Goal: Information Seeking & Learning: Compare options

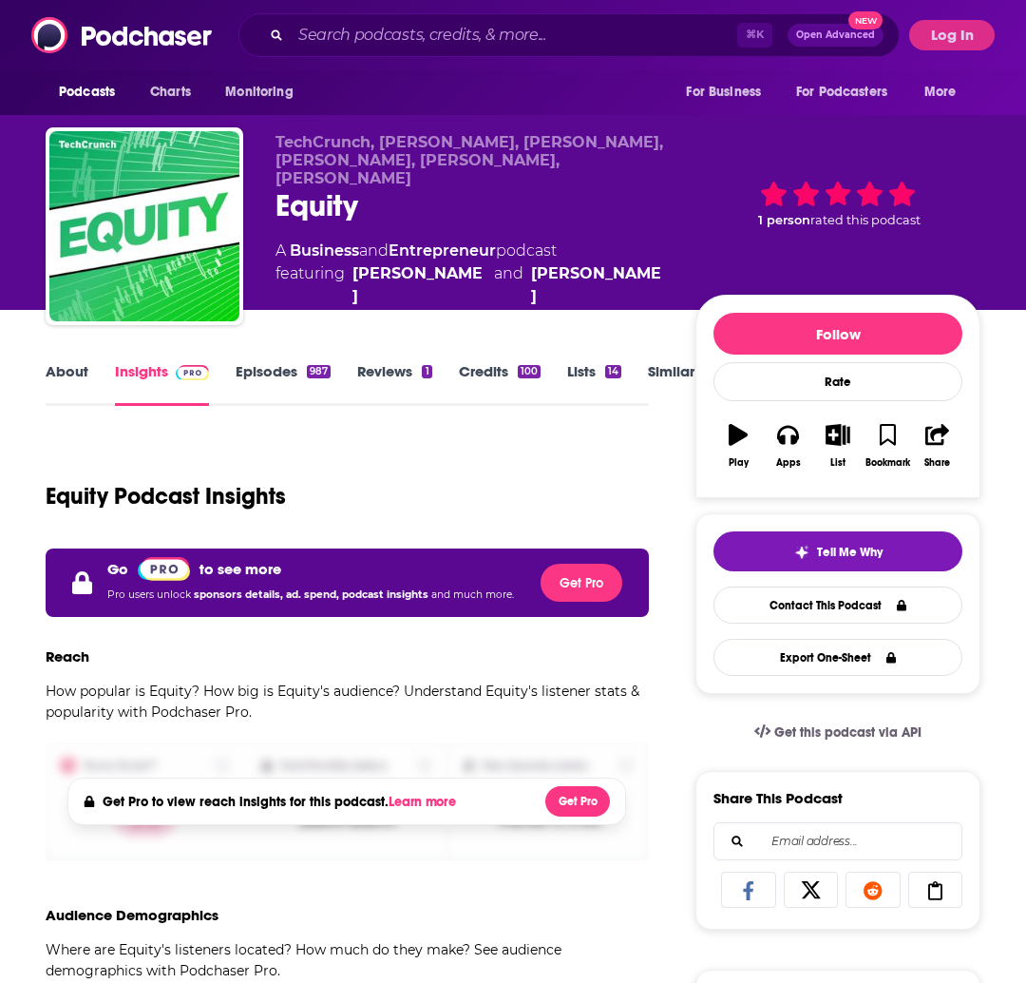
click at [261, 366] on link "Episodes 987" at bounding box center [283, 384] width 95 height 44
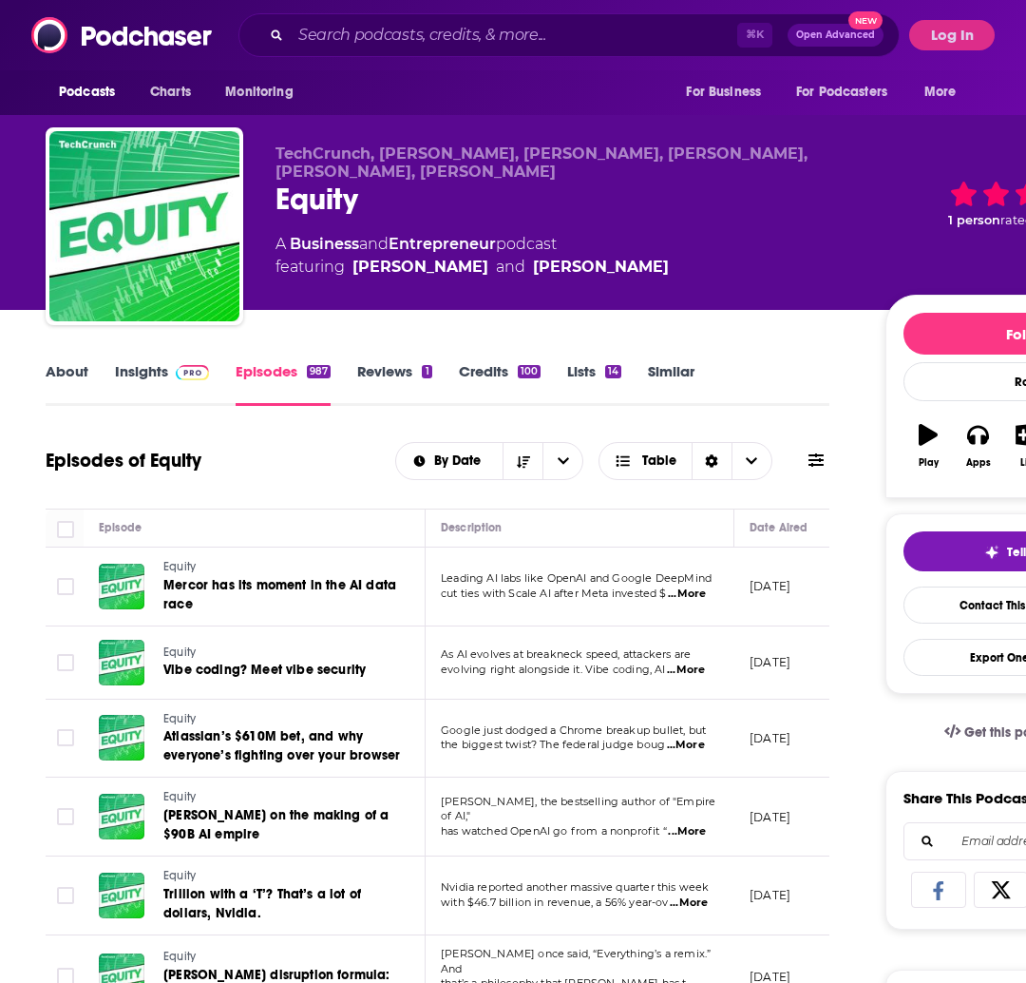
click at [162, 376] on link "Insights" at bounding box center [162, 384] width 94 height 44
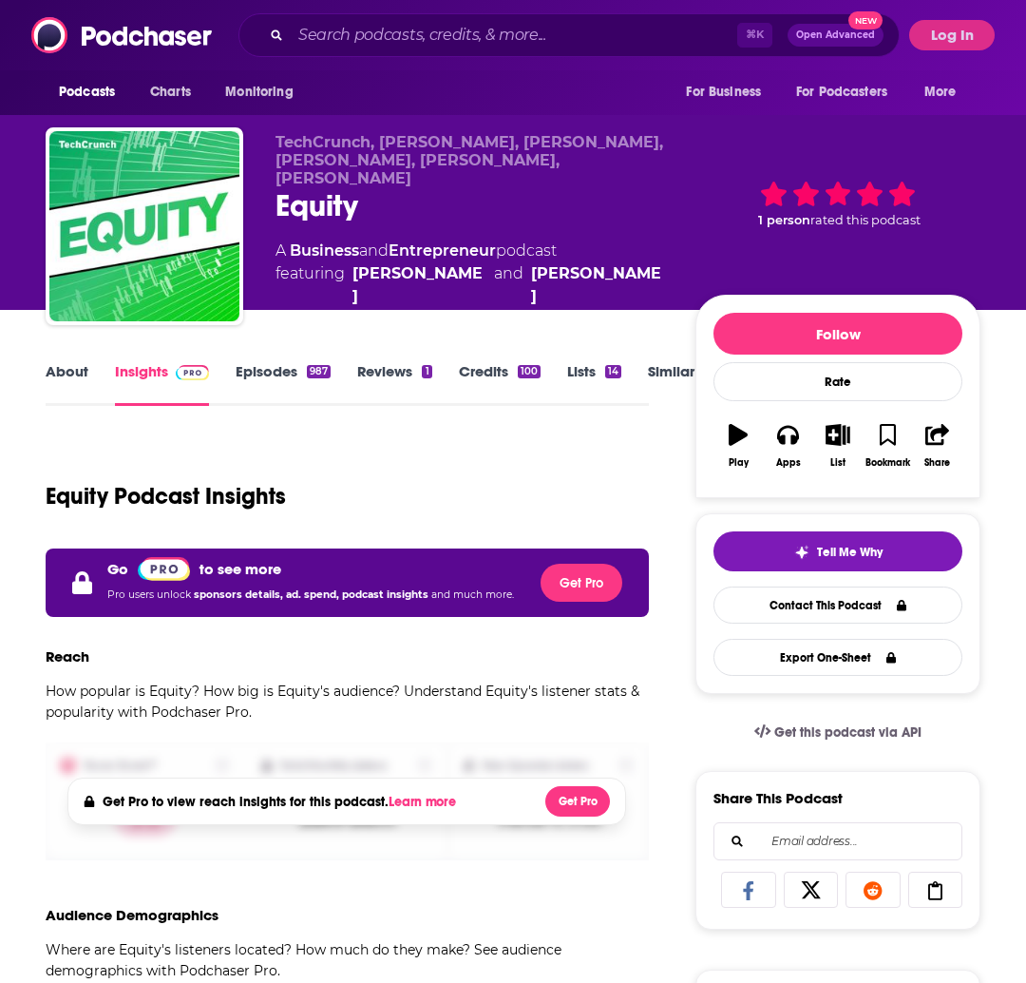
click at [70, 388] on link "About" at bounding box center [67, 384] width 43 height 44
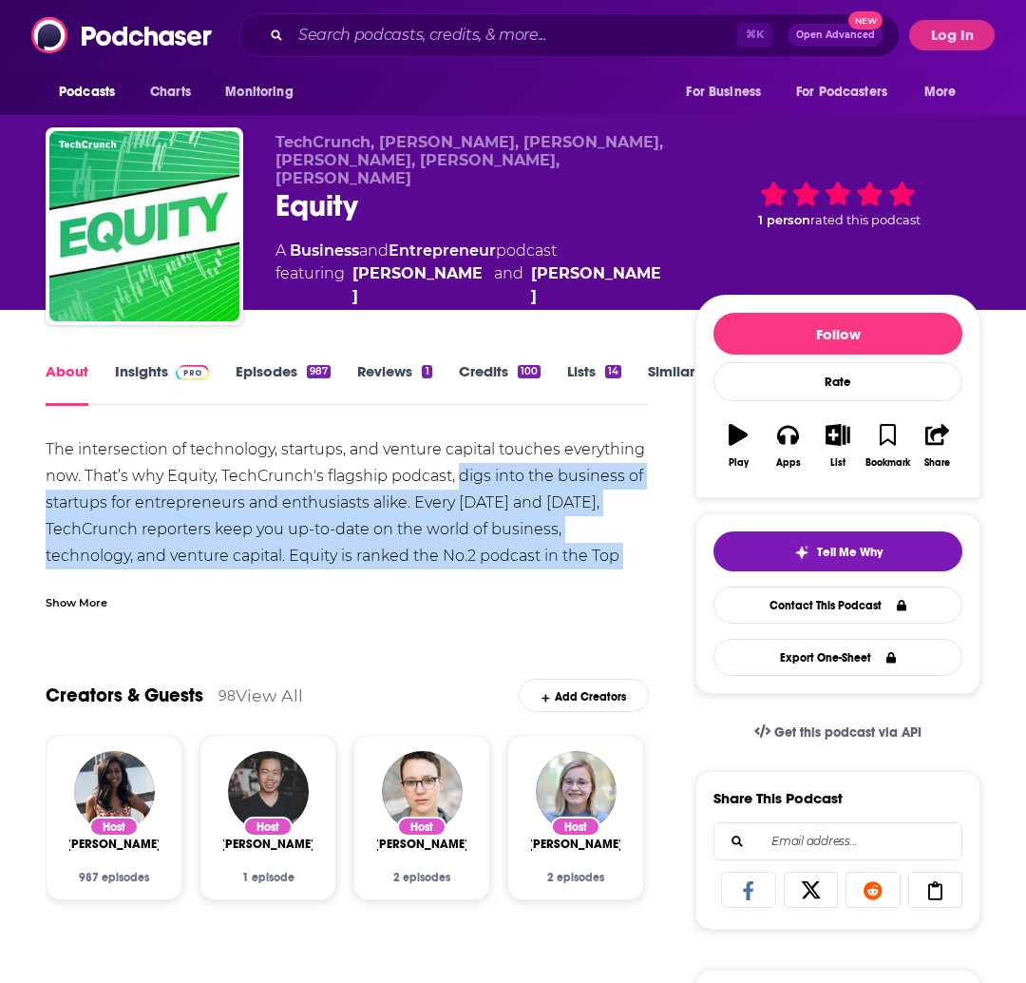
drag, startPoint x: 459, startPoint y: 482, endPoint x: 629, endPoint y: 553, distance: 184.4
click at [629, 553] on div "The intersection of technology, startups, and venture capital touches everythin…" at bounding box center [347, 542] width 603 height 213
copy div "digs into the business of startups for entrepreneurs and enthusiasts alike. Eve…"
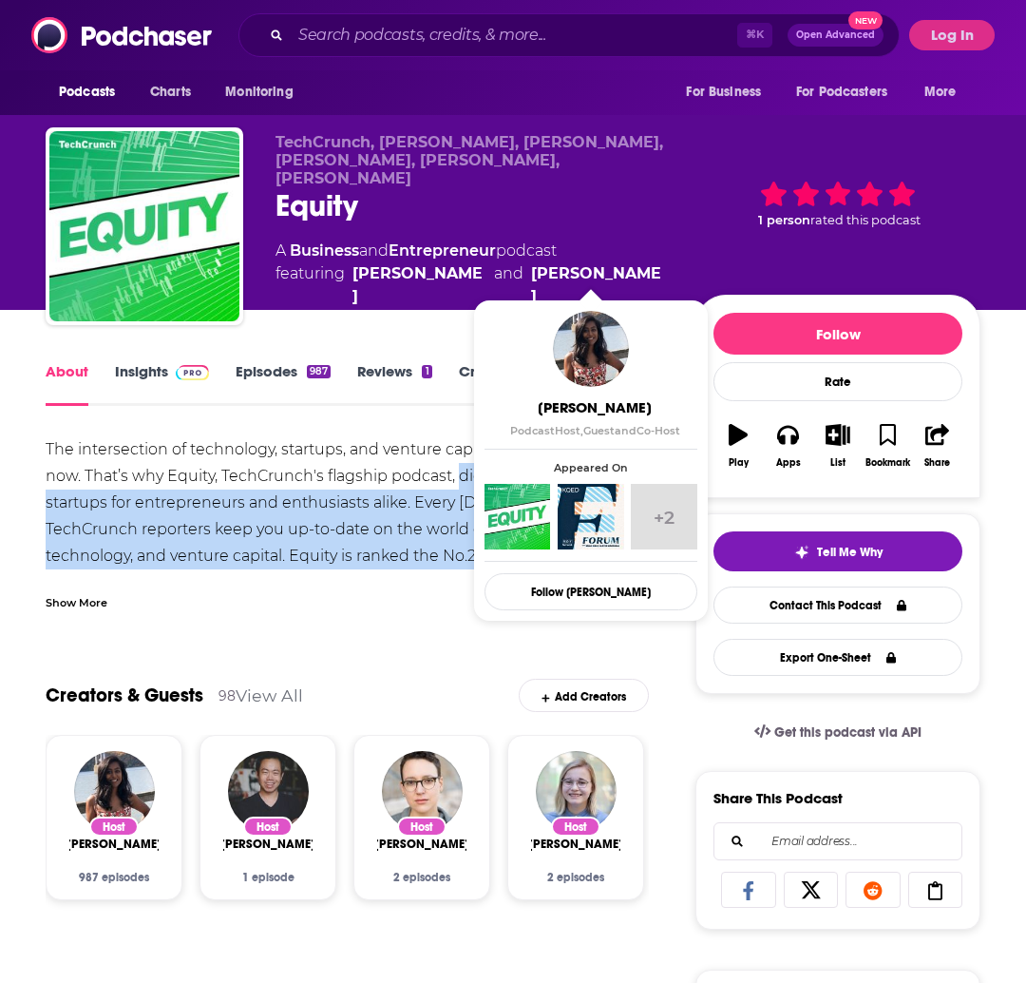
drag, startPoint x: 354, startPoint y: 268, endPoint x: 679, endPoint y: 277, distance: 325.1
click at [665, 277] on div "A Business and Entrepreneur podcast featuring Alex Wilhelm and Natasha Mascaren…" at bounding box center [471, 273] width 390 height 68
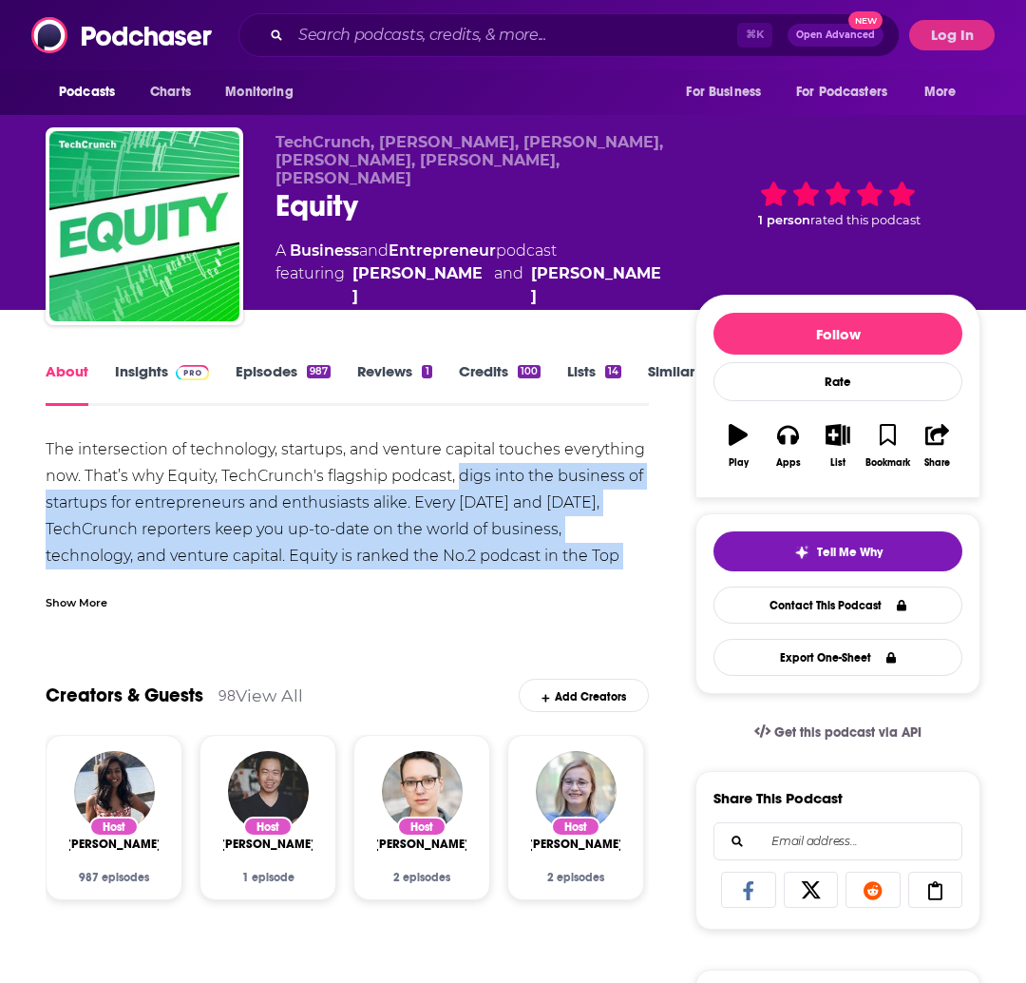
copy span "Alex Wilhelm and Natasha Mascarenhas"
drag, startPoint x: 465, startPoint y: 476, endPoint x: 636, endPoint y: 546, distance: 184.9
click at [636, 546] on div "The intersection of technology, startups, and venture capital touches everythin…" at bounding box center [347, 542] width 603 height 213
copy div "igs into the business of startups for entrepreneurs and enthusiasts alike. Ever…"
click at [446, 491] on div "The intersection of technology, startups, and venture capital touches everythin…" at bounding box center [347, 542] width 603 height 213
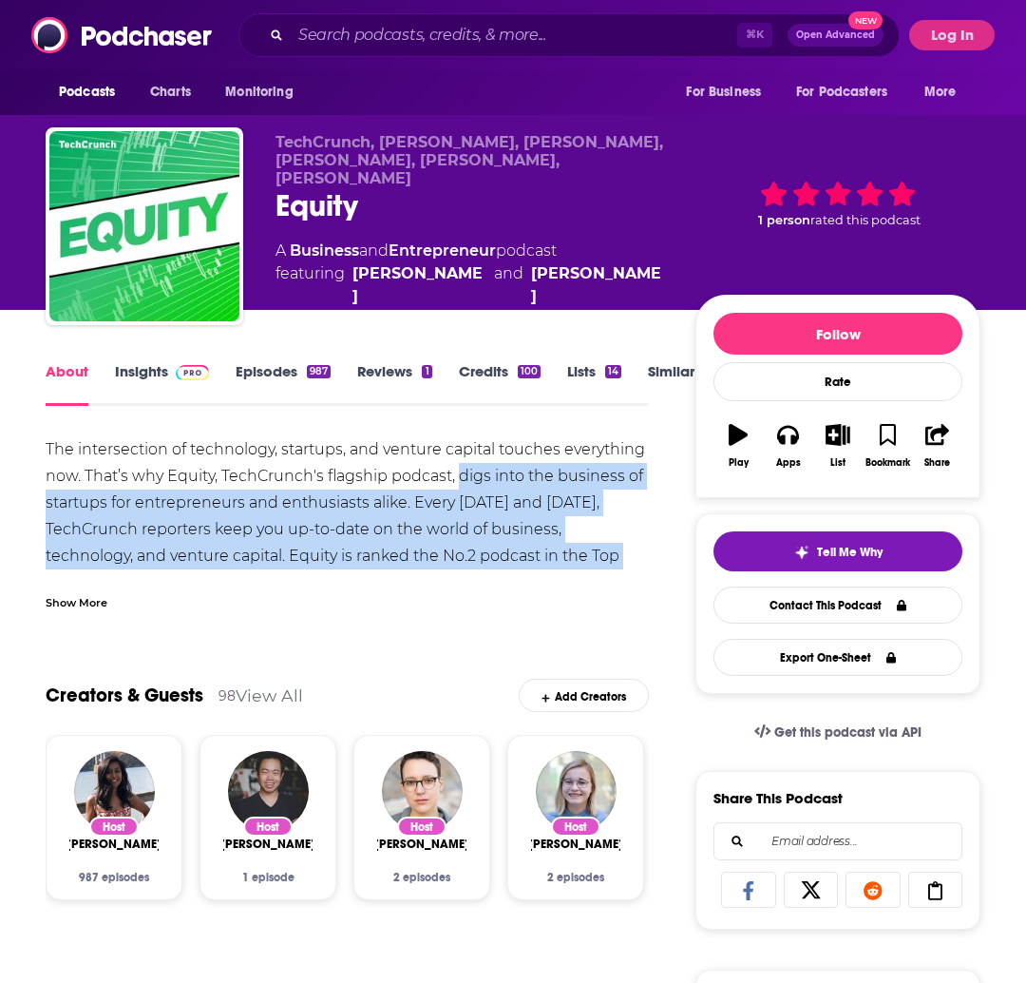
drag, startPoint x: 462, startPoint y: 480, endPoint x: 626, endPoint y: 558, distance: 181.9
click at [626, 558] on div "The intersection of technology, startups, and venture capital touches everythin…" at bounding box center [347, 542] width 603 height 213
copy div "digs into the business of startups for entrepreneurs and enthusiasts alike. Eve…"
click at [119, 378] on link "Insights" at bounding box center [162, 384] width 94 height 44
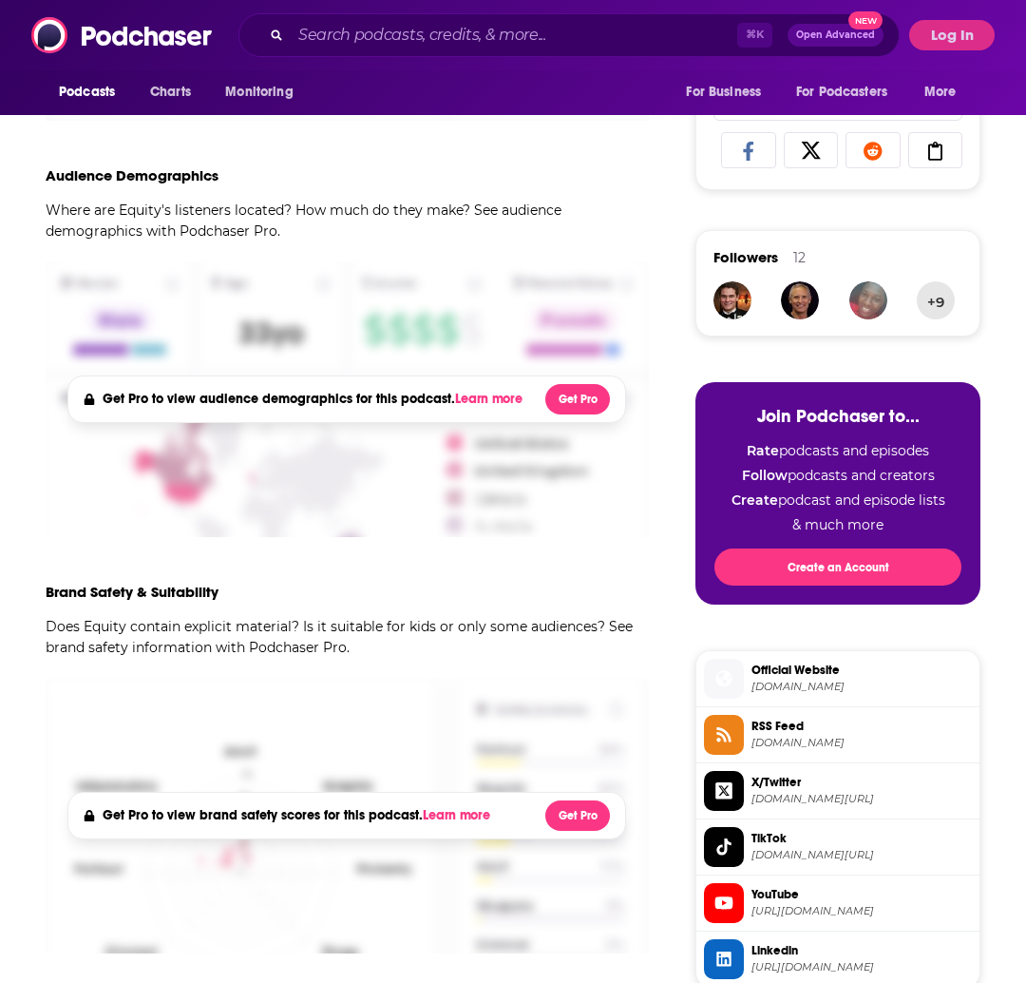
scroll to position [226, 0]
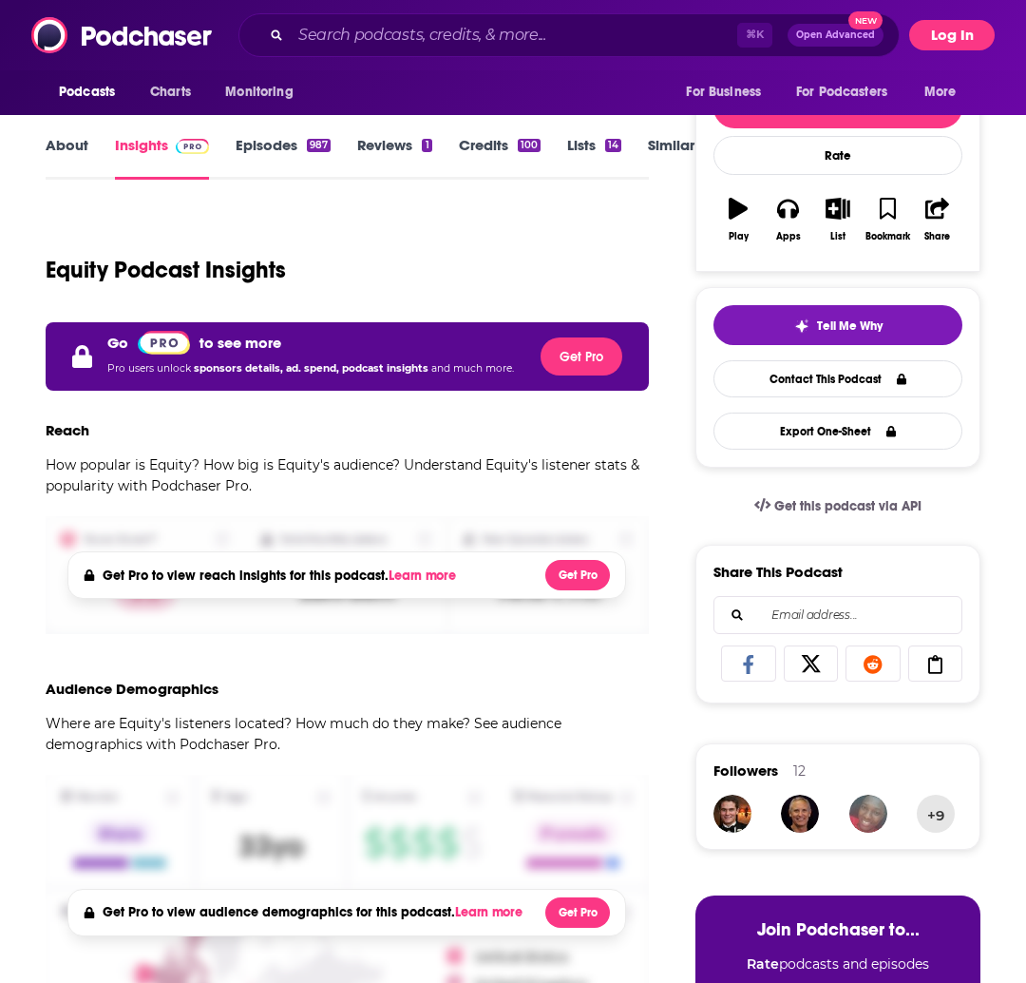
click at [965, 39] on button "Log In" at bounding box center [952, 35] width 86 height 30
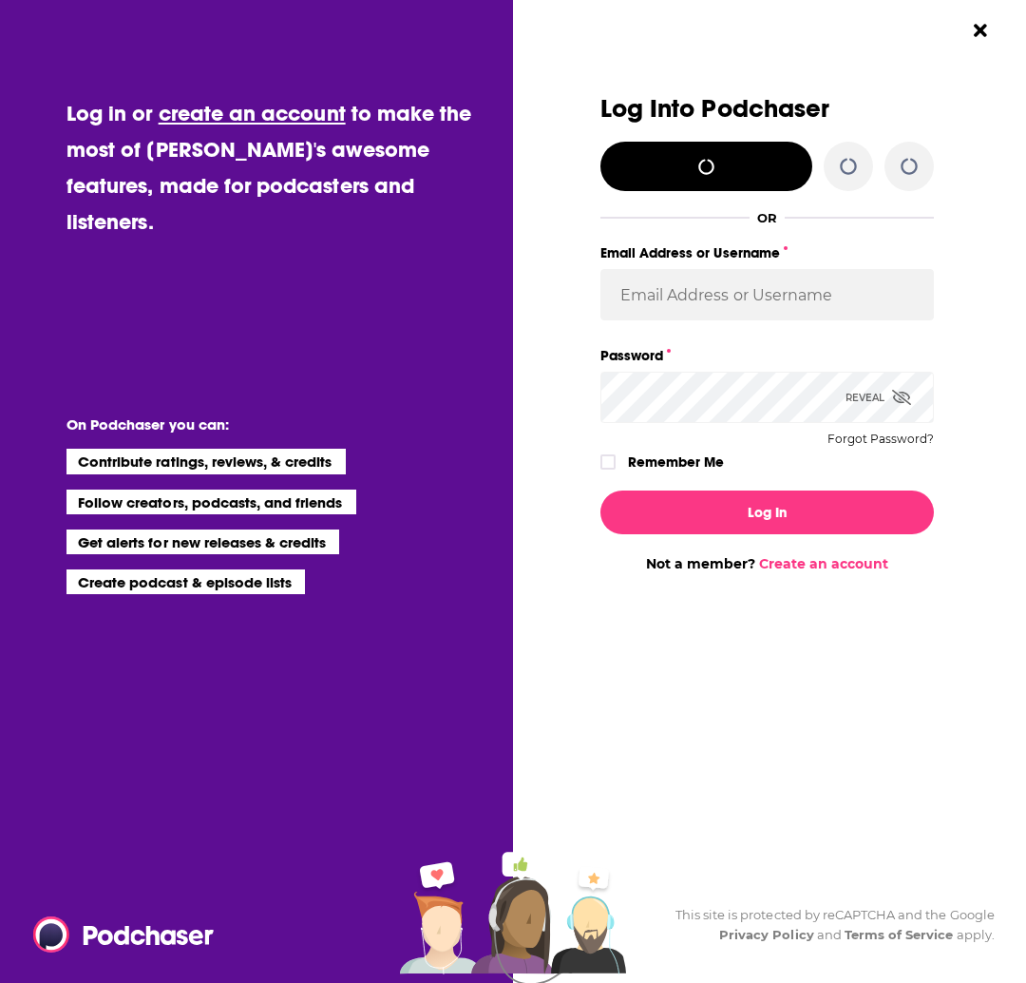
scroll to position [0, 0]
click at [719, 281] on input "Email Address or Username" at bounding box center [768, 294] width 334 height 51
type input "charlotte@goldinsolutions.com"
click at [669, 426] on div "Log Into Podchaser Log in with X/Twitter OR Email Address or Username charlotte…" at bounding box center [768, 285] width 334 height 380
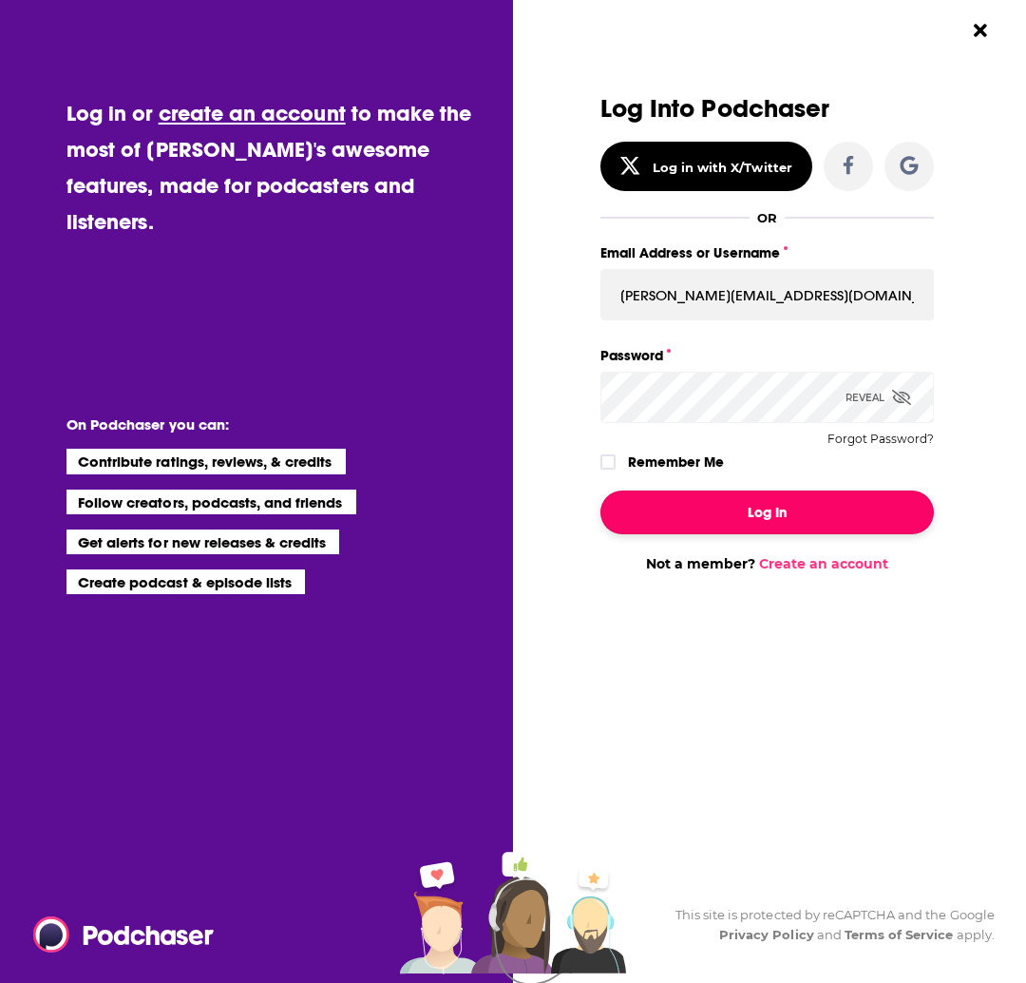
click at [716, 505] on button "Log In" at bounding box center [768, 512] width 334 height 44
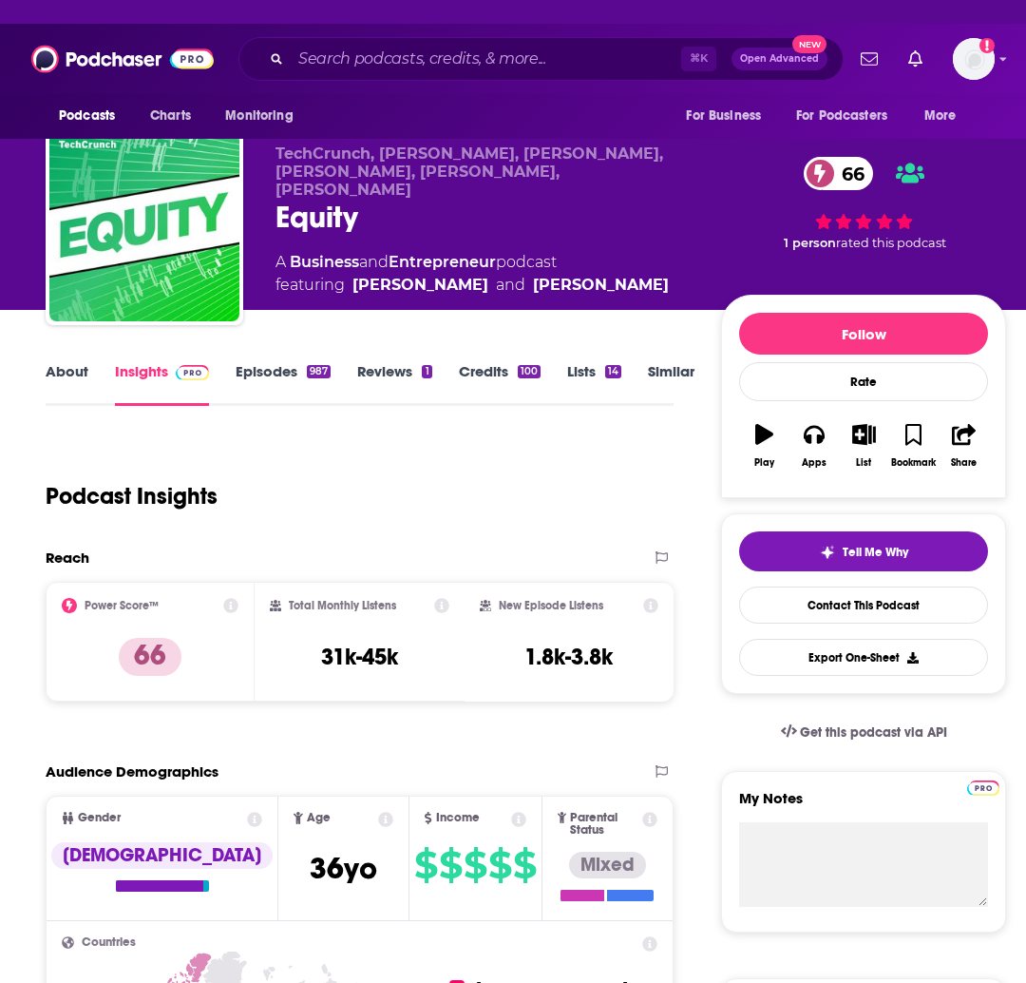
scroll to position [226, 0]
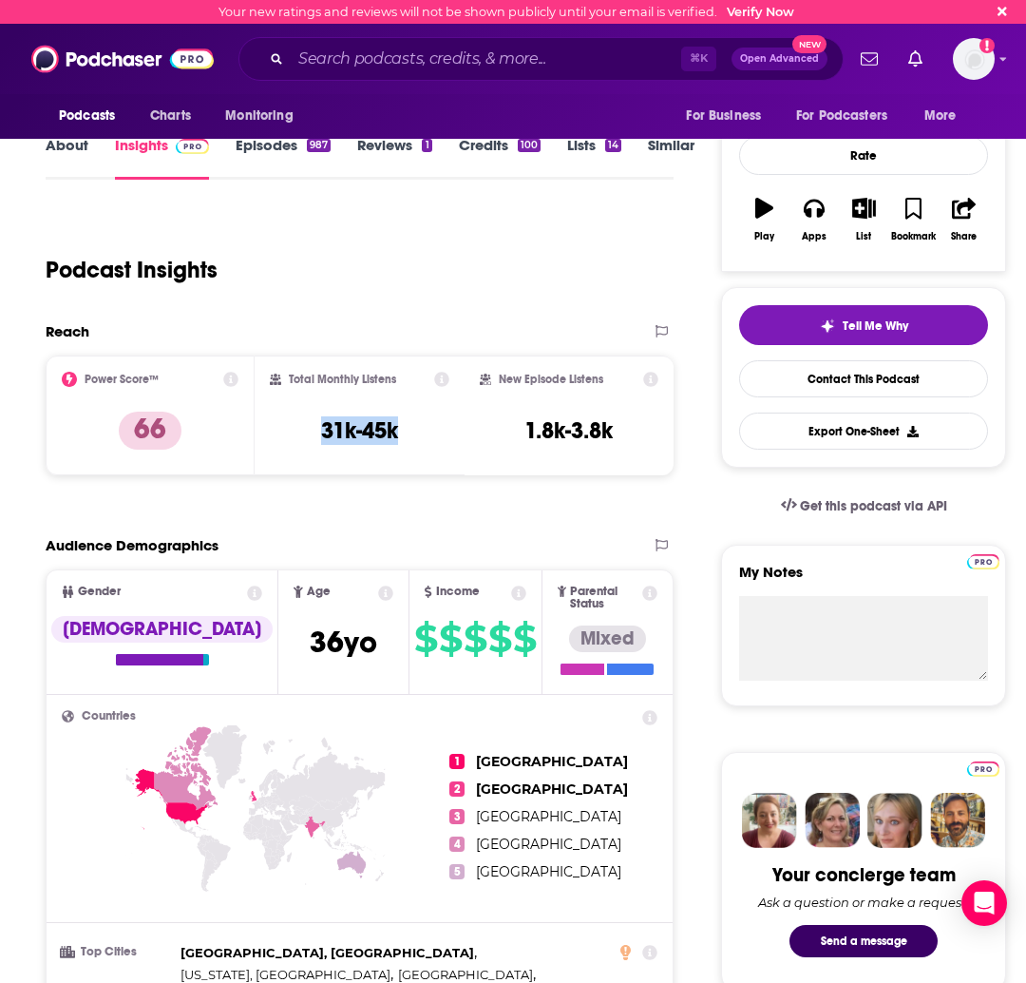
drag, startPoint x: 312, startPoint y: 429, endPoint x: 404, endPoint y: 433, distance: 92.2
click at [404, 433] on div "Total Monthly Listens 31k-45k" at bounding box center [359, 415] width 179 height 87
copy h3 "31k-45k"
click at [267, 152] on link "Episodes 987" at bounding box center [283, 158] width 95 height 44
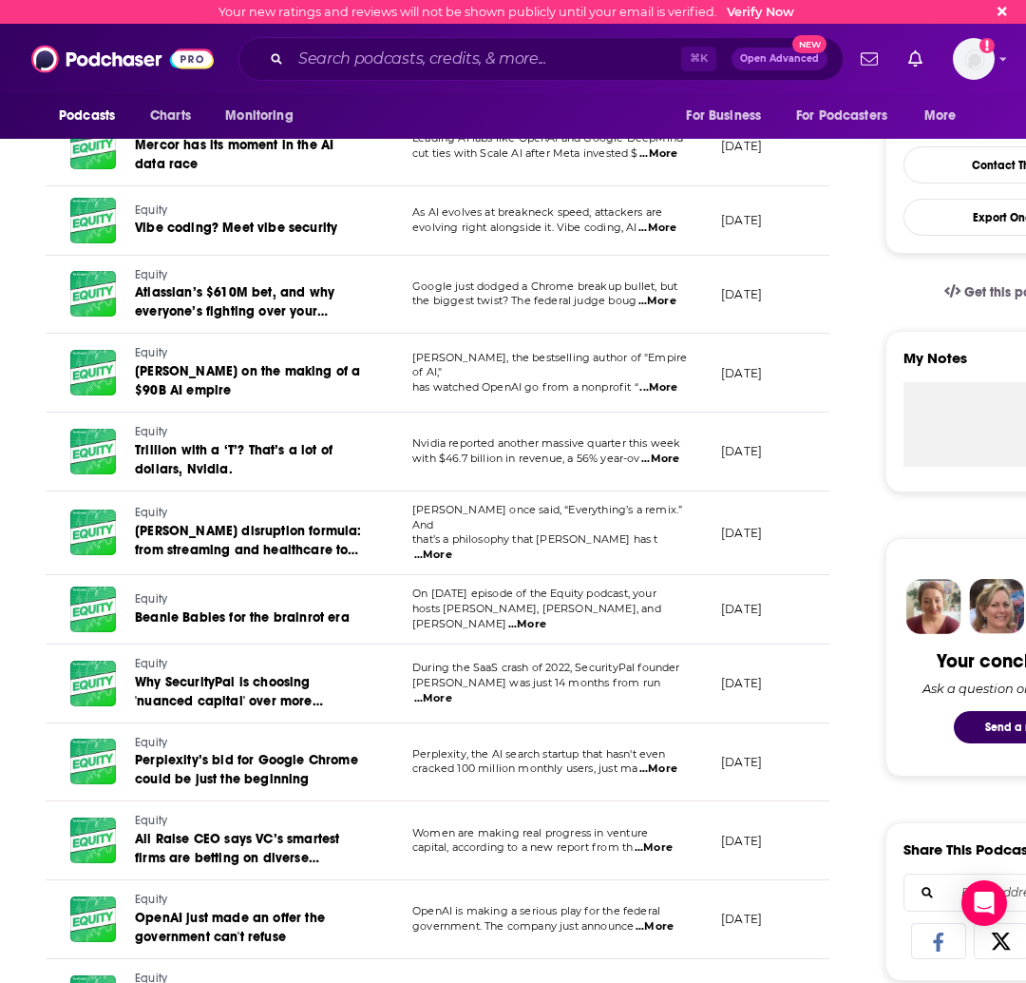
scroll to position [443, 0]
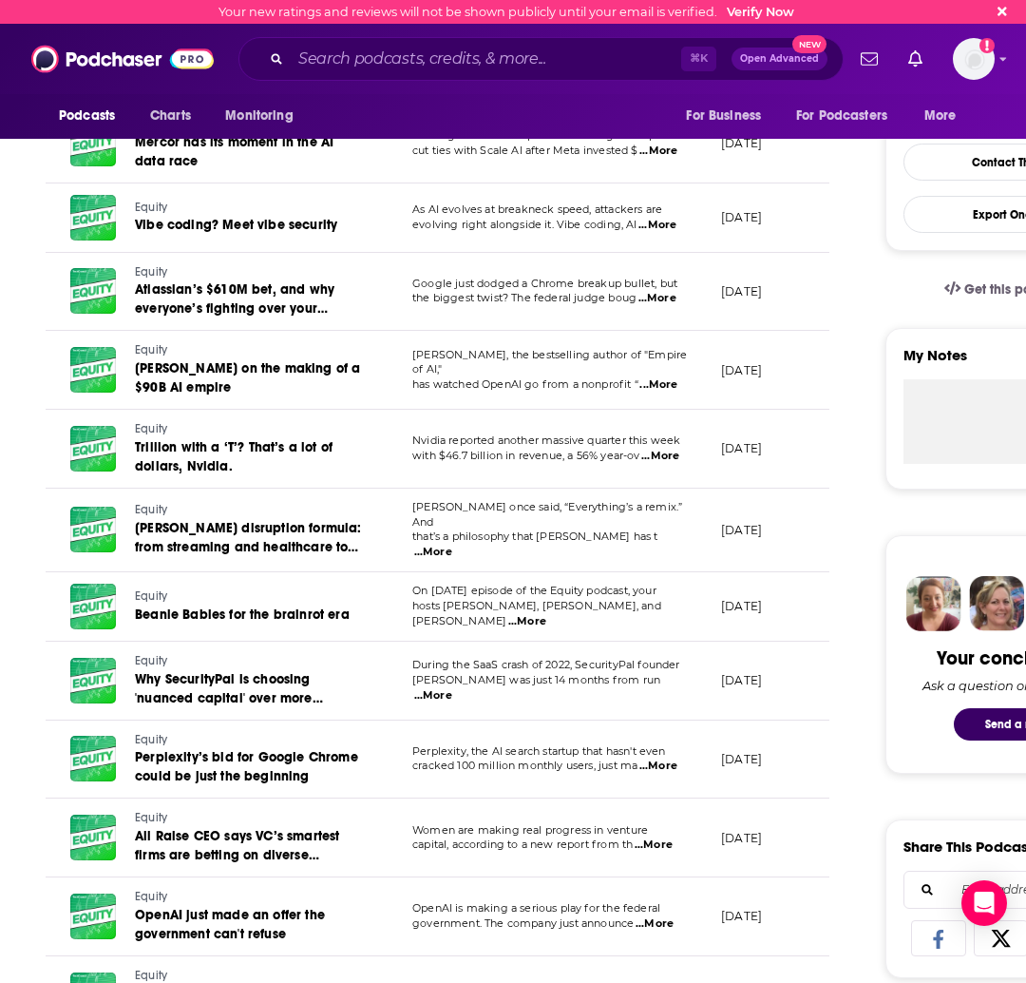
click at [546, 614] on span "...More" at bounding box center [527, 621] width 38 height 15
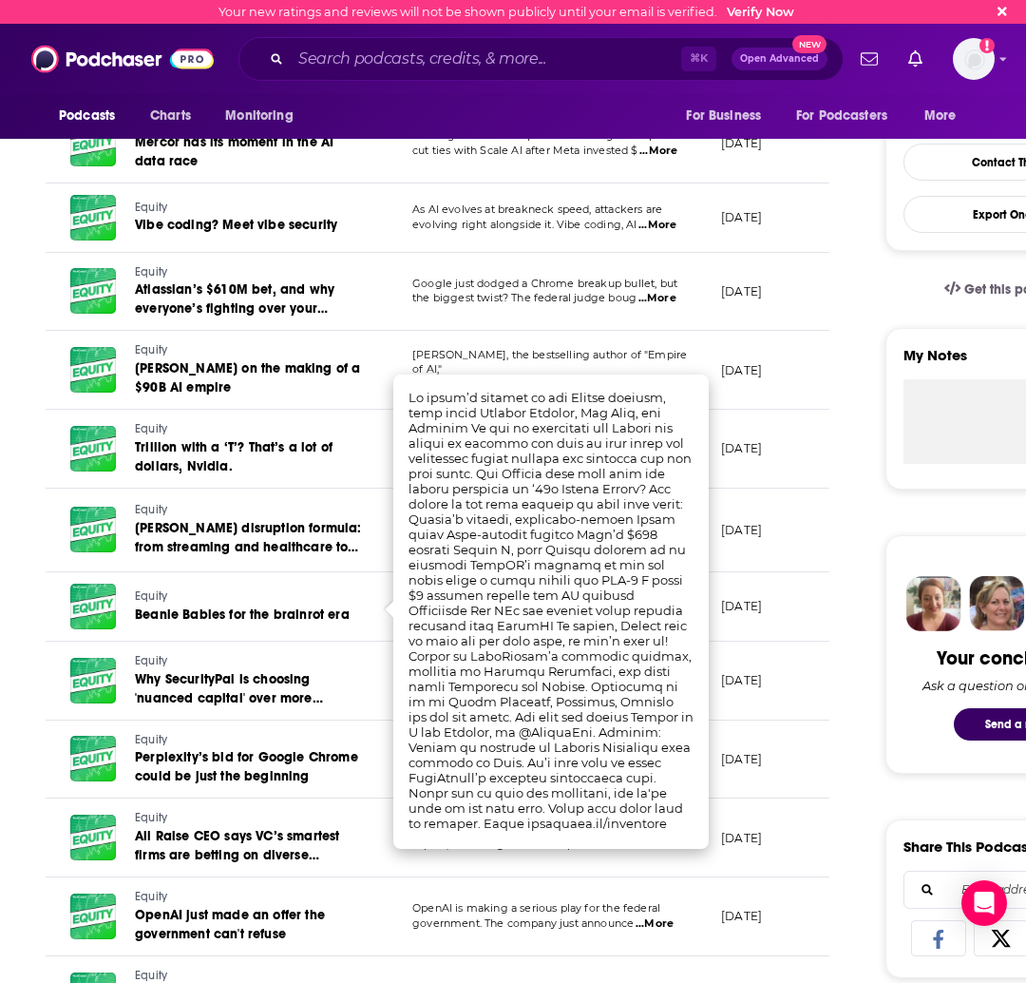
click at [725, 607] on p "August 22, 2025" at bounding box center [741, 606] width 41 height 16
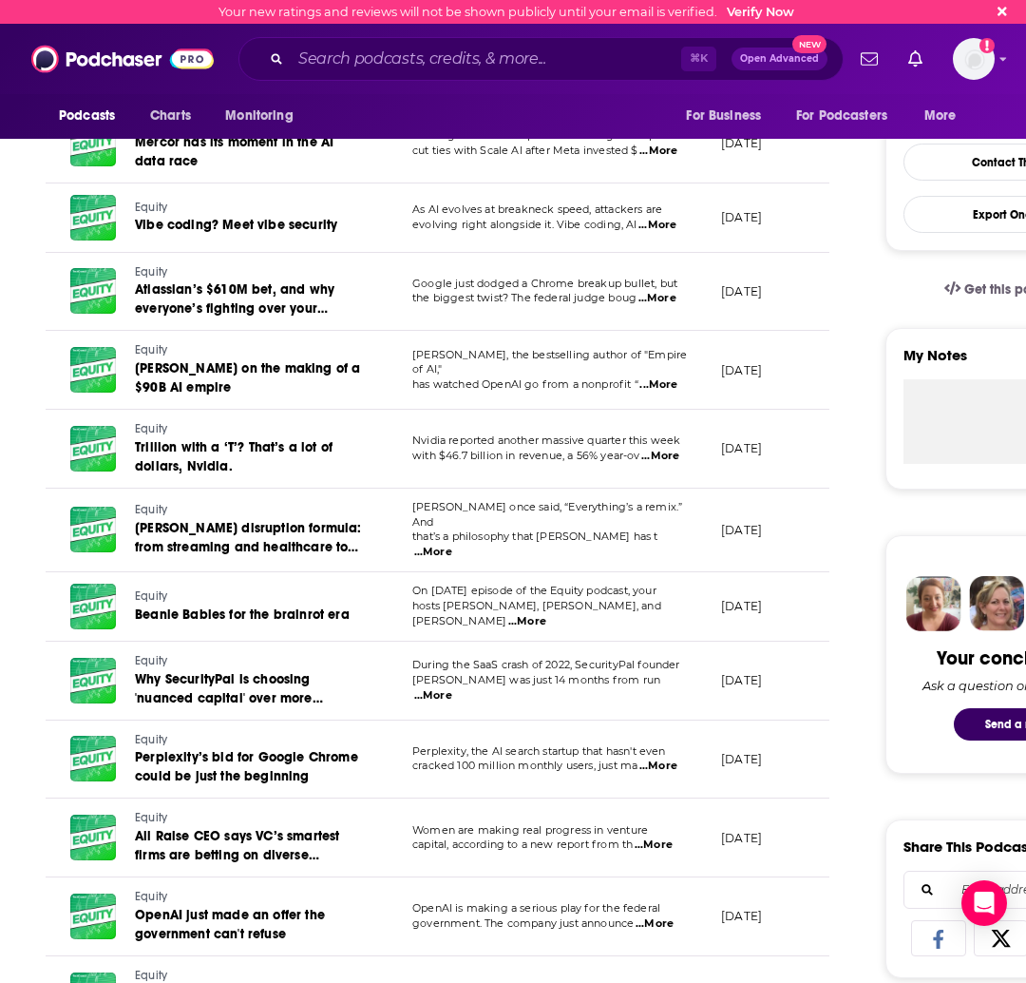
scroll to position [523, 0]
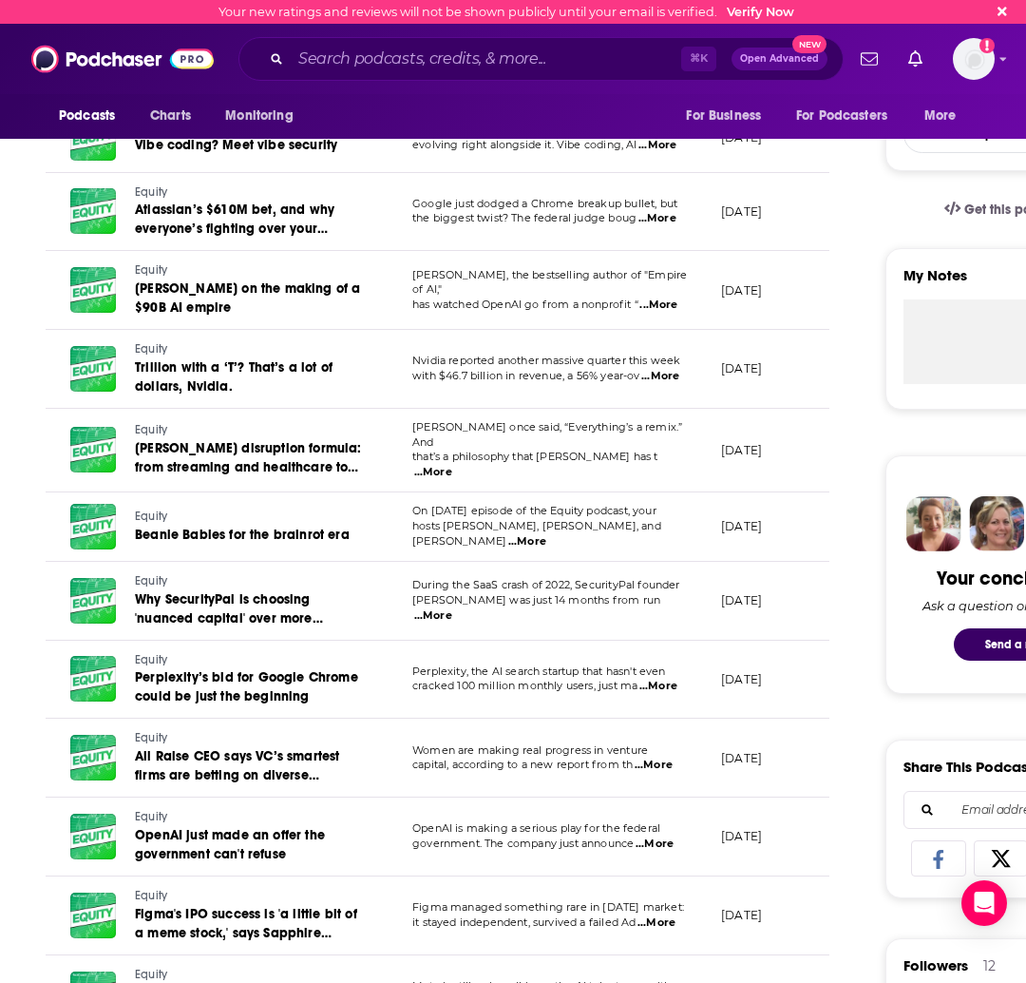
click at [652, 678] on span "...More" at bounding box center [658, 685] width 38 height 15
click at [765, 683] on td "August 15, 2025" at bounding box center [768, 679] width 124 height 79
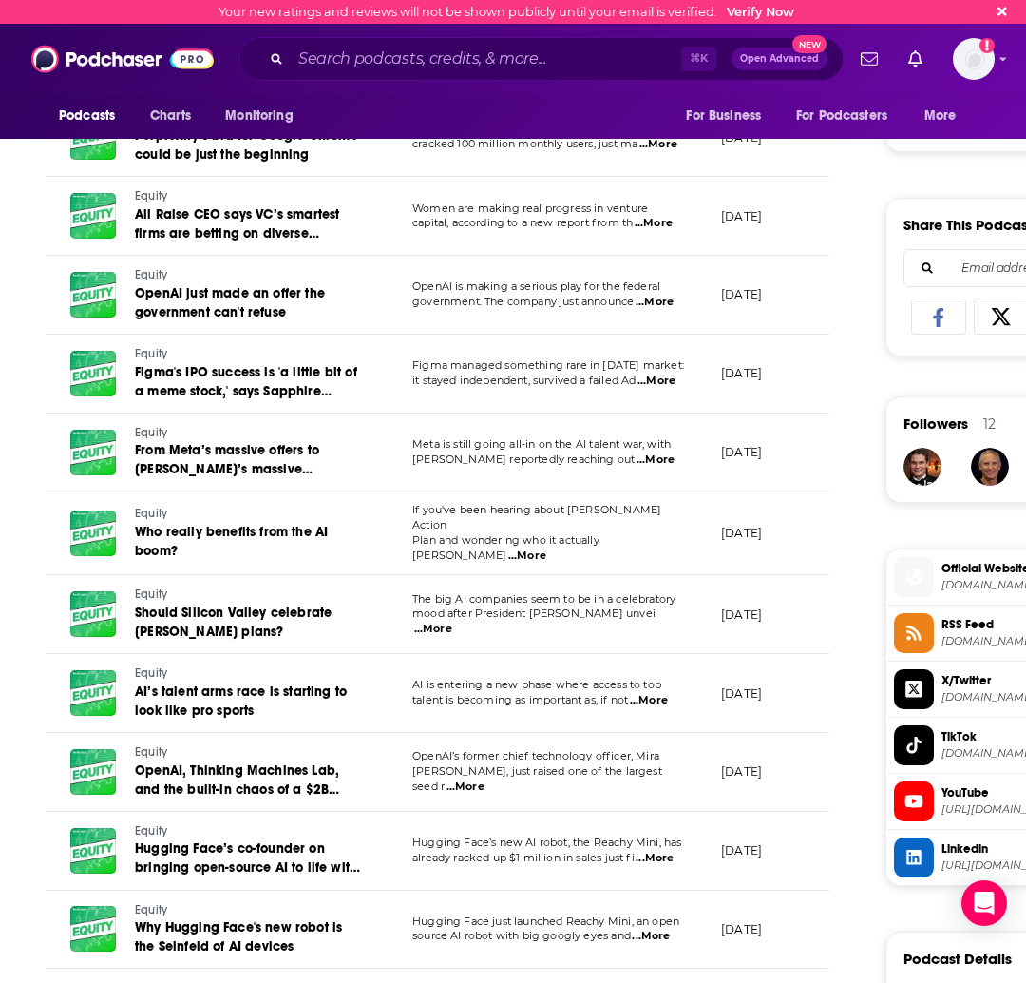
scroll to position [1196, 0]
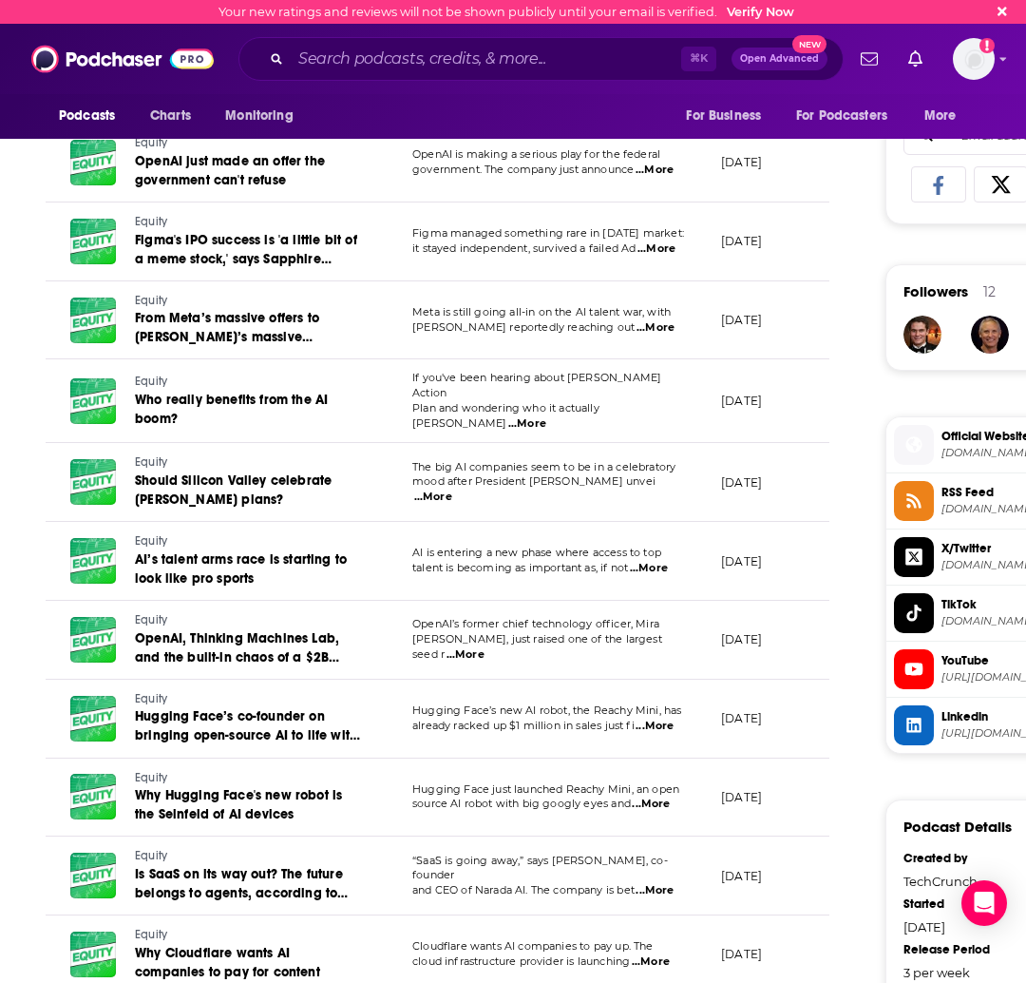
click at [658, 561] on span "...More" at bounding box center [649, 568] width 38 height 15
click at [662, 561] on span "...More" at bounding box center [649, 568] width 38 height 15
drag, startPoint x: 849, startPoint y: 587, endPoint x: 835, endPoint y: 572, distance: 20.8
click at [849, 587] on div "About Insights Episodes 987 Reviews 1 Credits 100 Lists 14 Similar Episodes of …" at bounding box center [450, 410] width 870 height 2494
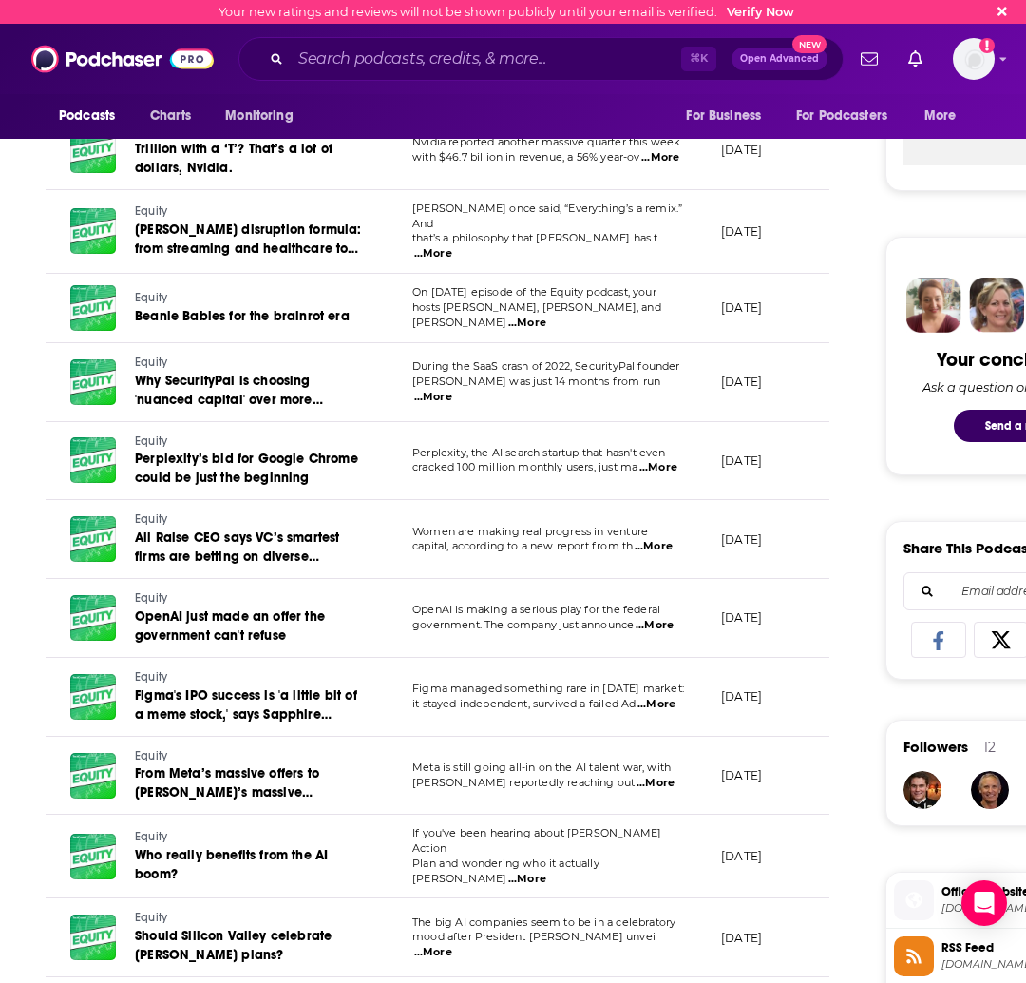
scroll to position [0, 0]
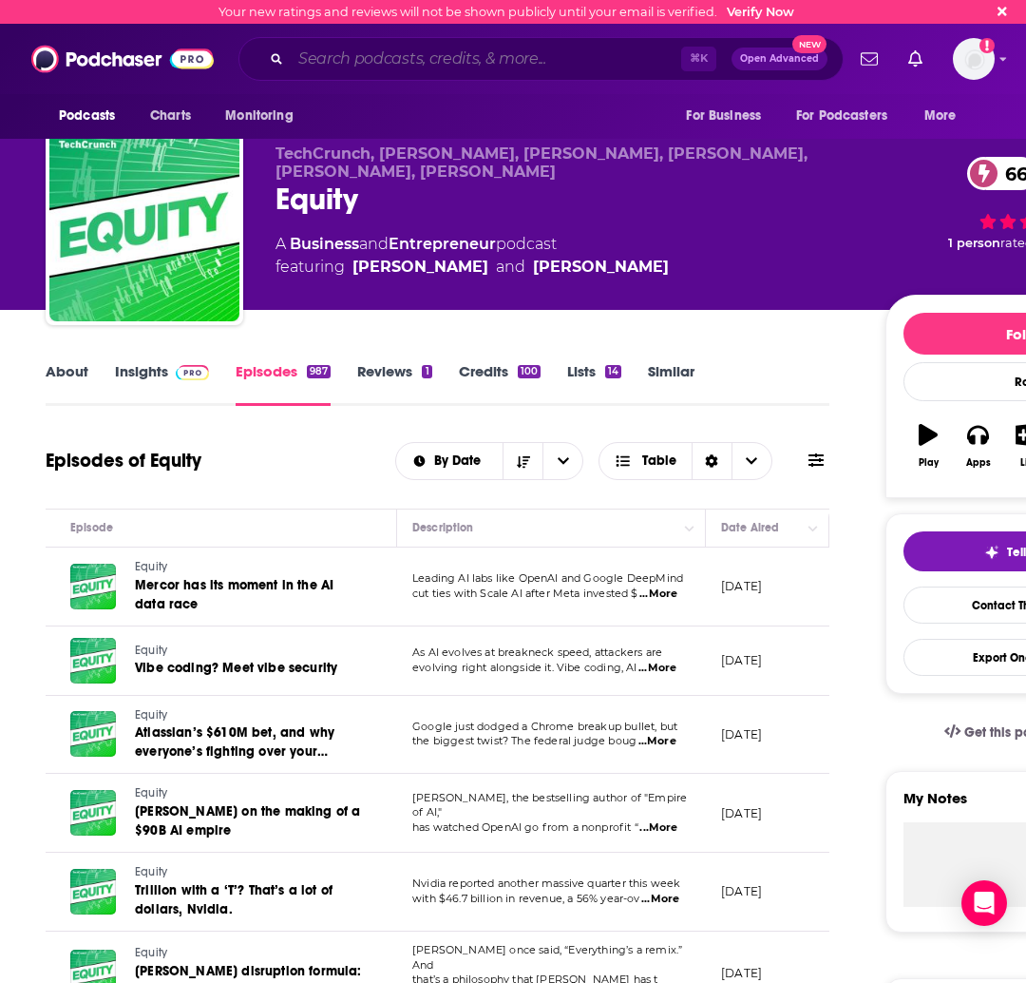
drag, startPoint x: 415, startPoint y: 47, endPoint x: 404, endPoint y: 58, distance: 16.1
click at [415, 47] on input "Search podcasts, credits, & more..." at bounding box center [486, 59] width 391 height 30
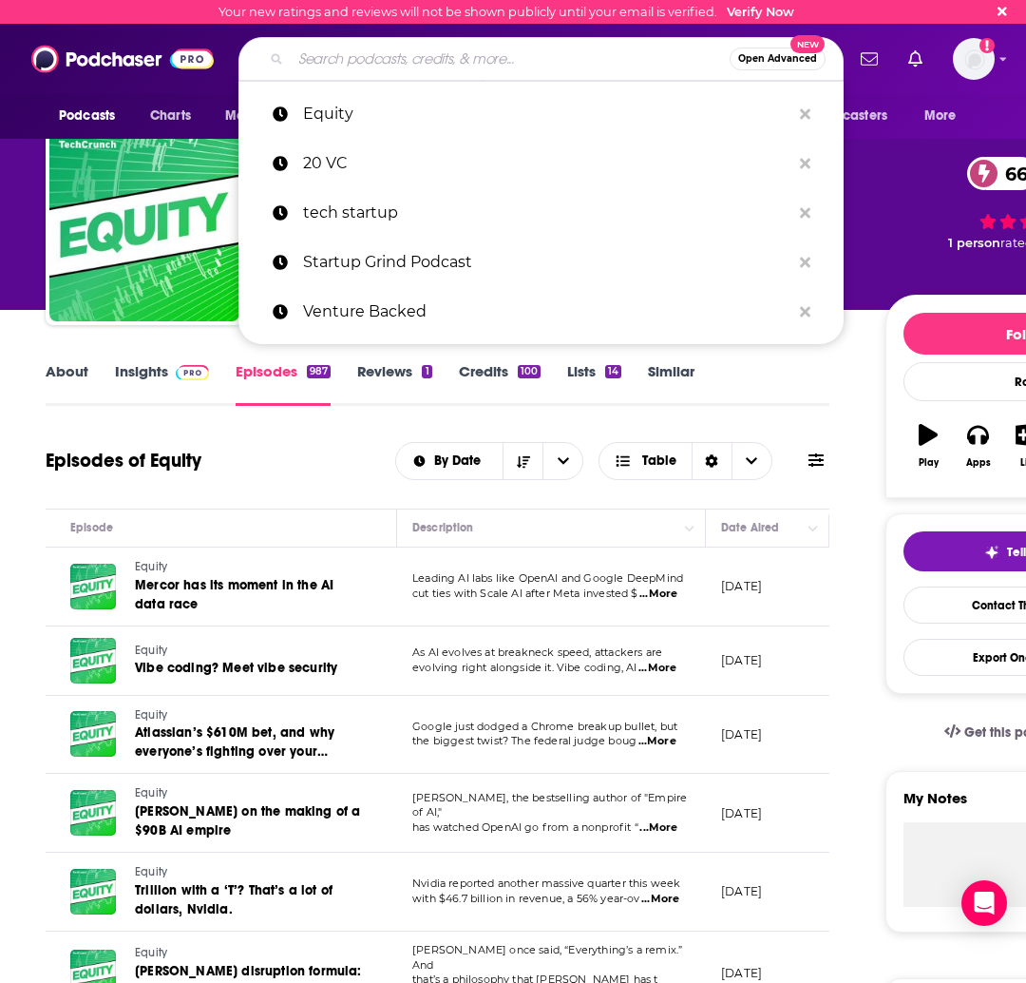
paste input "Lenny’s Podcast"
type input "Lenny’s Podcast"
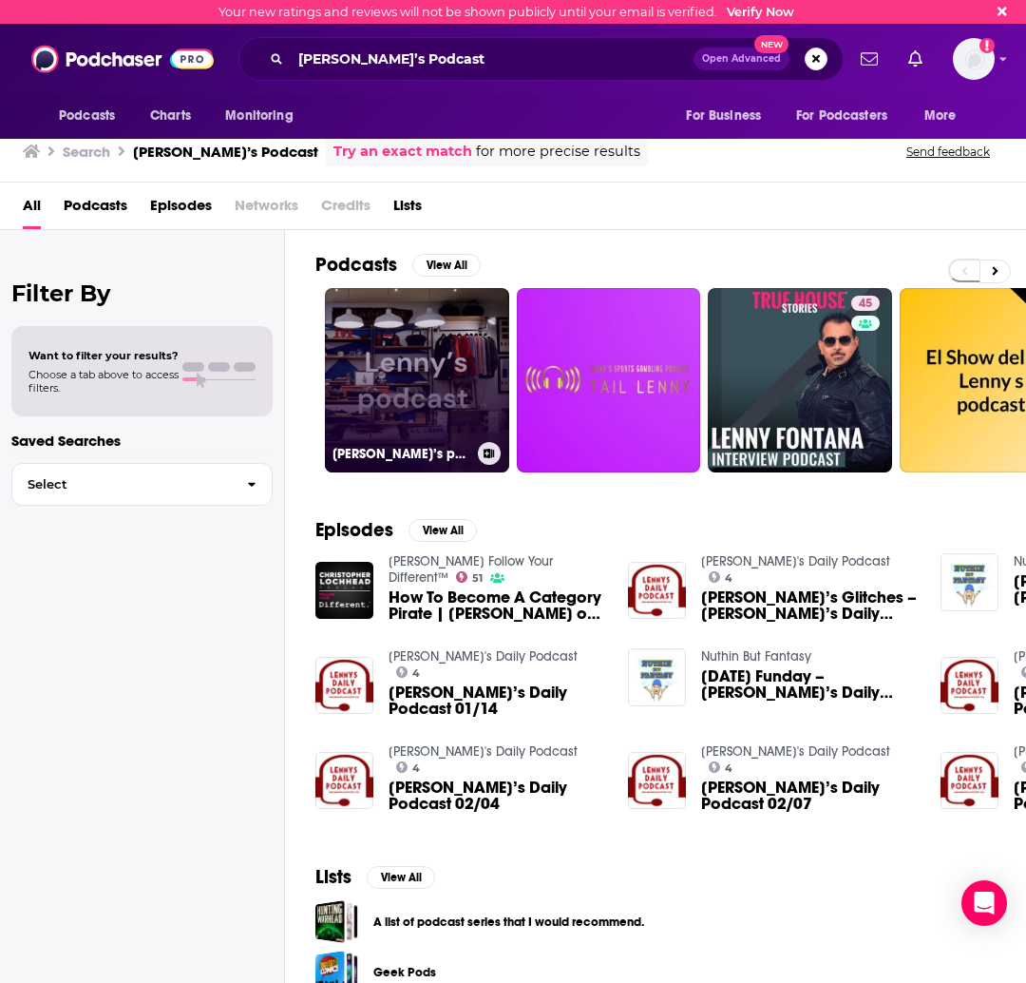
click at [442, 390] on link "Lenny’s podcast" at bounding box center [417, 380] width 184 height 184
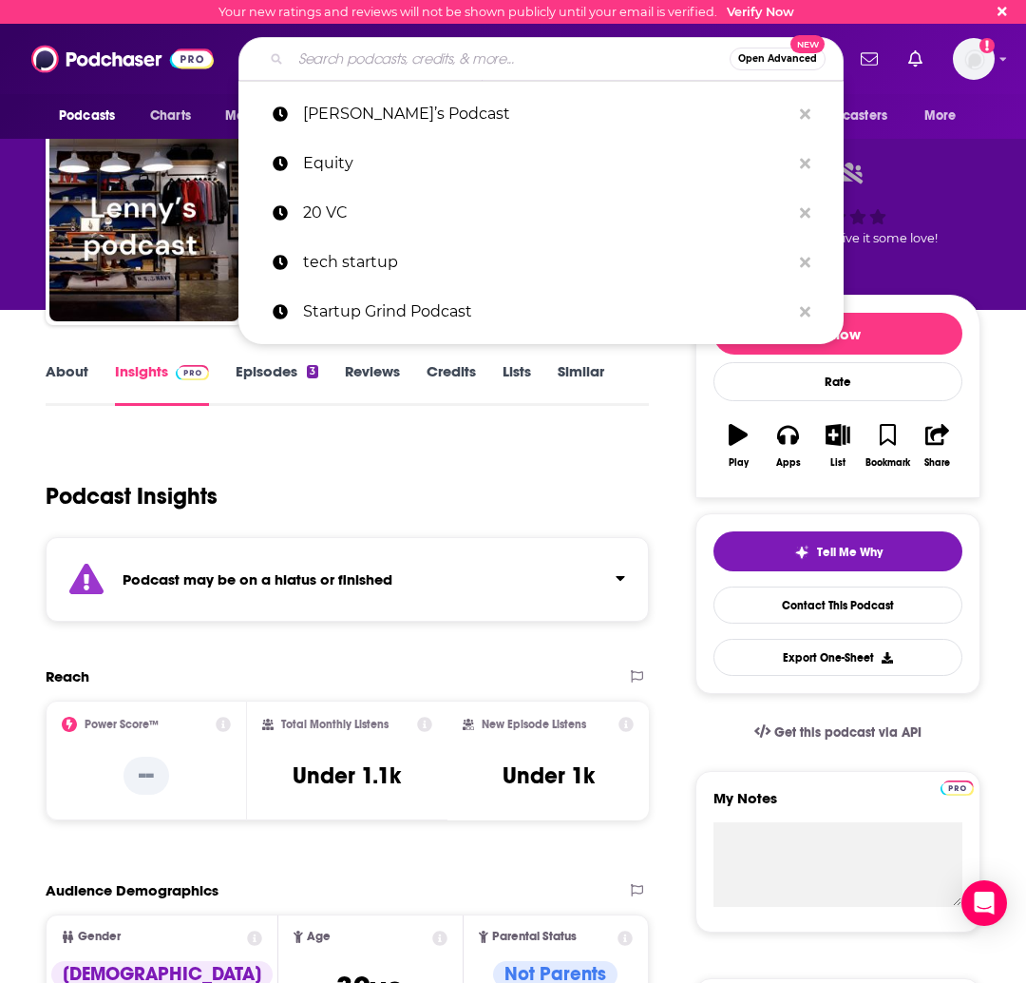
click at [524, 64] on input "Search podcasts, credits, & more..." at bounding box center [510, 59] width 439 height 30
paste input "Lenny's Podcast: Product | Career | Growth"
type input "Lenny's Podcast: Product | Career | Growth"
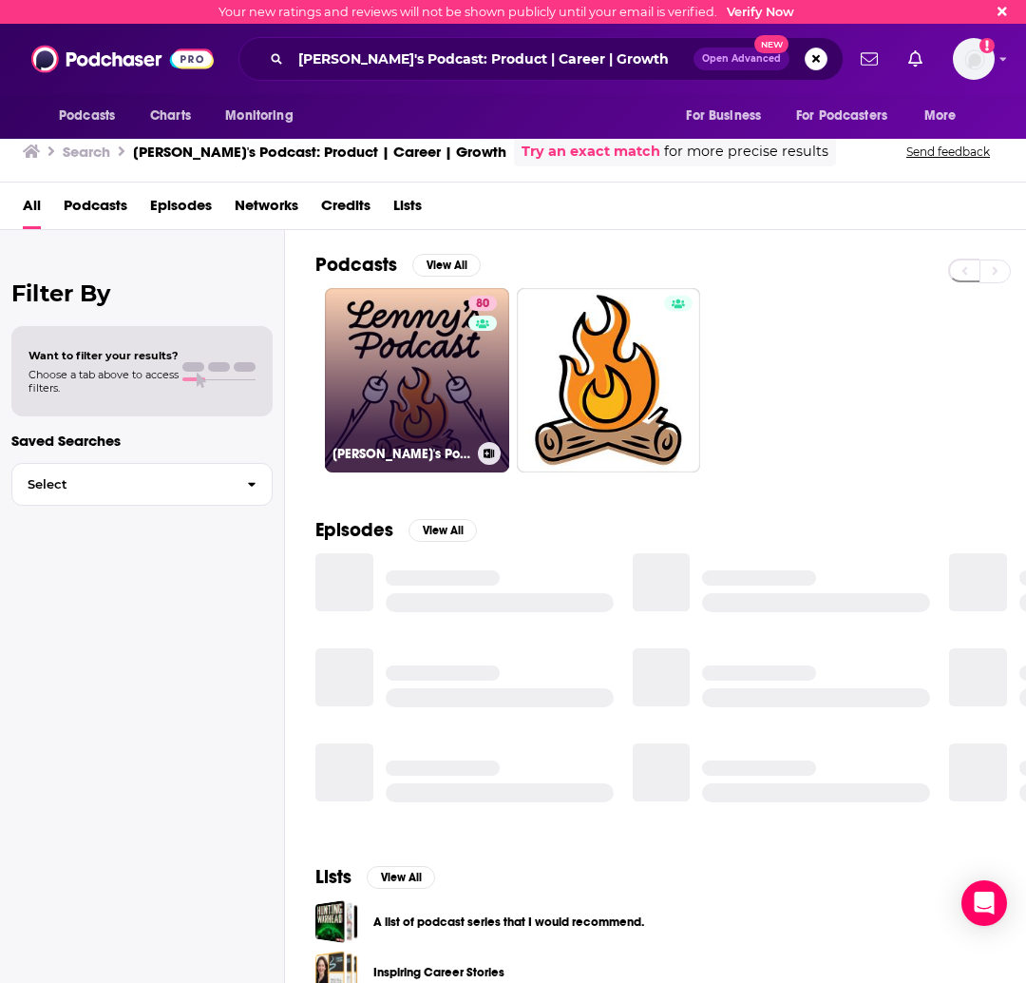
click at [445, 356] on link "80 Lenny's Podcast: Product | Career | Growth" at bounding box center [417, 380] width 184 height 184
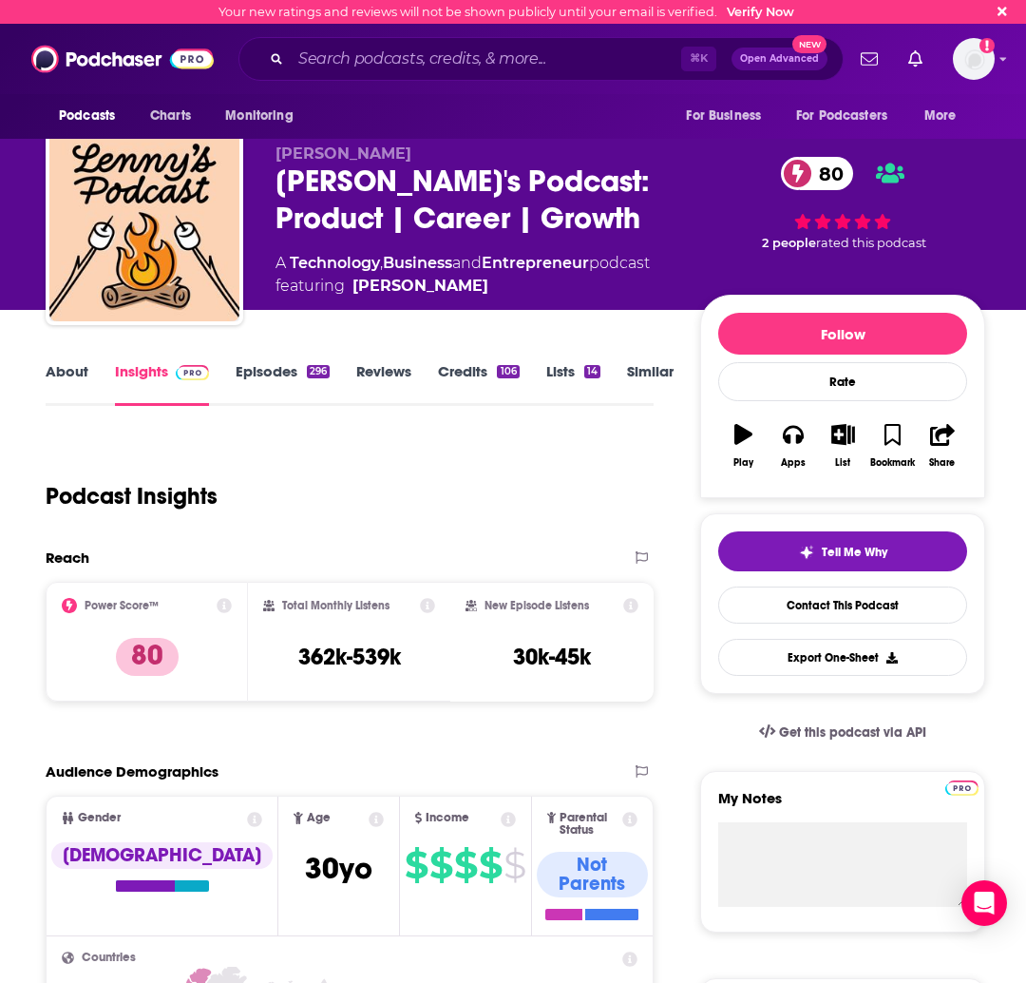
click at [79, 381] on link "About" at bounding box center [67, 384] width 43 height 44
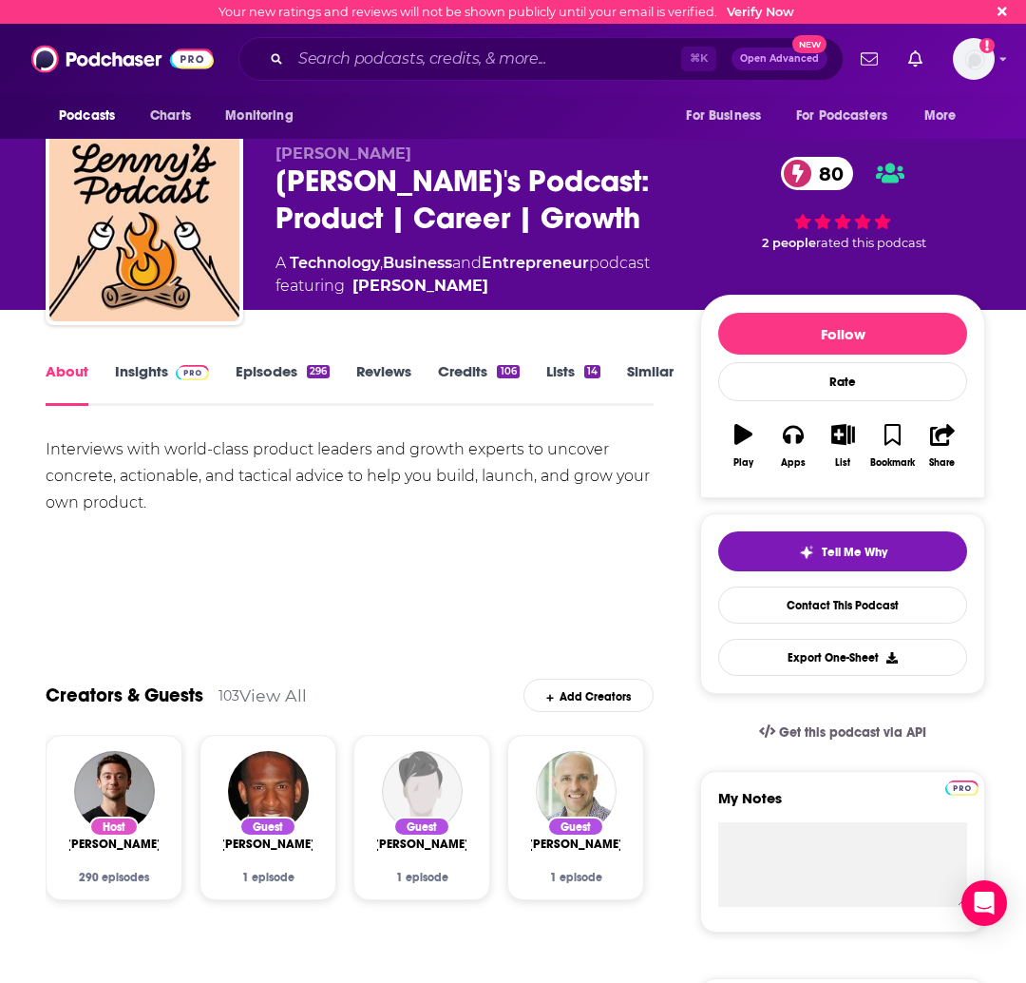
drag, startPoint x: 48, startPoint y: 448, endPoint x: 161, endPoint y: 509, distance: 128.4
click at [171, 516] on div "Interviews with world-class product leaders and growth experts to uncover concr…" at bounding box center [350, 476] width 608 height 80
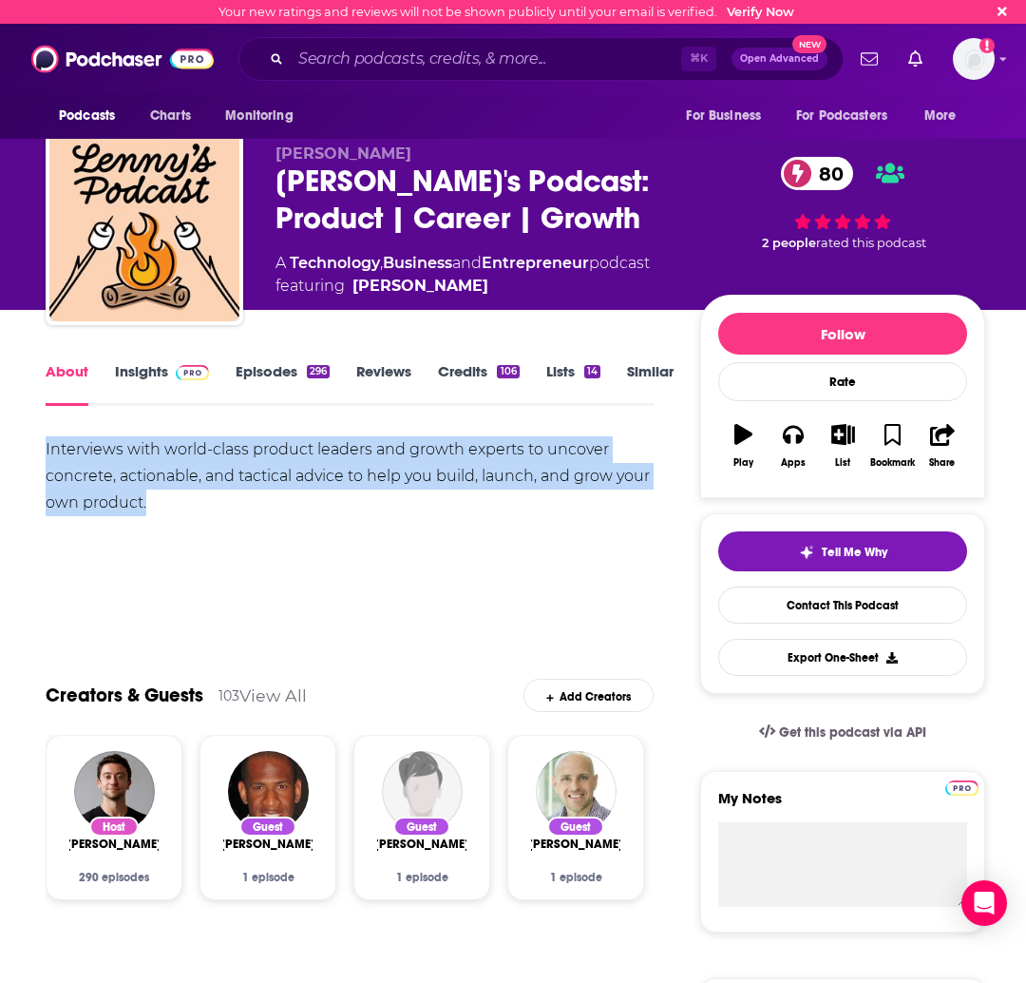
drag, startPoint x: 161, startPoint y: 509, endPoint x: 33, endPoint y: 447, distance: 141.9
copy div "Interviews with world-class product leaders and growth experts to uncover concr…"
click at [157, 484] on div "Interviews with world-class product leaders and growth experts to uncover concr…" at bounding box center [350, 476] width 608 height 80
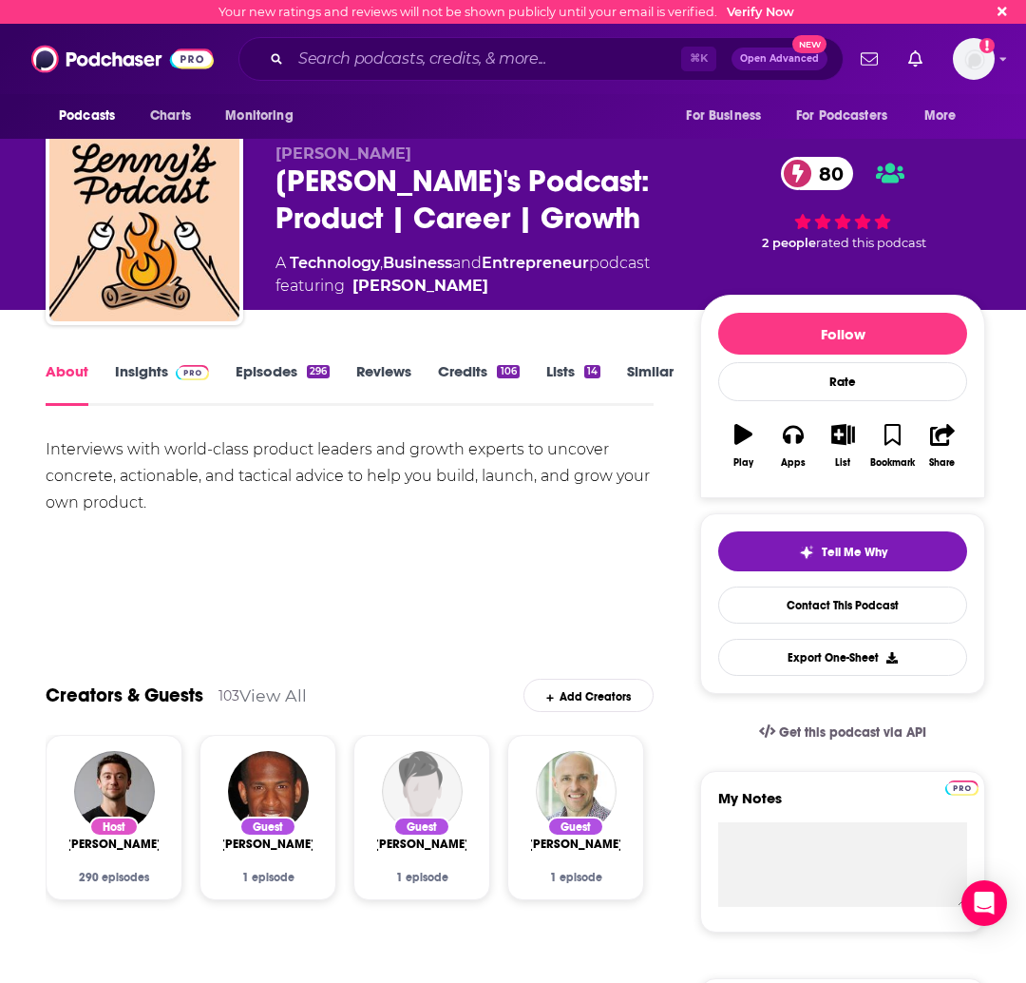
click at [287, 369] on link "Episodes 296" at bounding box center [283, 384] width 94 height 44
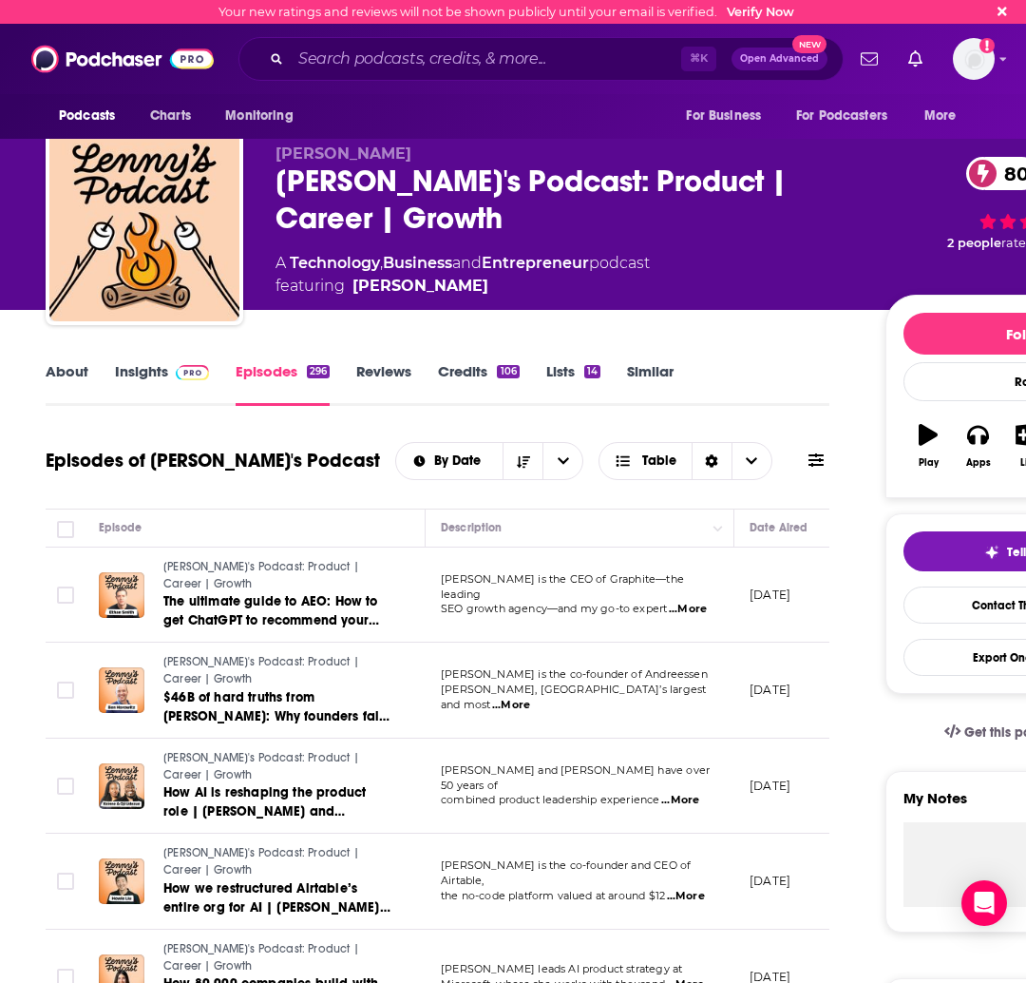
click at [55, 372] on link "About" at bounding box center [67, 384] width 43 height 44
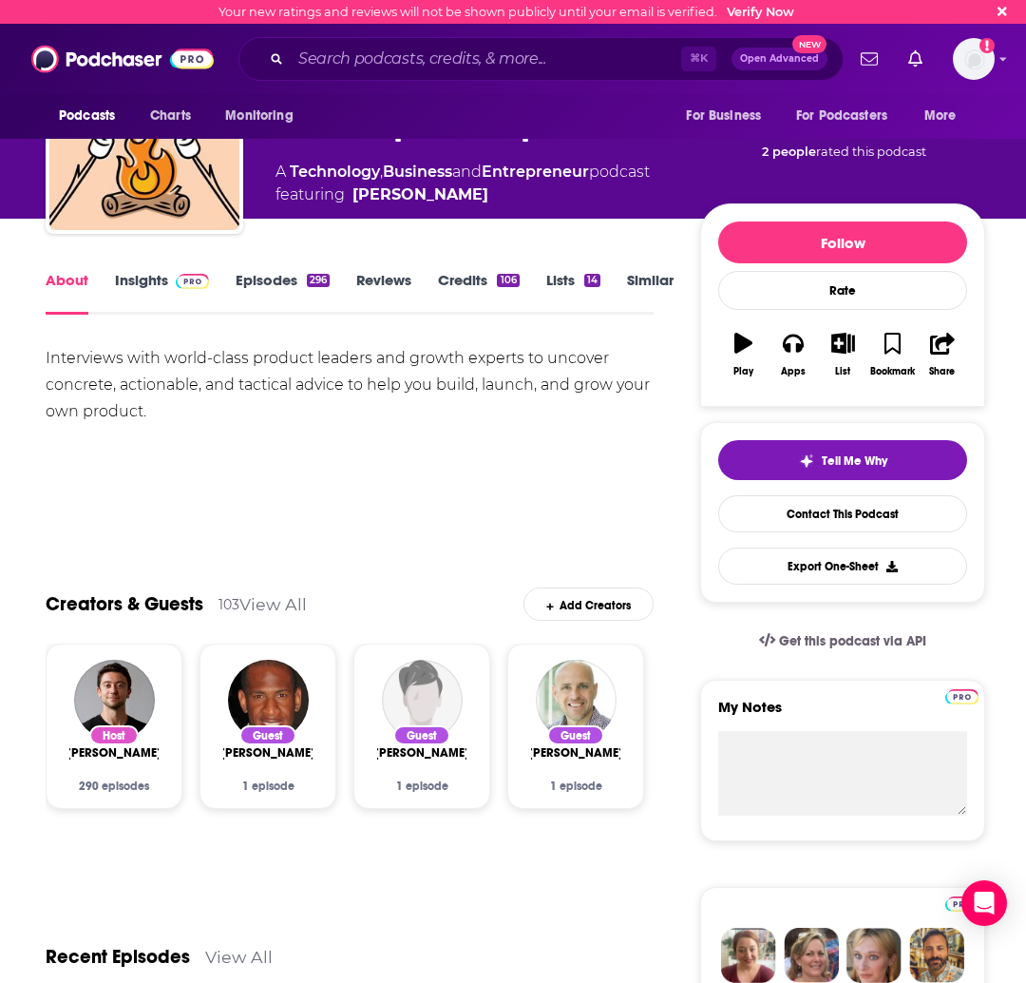
scroll to position [106, 0]
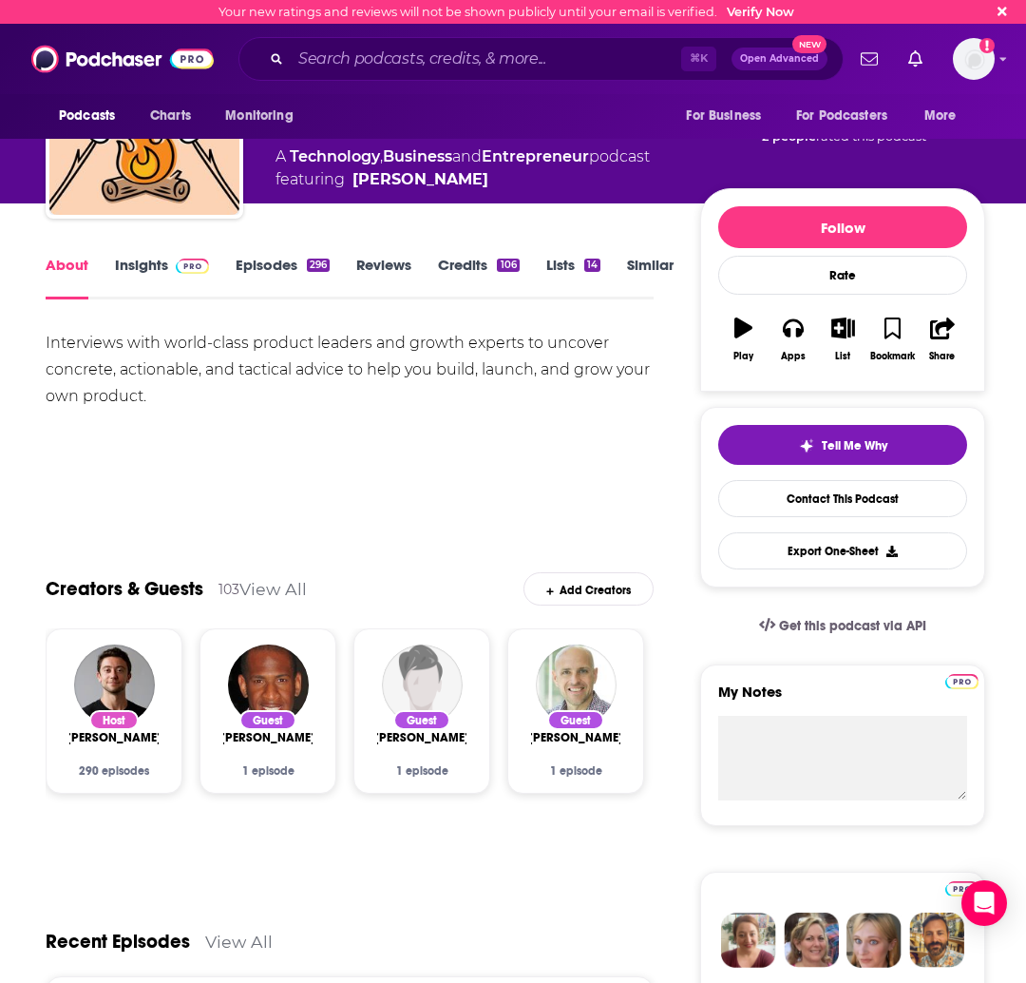
click at [147, 269] on link "Insights" at bounding box center [162, 278] width 94 height 44
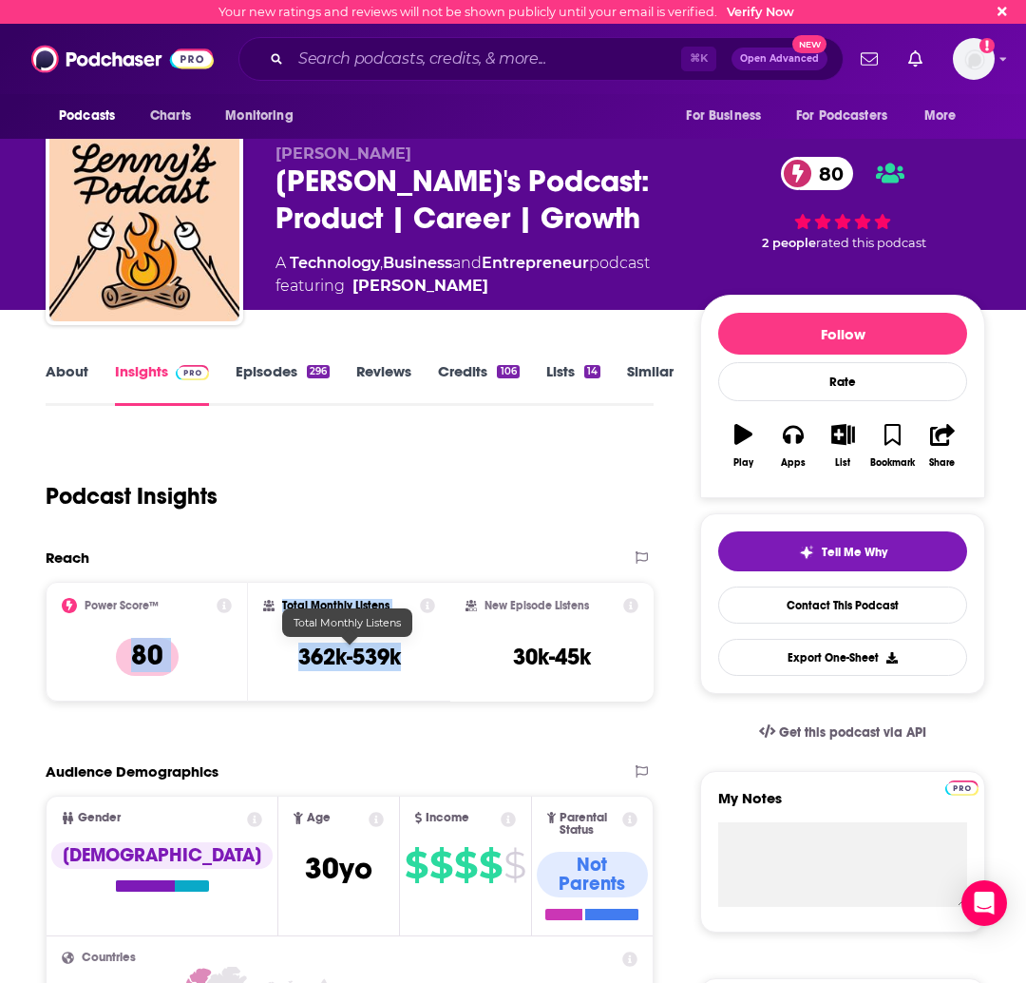
drag, startPoint x: 409, startPoint y: 664, endPoint x: 233, endPoint y: 663, distance: 175.8
click at [233, 663] on div "Power Score™ 80 Total Monthly Listens 362k-539k New Episode Listens 30k-45k" at bounding box center [350, 642] width 608 height 120
click at [373, 699] on div "Total Monthly Listens 362k-539k" at bounding box center [349, 642] width 202 height 120
drag, startPoint x: 389, startPoint y: 660, endPoint x: 288, endPoint y: 659, distance: 100.7
click at [288, 659] on div "Total Monthly Listens 362k-539k" at bounding box center [349, 641] width 172 height 87
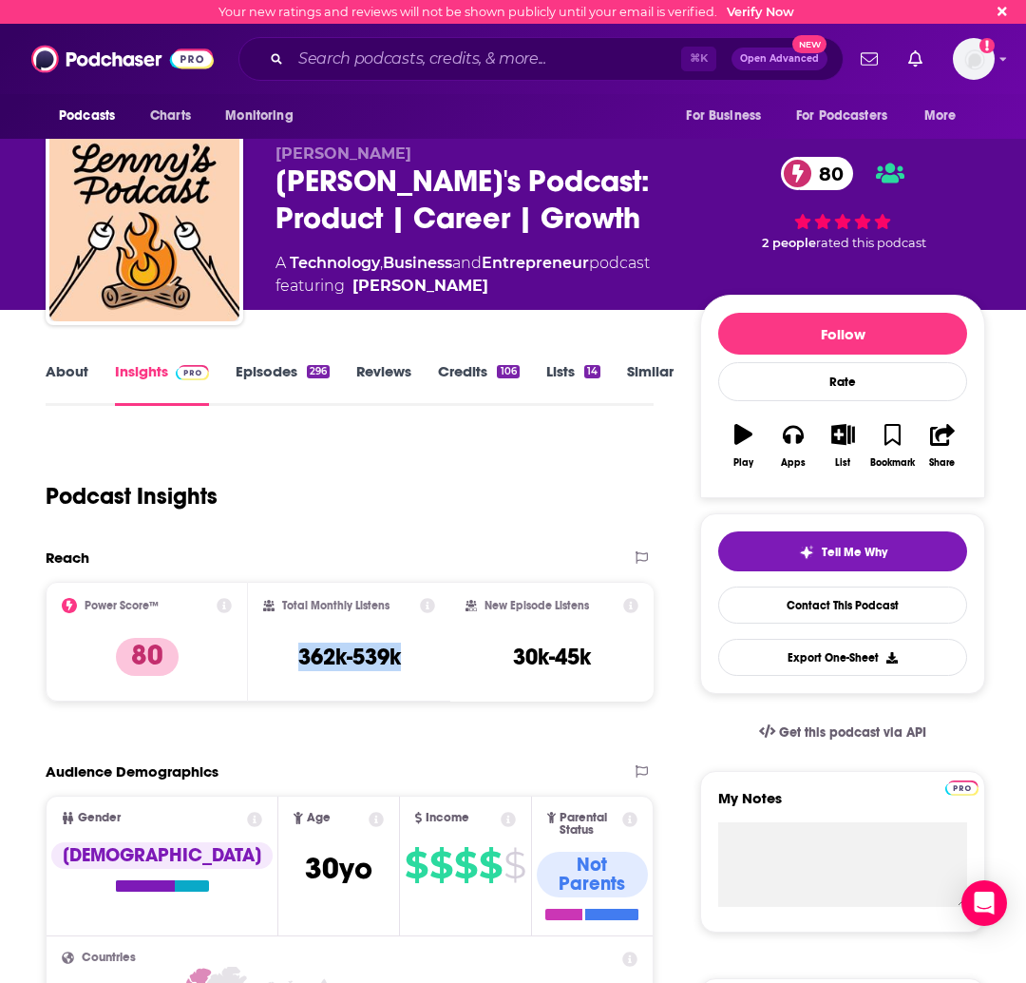
copy h3 "362k-539k"
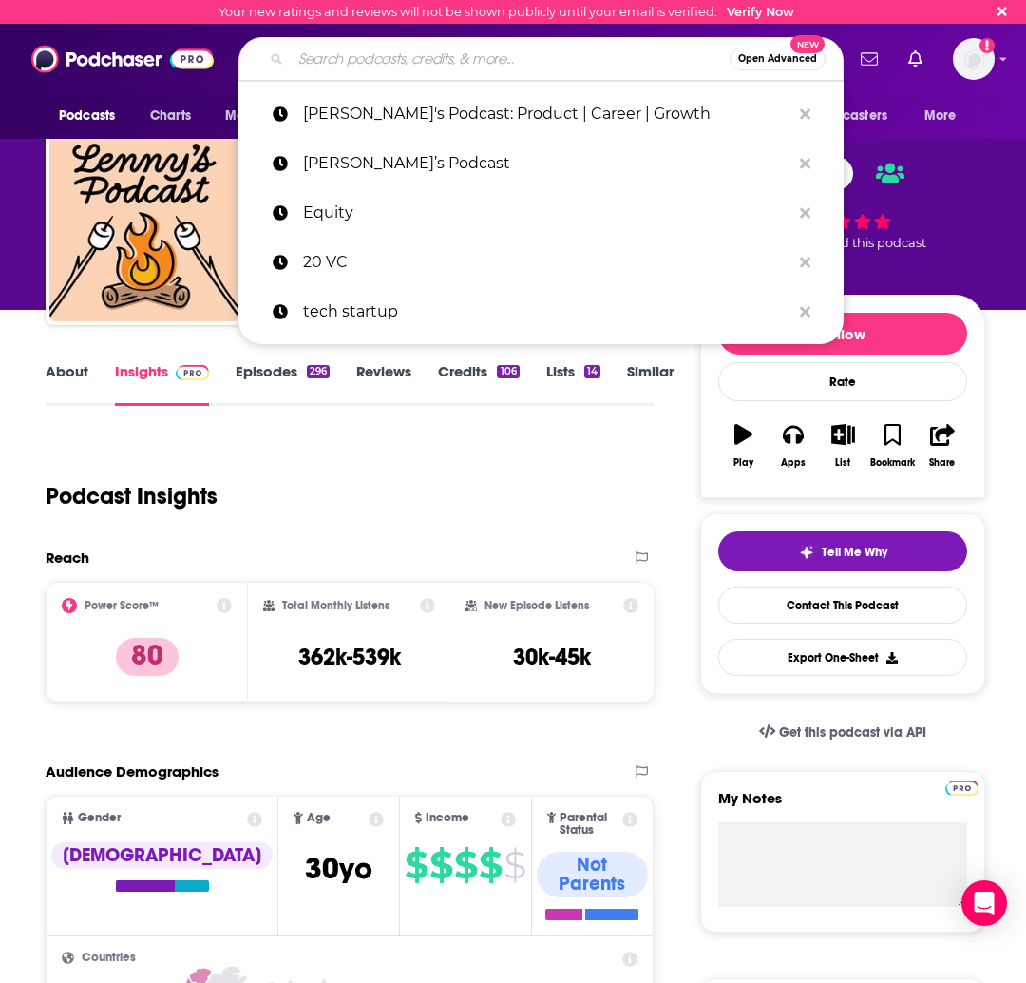
click at [355, 59] on input "Search podcasts, credits, & more..." at bounding box center [510, 59] width 439 height 30
paste input "a16z Podcast"
type input "a16z Podcast"
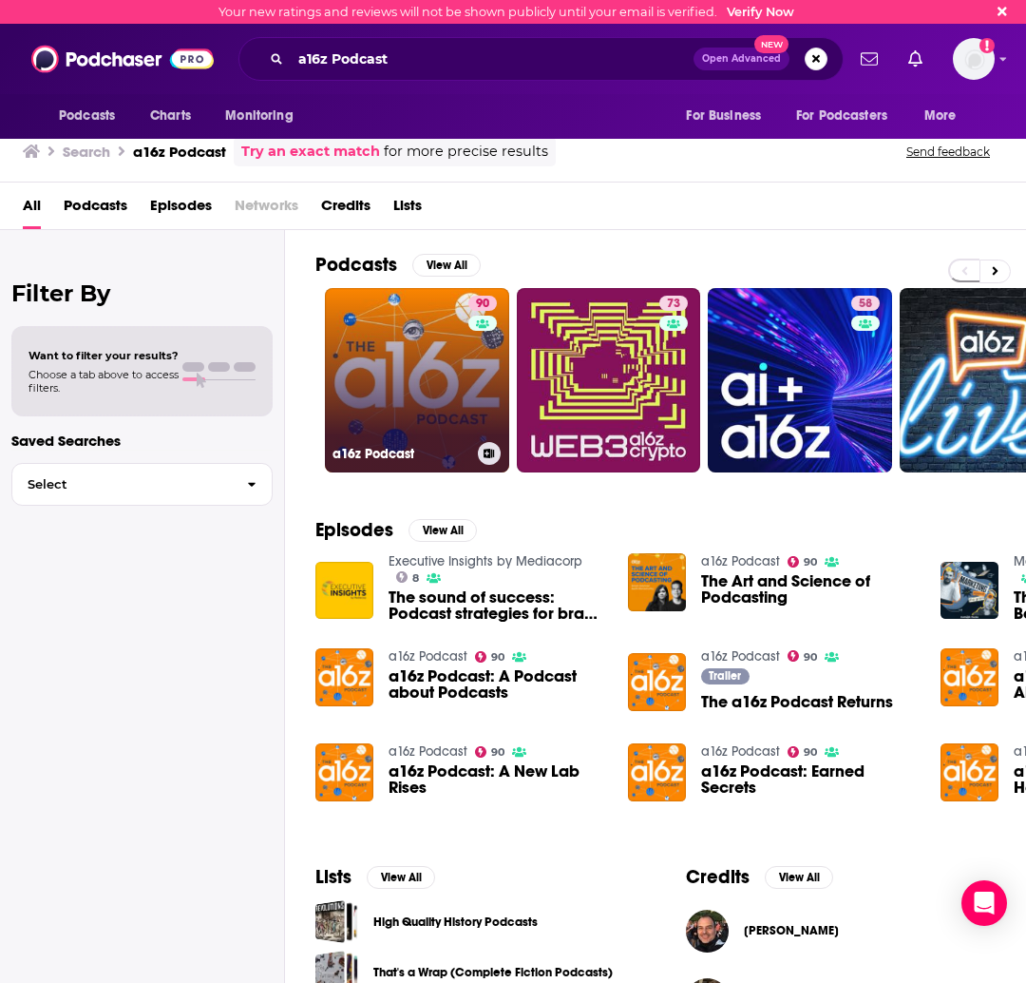
click at [439, 377] on link "90 a16z Podcast" at bounding box center [417, 380] width 184 height 184
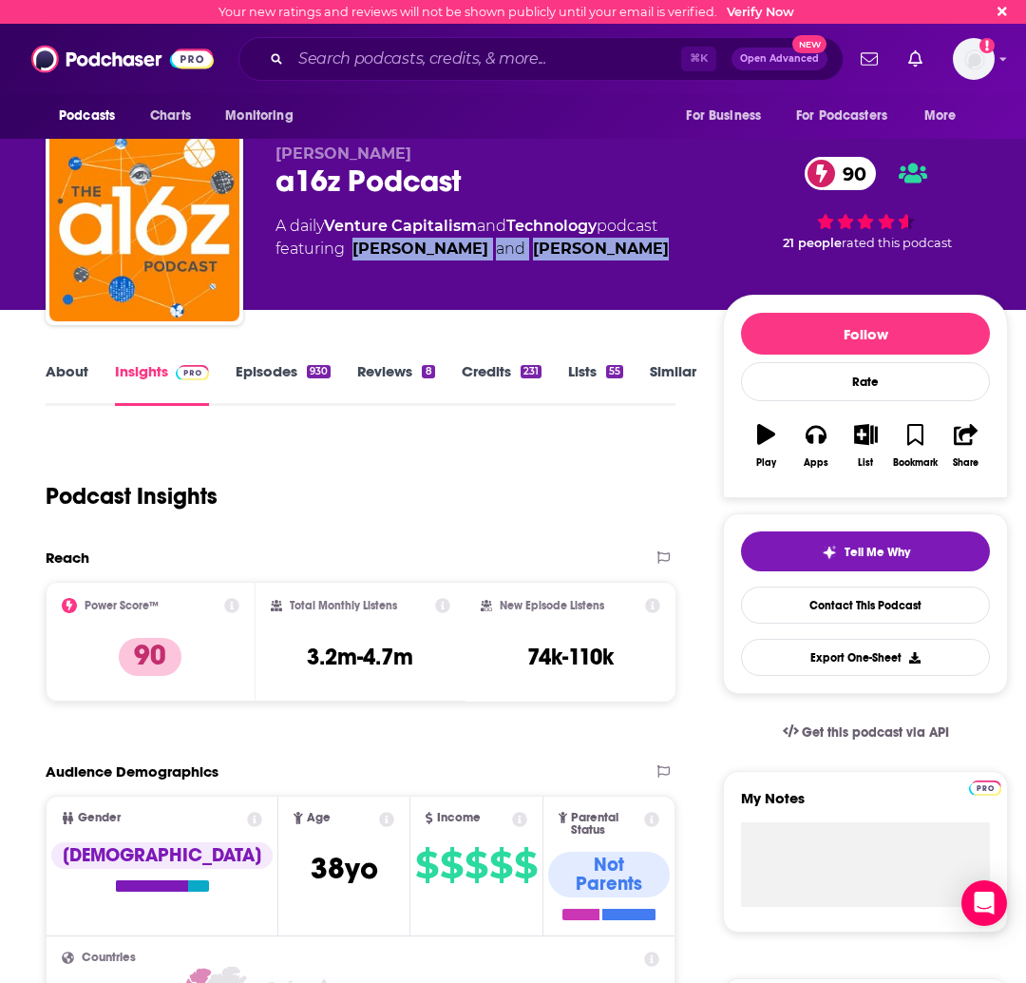
drag, startPoint x: 349, startPoint y: 251, endPoint x: 643, endPoint y: 258, distance: 294.6
click at [643, 258] on span "featuring Hanne Winarsky and Sonal Chokshi" at bounding box center [472, 249] width 393 height 23
copy span "Hanne Winarsky and Sonal Chokshi"
click at [59, 360] on div "About Insights Episodes 930 Reviews 8 Credits 231 Lists 55 Similar" at bounding box center [361, 382] width 630 height 47
click at [57, 379] on link "About" at bounding box center [67, 384] width 43 height 44
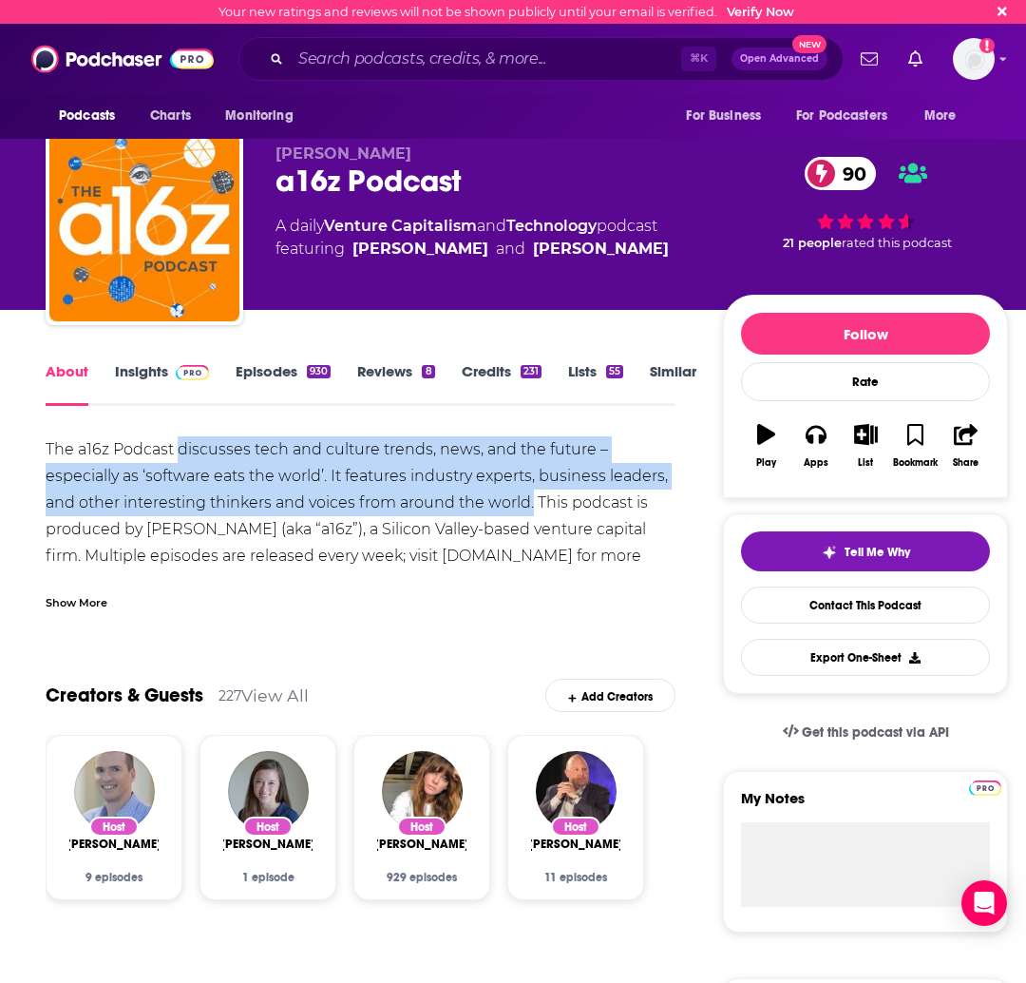
drag, startPoint x: 181, startPoint y: 453, endPoint x: 531, endPoint y: 510, distance: 355.2
click at [531, 510] on div "The a16z Podcast discusses tech and culture trends, news, and the future – espe…" at bounding box center [361, 516] width 630 height 160
copy div "discusses tech and culture trends, news, and the future – especially as ‘softwa…"
click at [242, 384] on link "Episodes 930" at bounding box center [283, 384] width 95 height 44
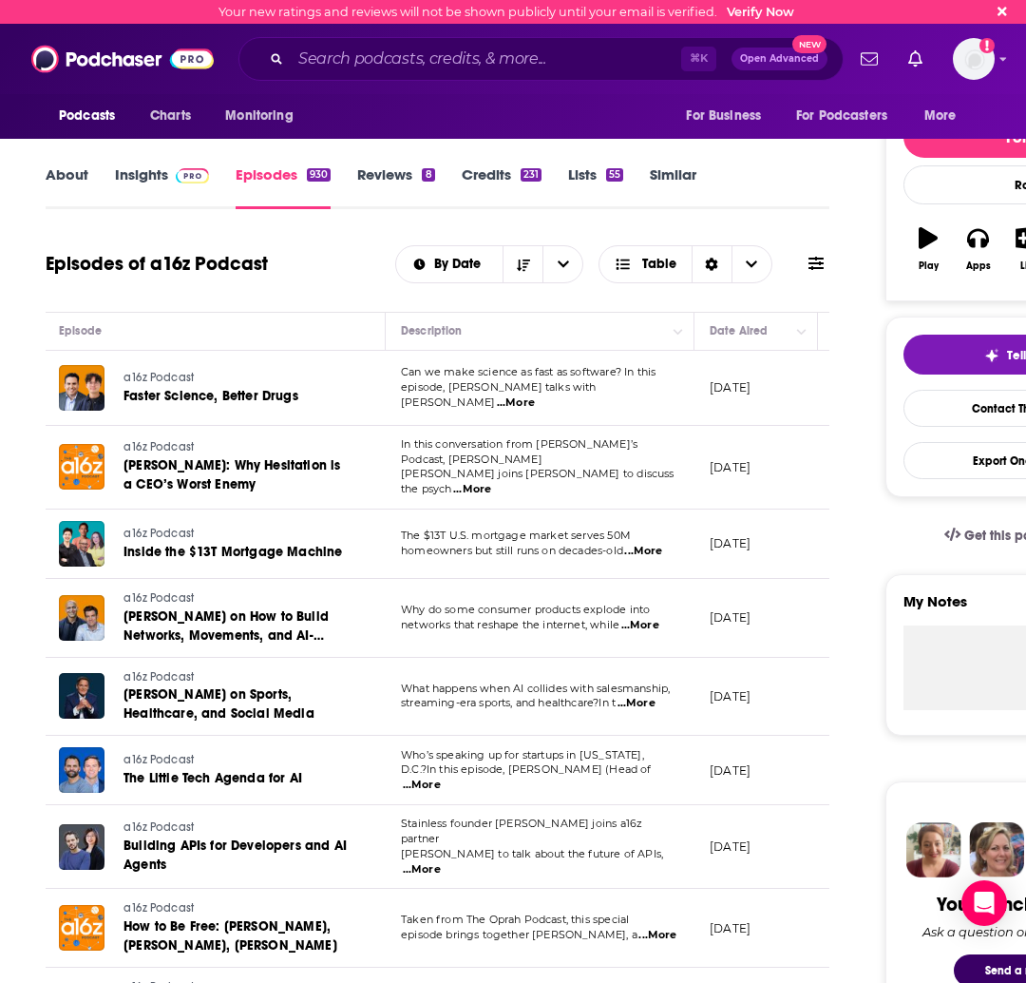
scroll to position [0, 52]
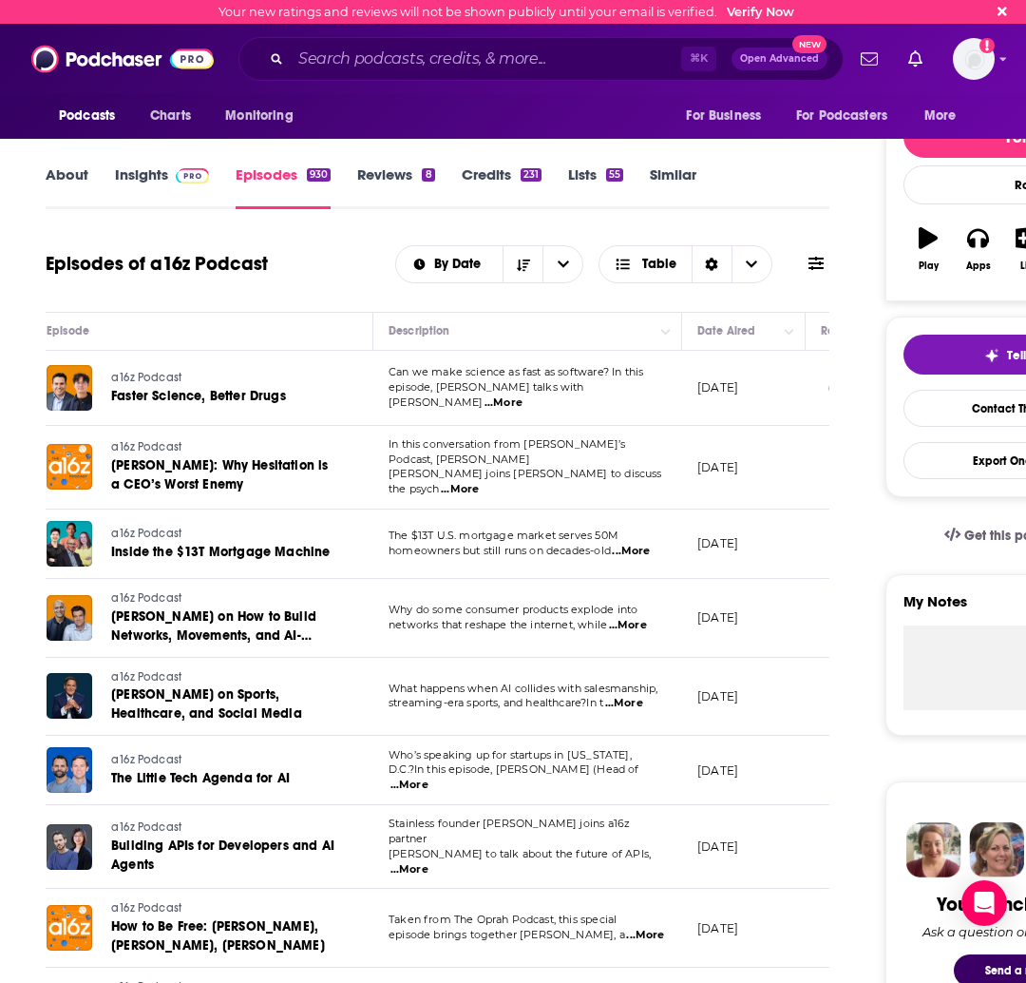
click at [141, 181] on link "Insights" at bounding box center [162, 187] width 94 height 44
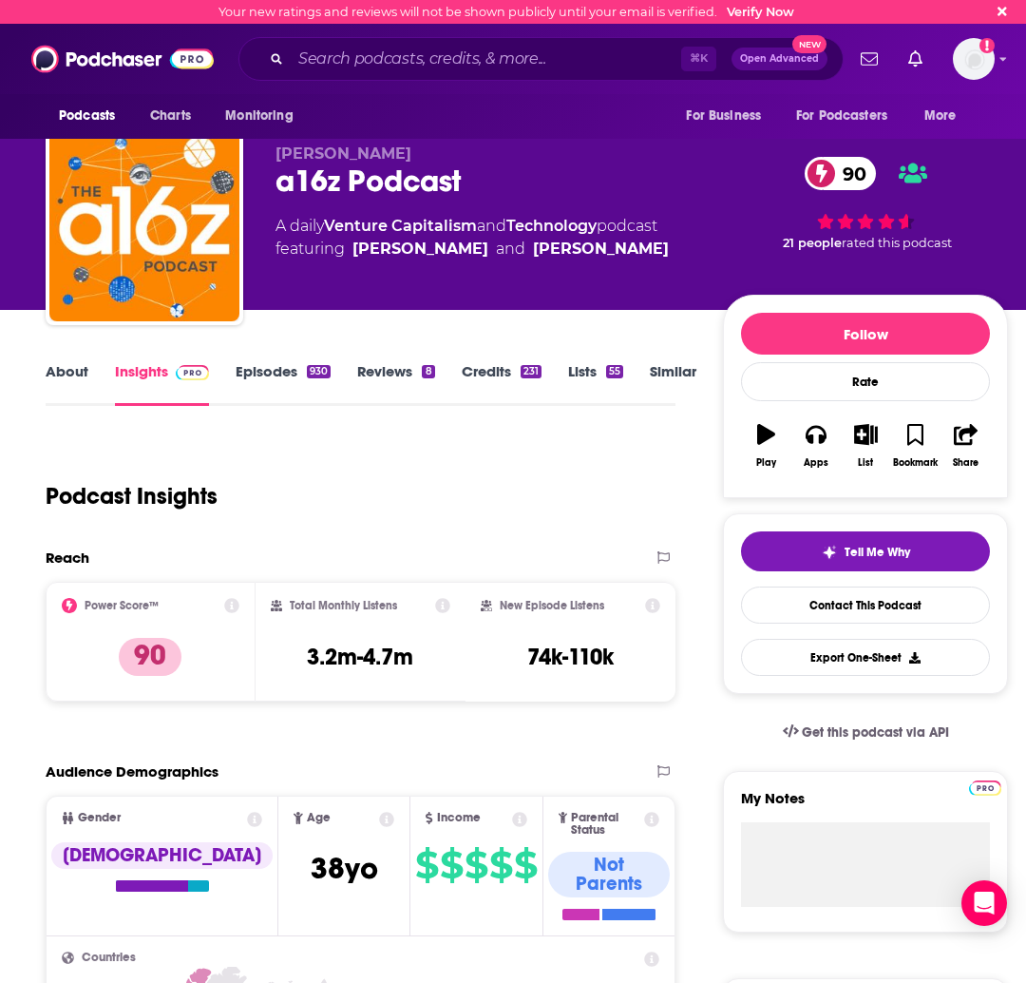
scroll to position [49, 0]
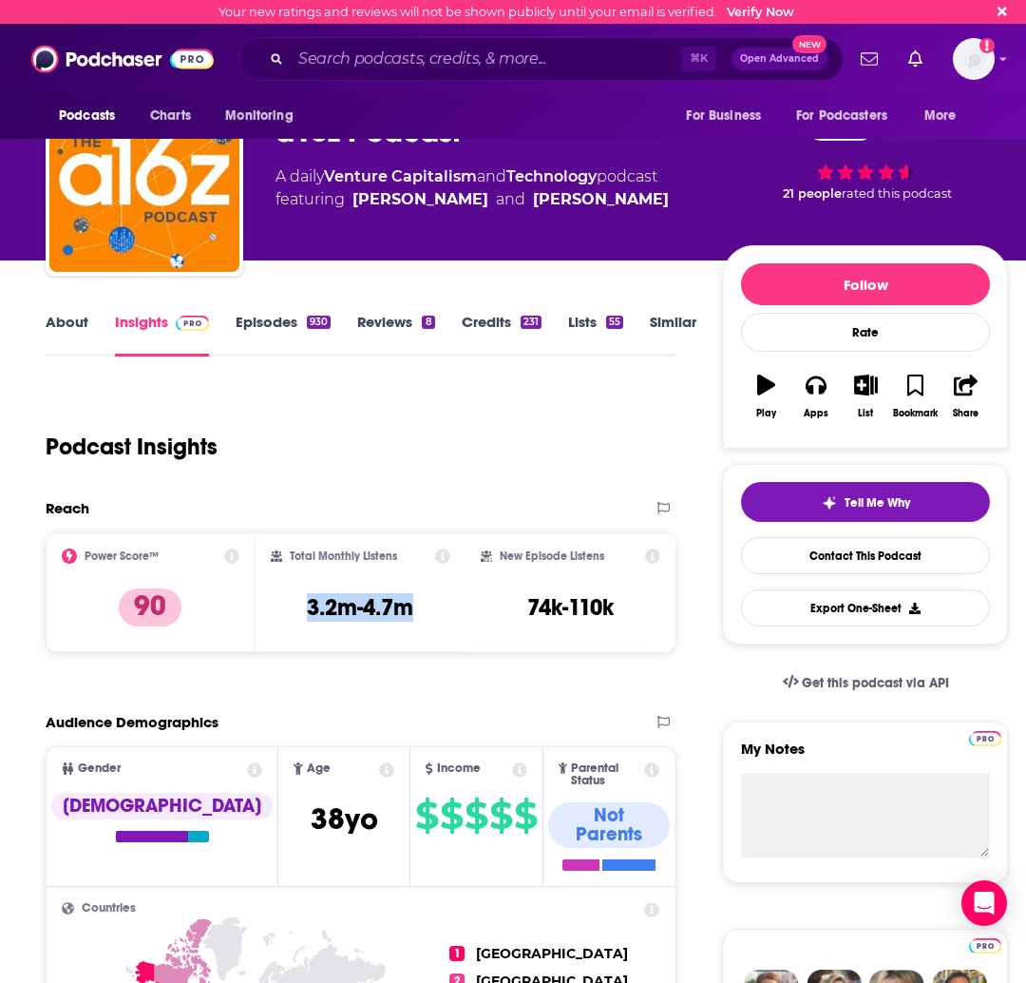
drag, startPoint x: 283, startPoint y: 613, endPoint x: 305, endPoint y: 607, distance: 22.6
click at [305, 607] on div "Total Monthly Listens 3.2m-4.7m" at bounding box center [361, 591] width 180 height 87
click at [381, 57] on input "Search podcasts, credits, & more..." at bounding box center [486, 59] width 391 height 30
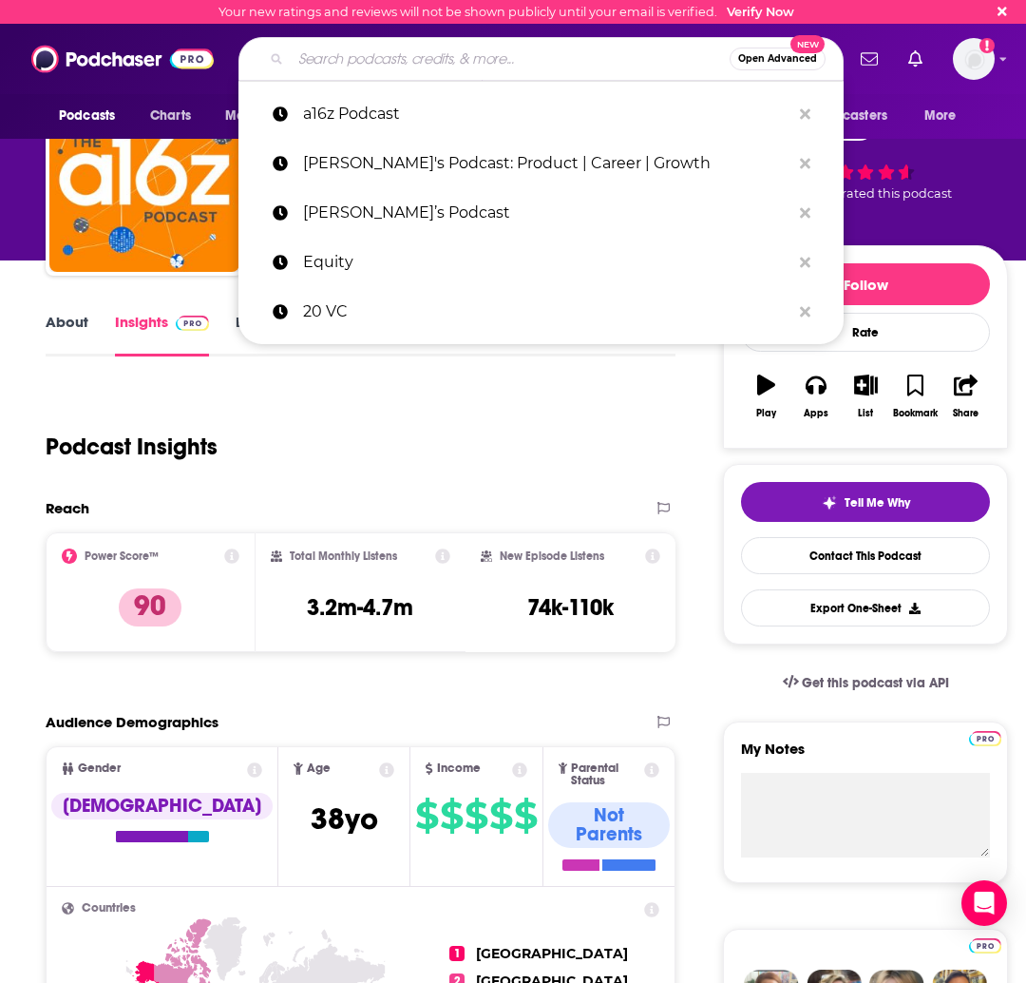
paste input "Master of Scale"
type input "Master of Scale"
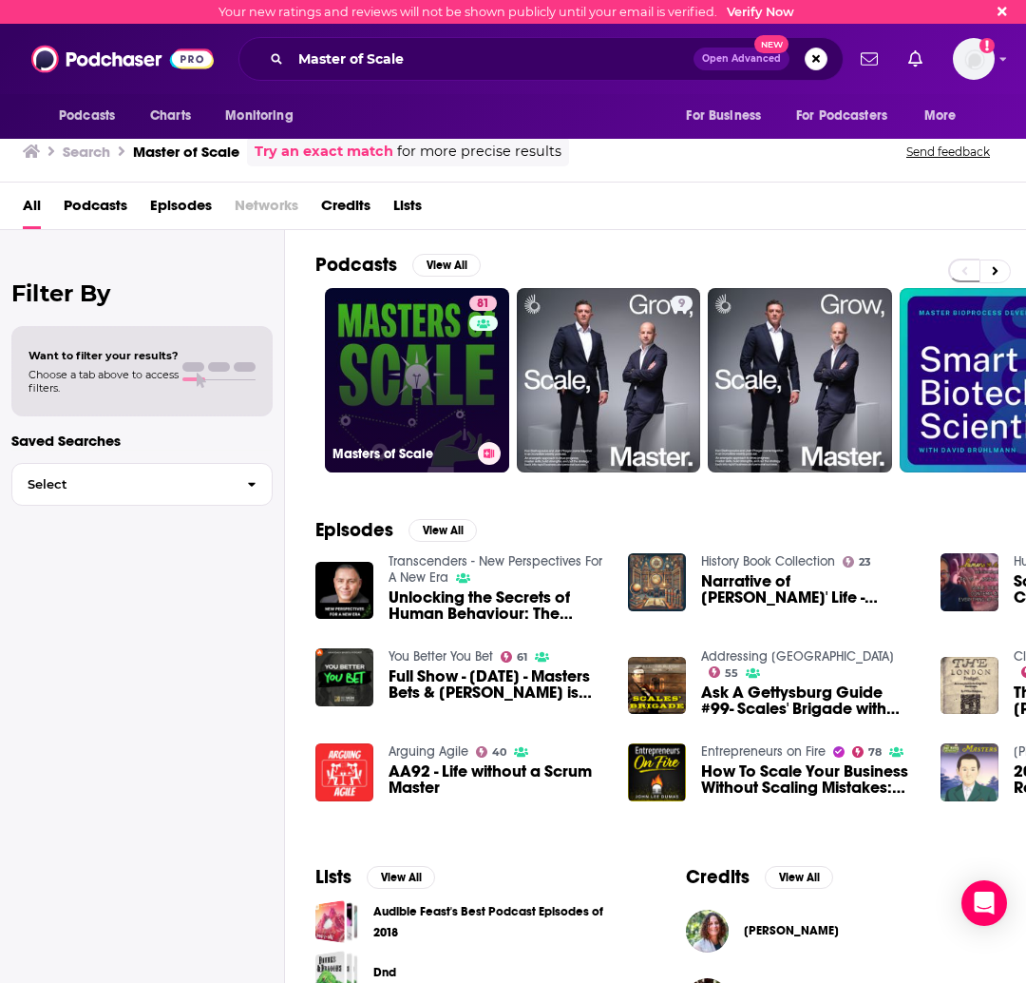
click at [413, 382] on link "81 Masters of Scale" at bounding box center [417, 380] width 184 height 184
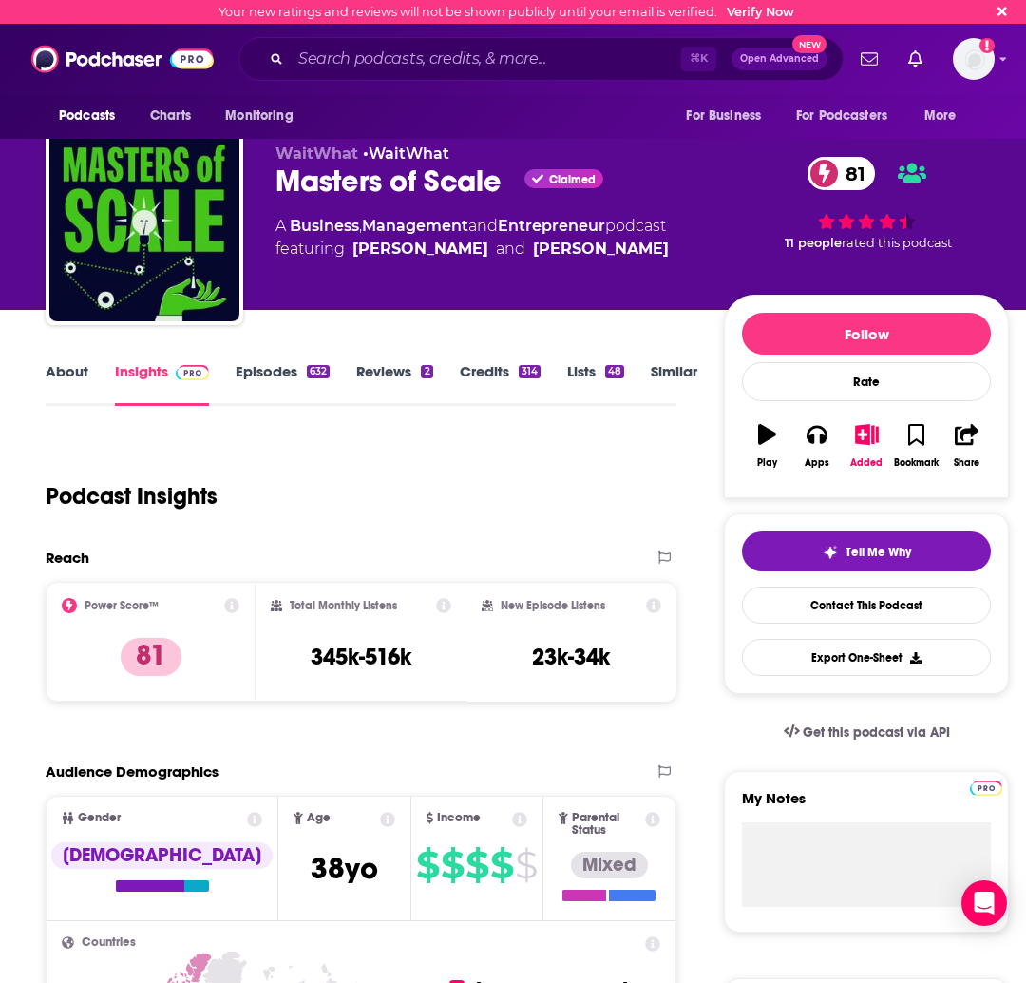
click at [266, 371] on link "Episodes 632" at bounding box center [283, 384] width 94 height 44
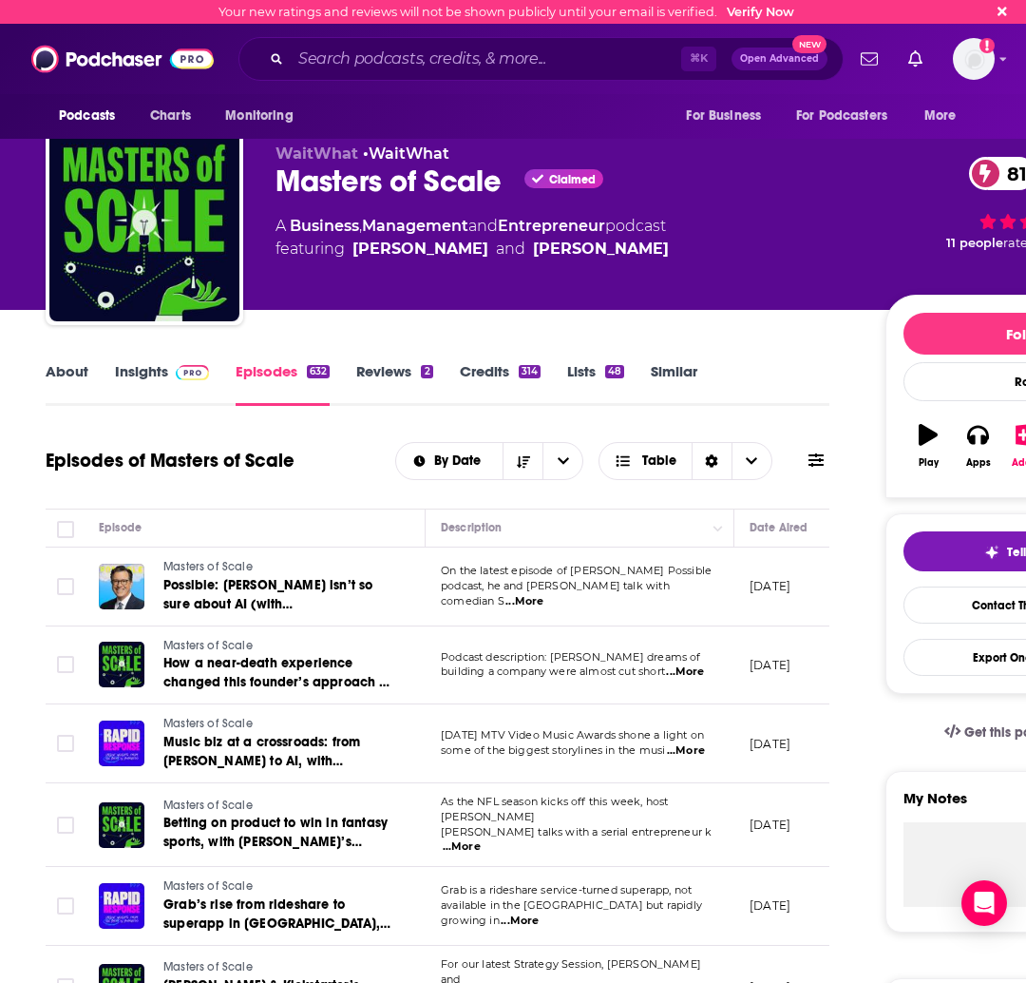
click at [81, 376] on link "About" at bounding box center [67, 384] width 43 height 44
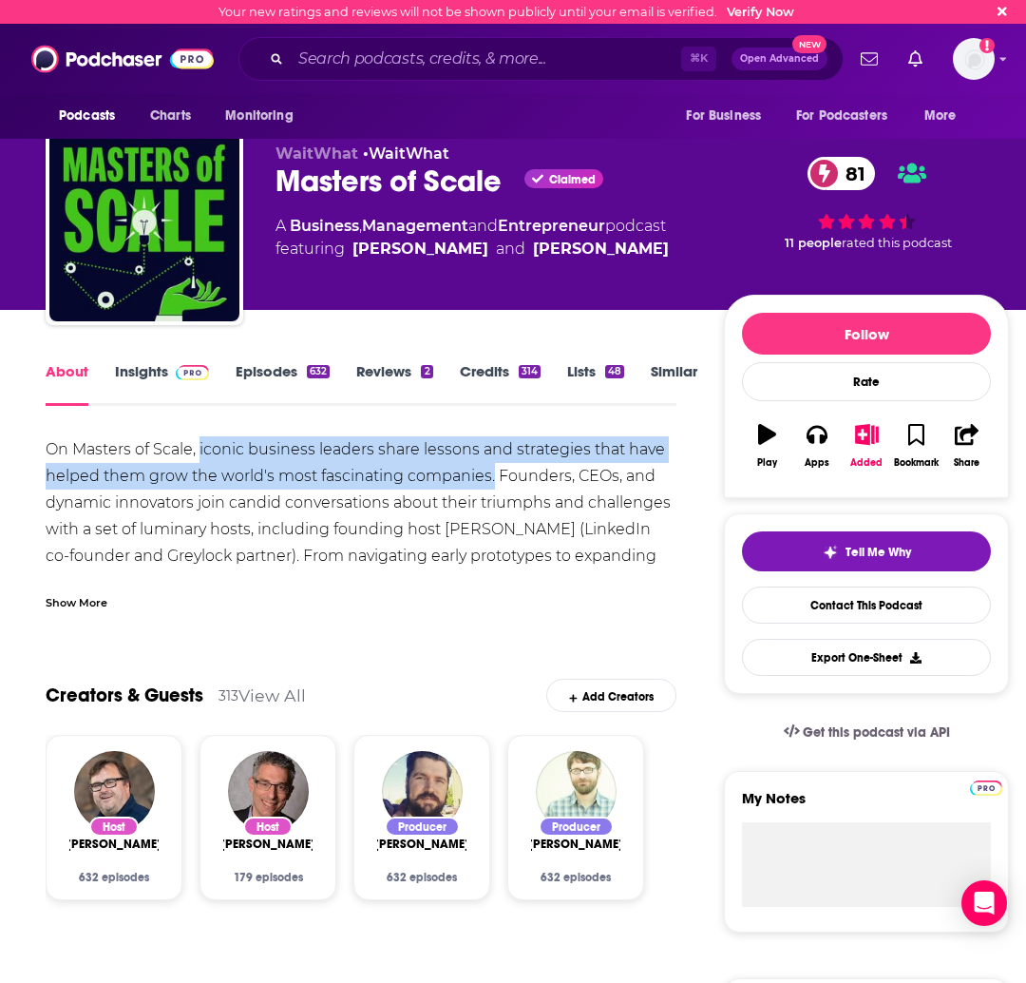
drag, startPoint x: 201, startPoint y: 449, endPoint x: 491, endPoint y: 483, distance: 291.7
click at [491, 483] on div "On Masters of Scale, iconic business leaders share lessons and strategies that …" at bounding box center [361, 529] width 631 height 186
drag, startPoint x: 148, startPoint y: 383, endPoint x: 272, endPoint y: 16, distance: 387.0
click at [148, 383] on link "Insights" at bounding box center [162, 384] width 94 height 44
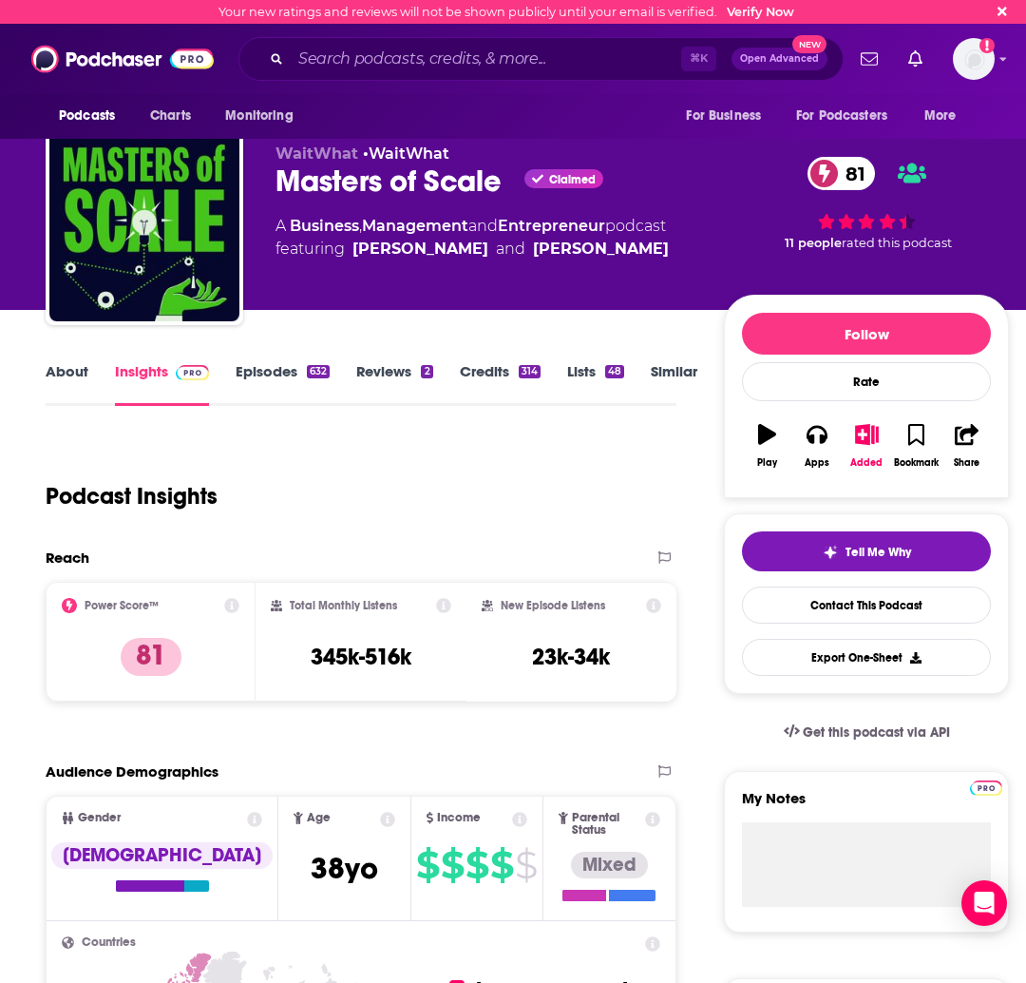
click at [291, 368] on link "Episodes 632" at bounding box center [283, 384] width 94 height 44
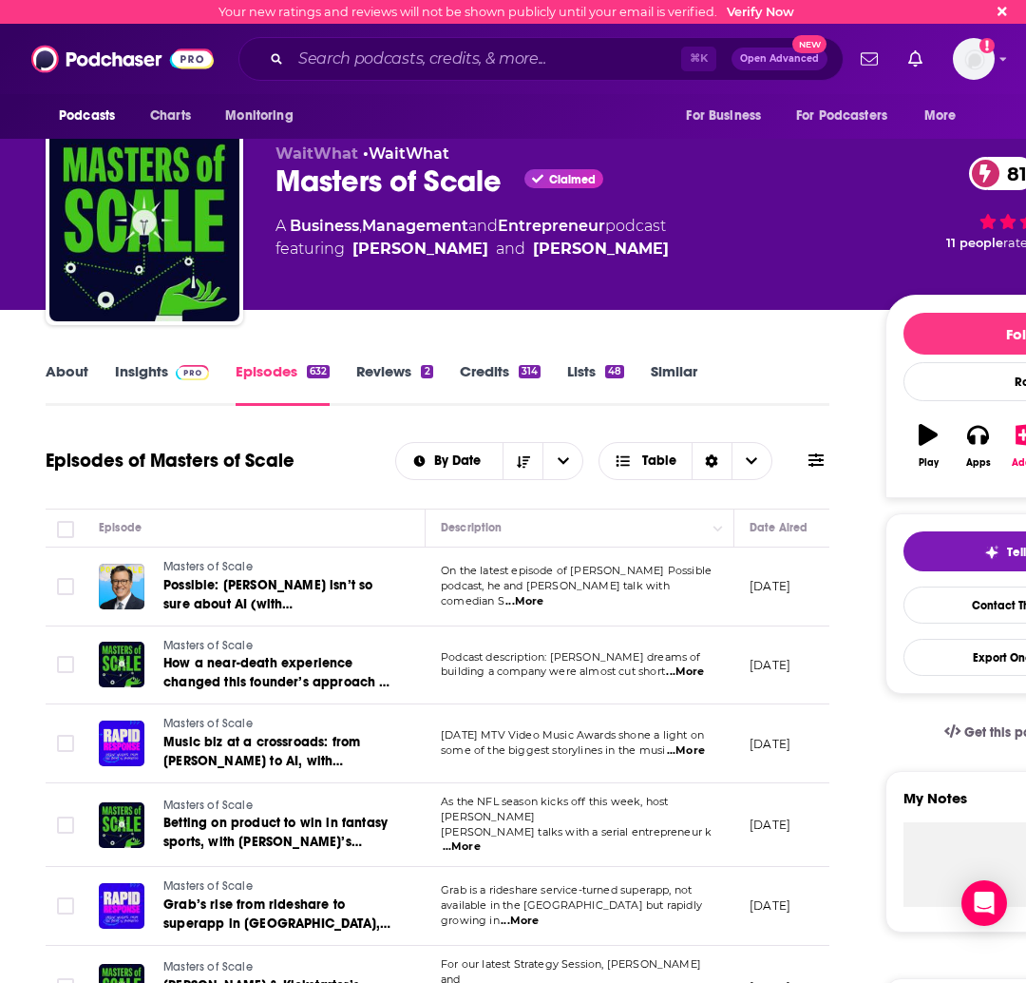
click at [137, 365] on link "Insights" at bounding box center [162, 384] width 94 height 44
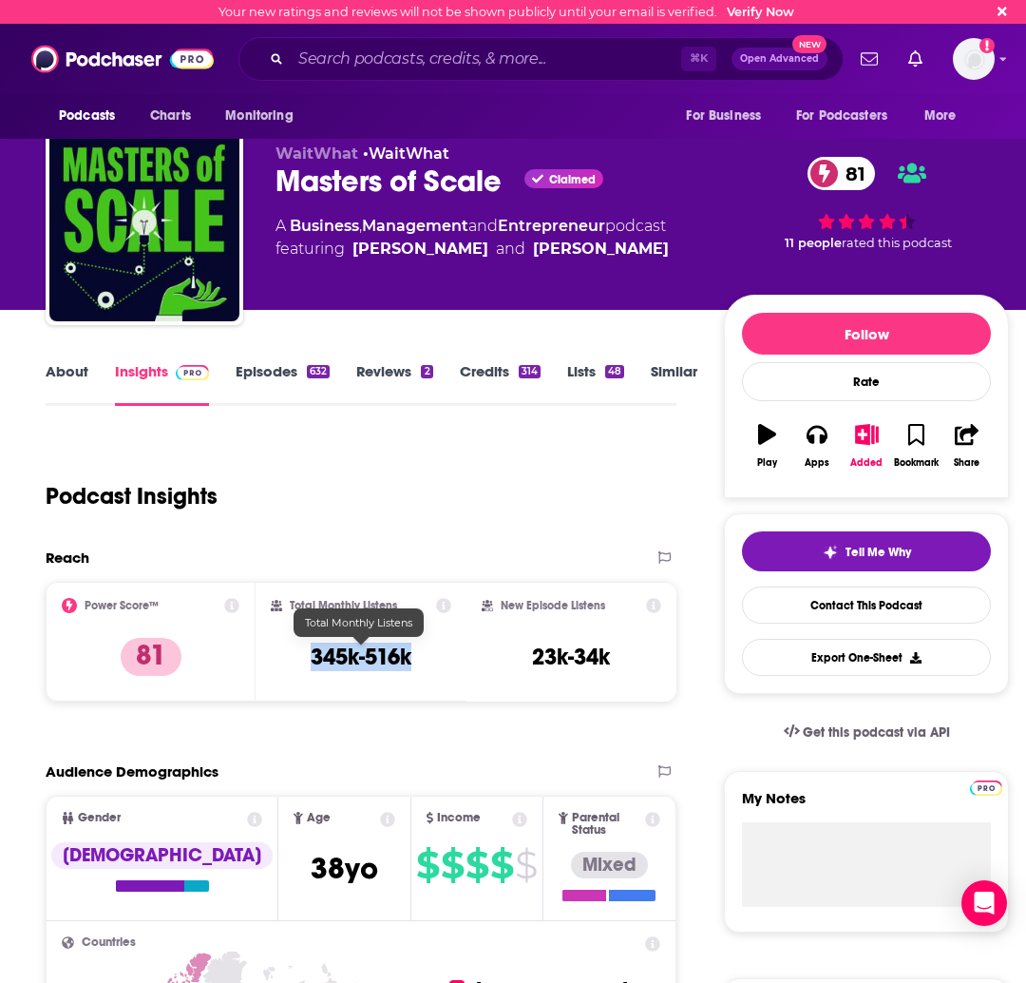
drag, startPoint x: 371, startPoint y: 662, endPoint x: 311, endPoint y: 657, distance: 60.1
click at [311, 657] on div "Total Monthly Listens 345k-516k" at bounding box center [361, 641] width 180 height 87
click at [562, 59] on input "Search podcasts, credits, & more..." at bounding box center [486, 59] width 391 height 30
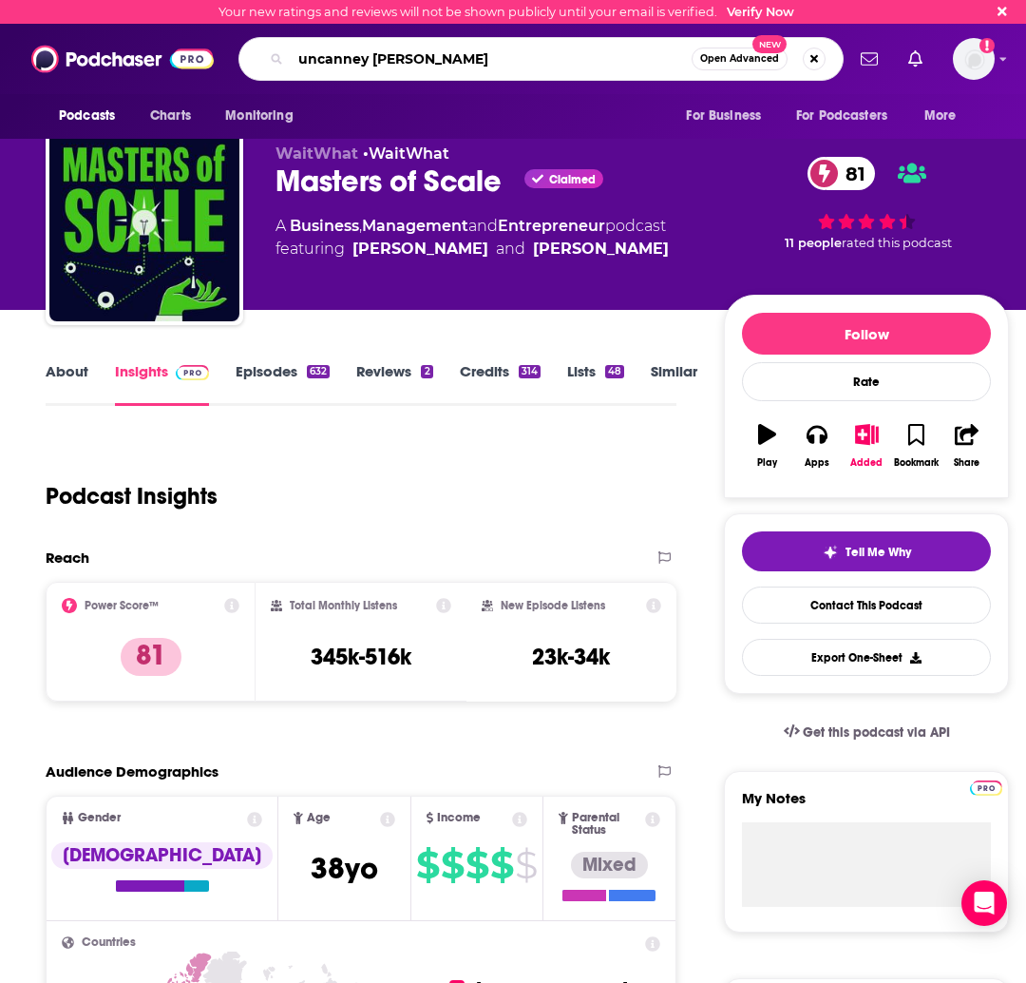
type input "uncanney valley"
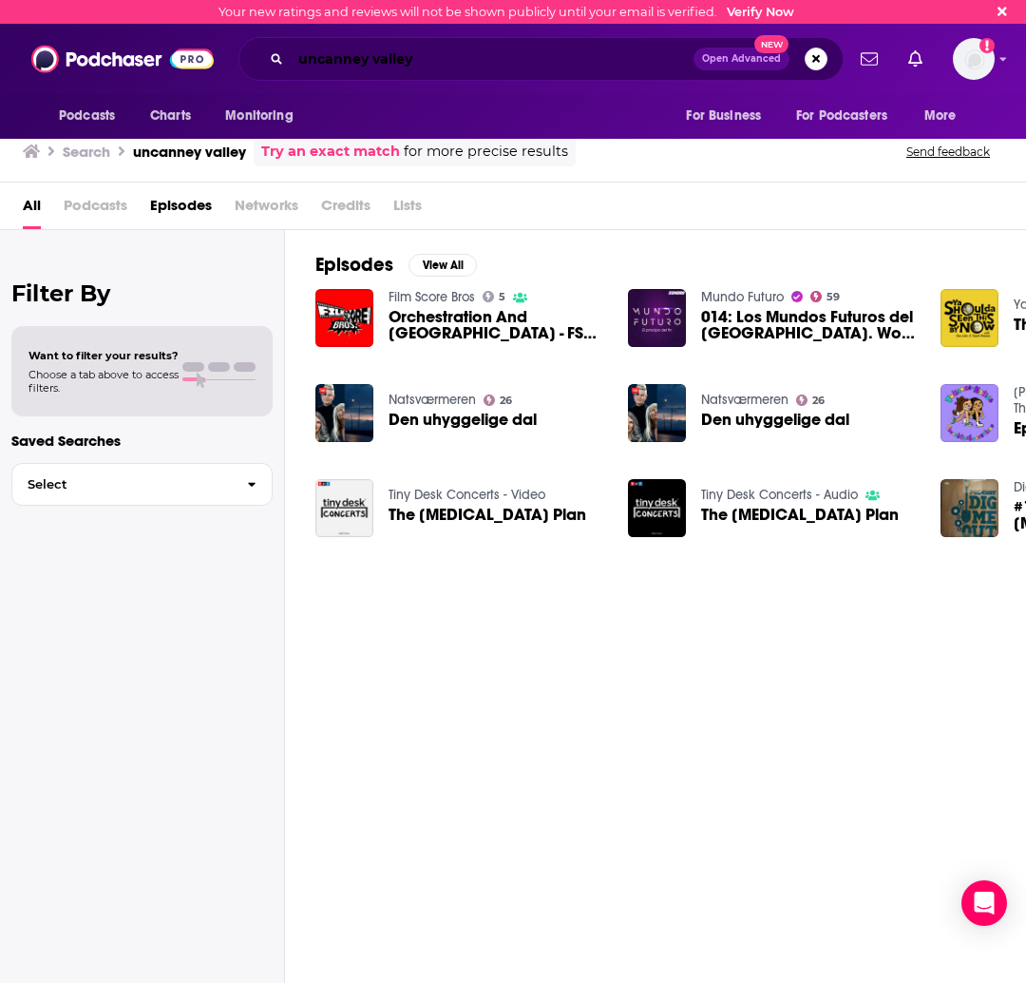
click at [460, 58] on input "uncanney valley" at bounding box center [492, 59] width 403 height 30
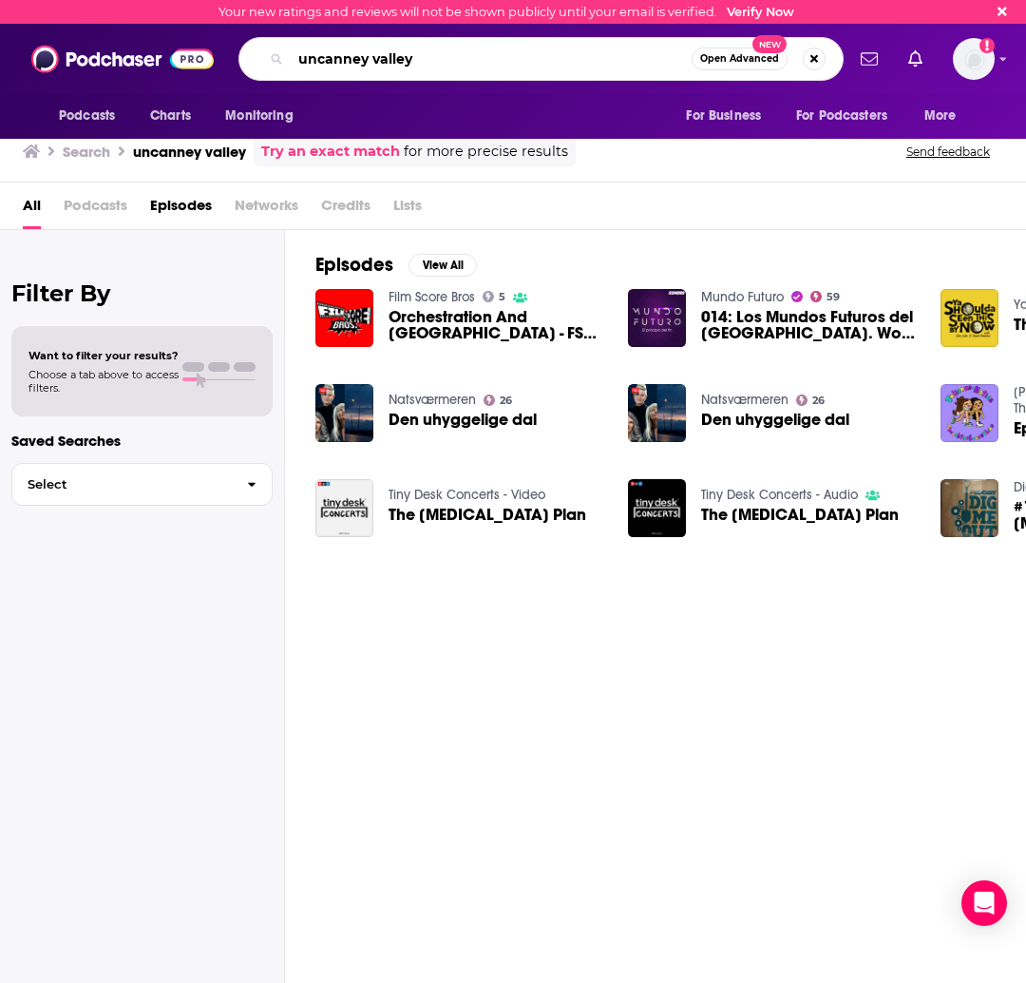
drag, startPoint x: 460, startPoint y: 58, endPoint x: 263, endPoint y: 57, distance: 196.7
click at [263, 57] on div "uncanney valley Open Advanced New" at bounding box center [541, 59] width 605 height 44
type input "wired uncanny valley"
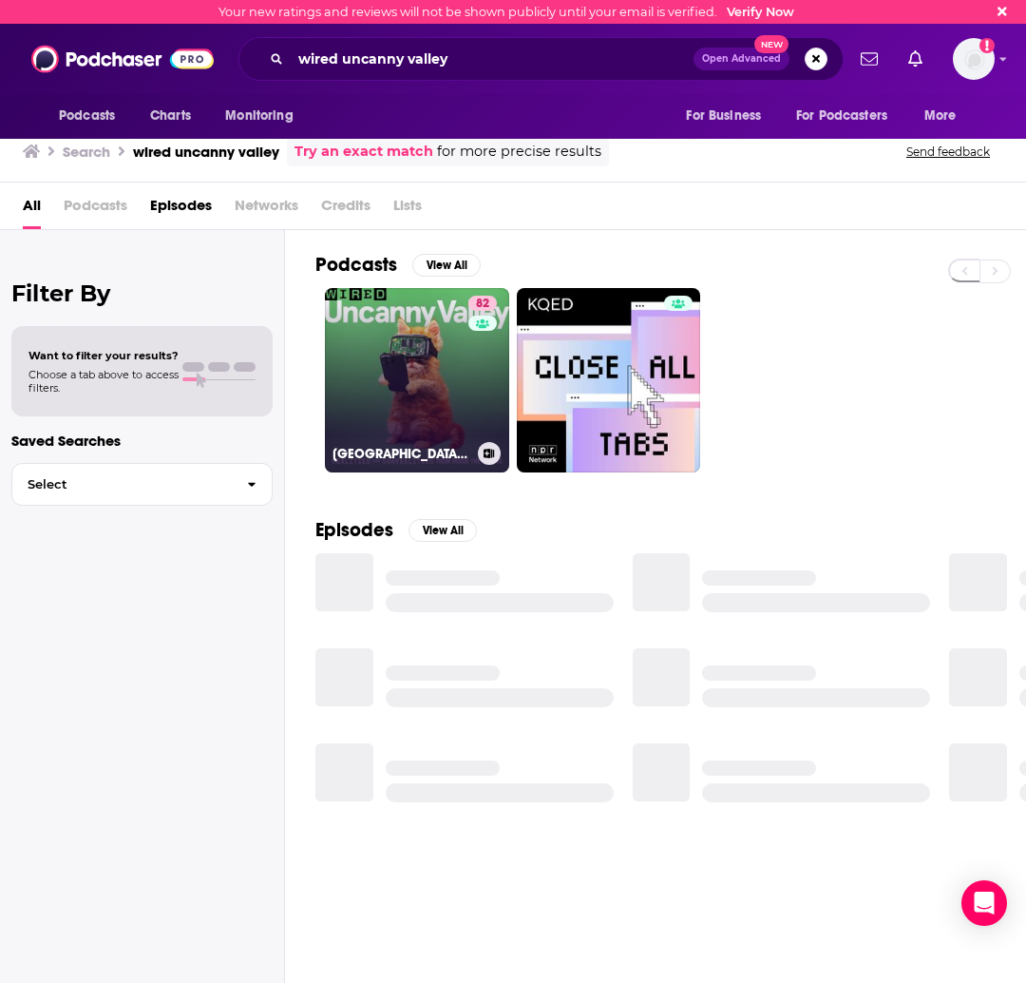
click at [421, 364] on link "82 Uncanny Valley | WIRED" at bounding box center [417, 380] width 184 height 184
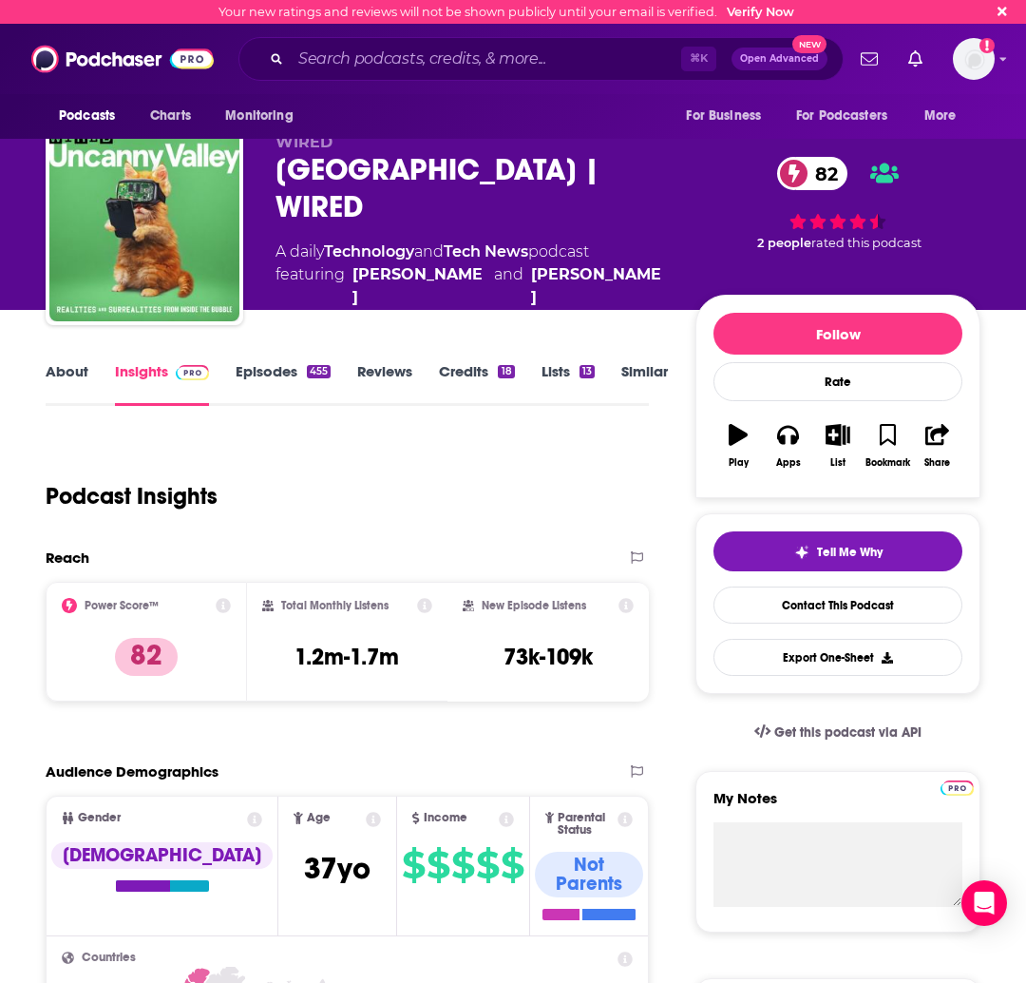
click at [49, 373] on link "About" at bounding box center [67, 384] width 43 height 44
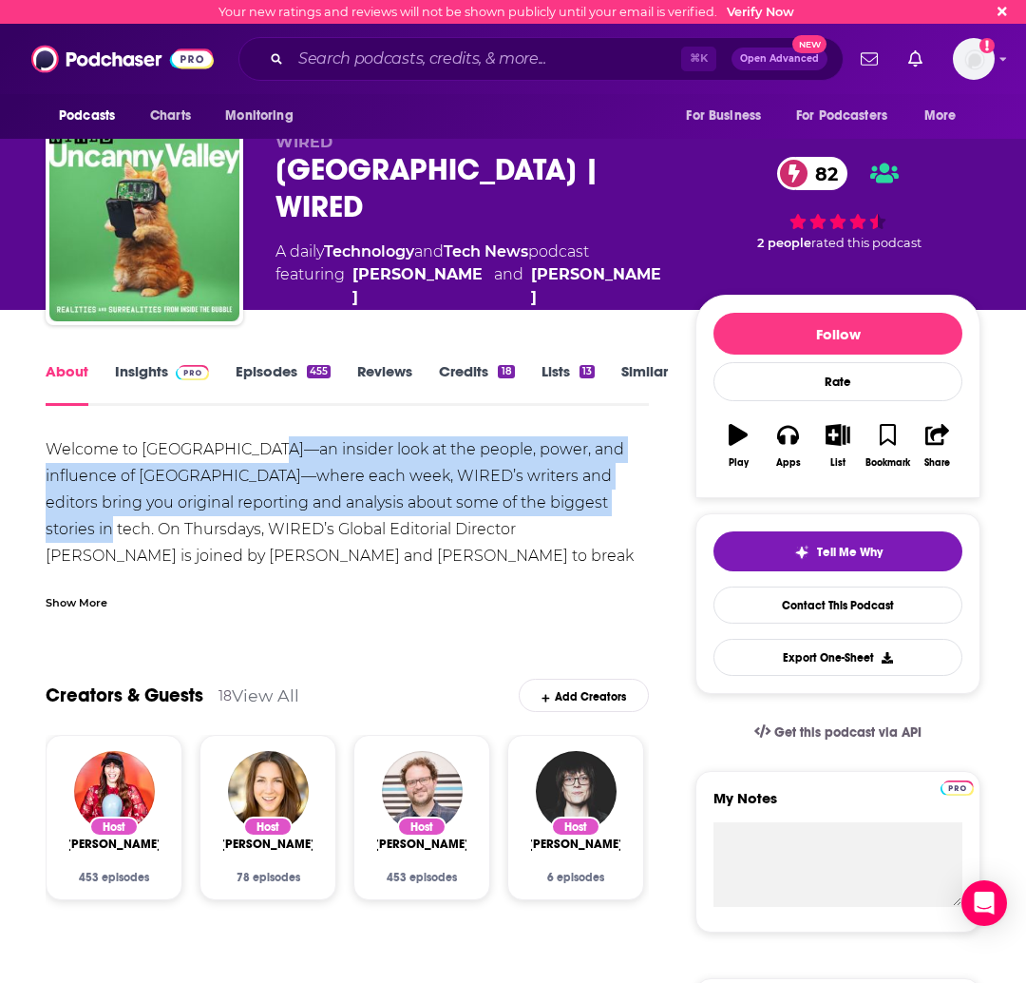
drag, startPoint x: 272, startPoint y: 454, endPoint x: 620, endPoint y: 513, distance: 352.7
click at [620, 513] on div "Welcome to Uncanny Valley—an insider look at the people, power, and influence o…" at bounding box center [347, 542] width 603 height 213
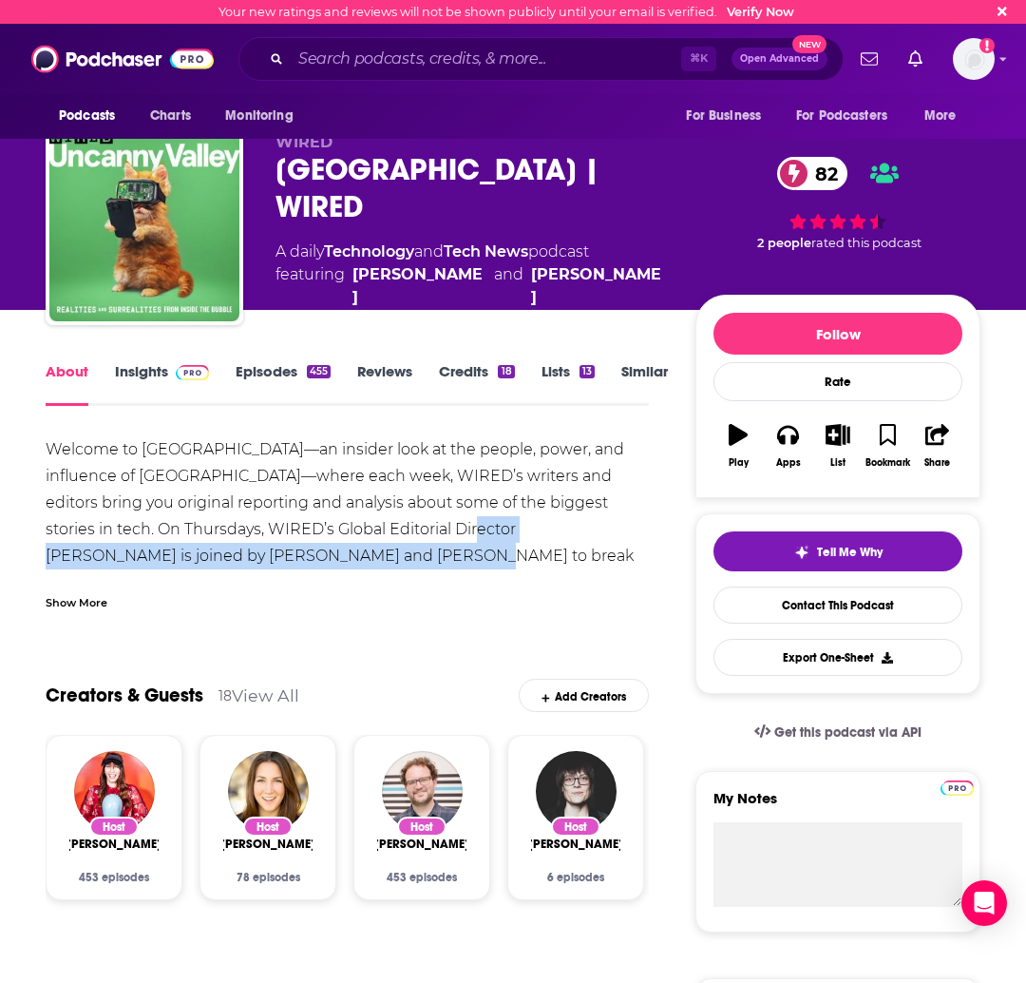
drag, startPoint x: 299, startPoint y: 562, endPoint x: 380, endPoint y: 539, distance: 83.9
click at [380, 539] on div "Welcome to Uncanny Valley—an insider look at the people, power, and influence o…" at bounding box center [347, 542] width 603 height 213
click at [260, 382] on link "Episodes 455" at bounding box center [283, 384] width 95 height 44
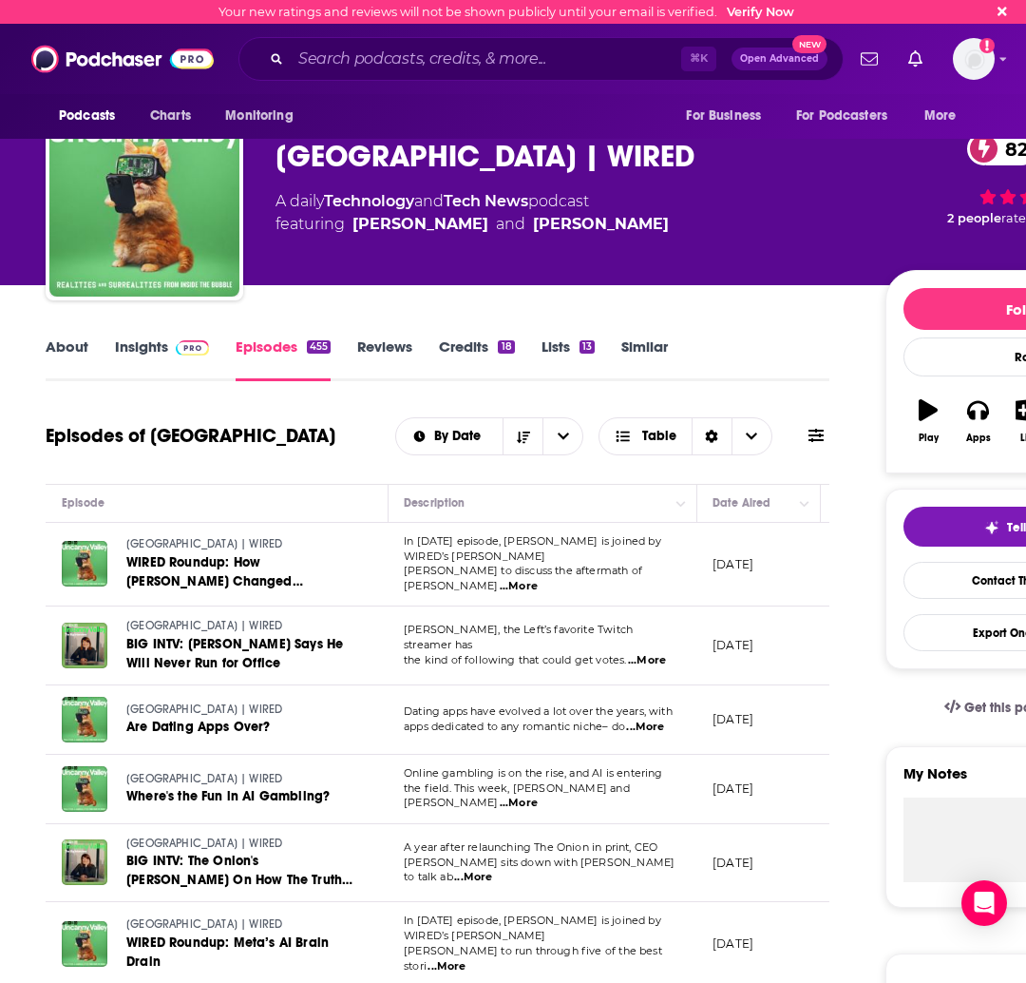
scroll to position [42, 0]
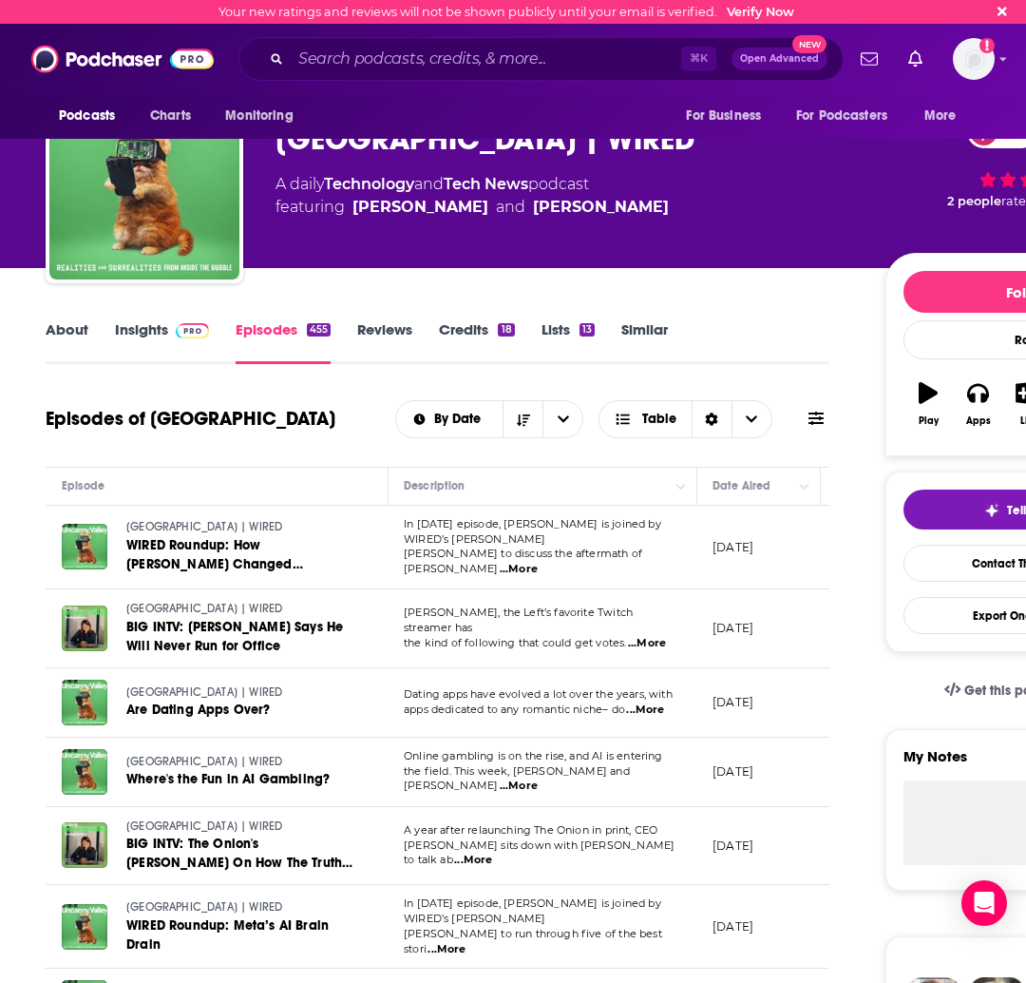
click at [168, 337] on span at bounding box center [188, 329] width 41 height 18
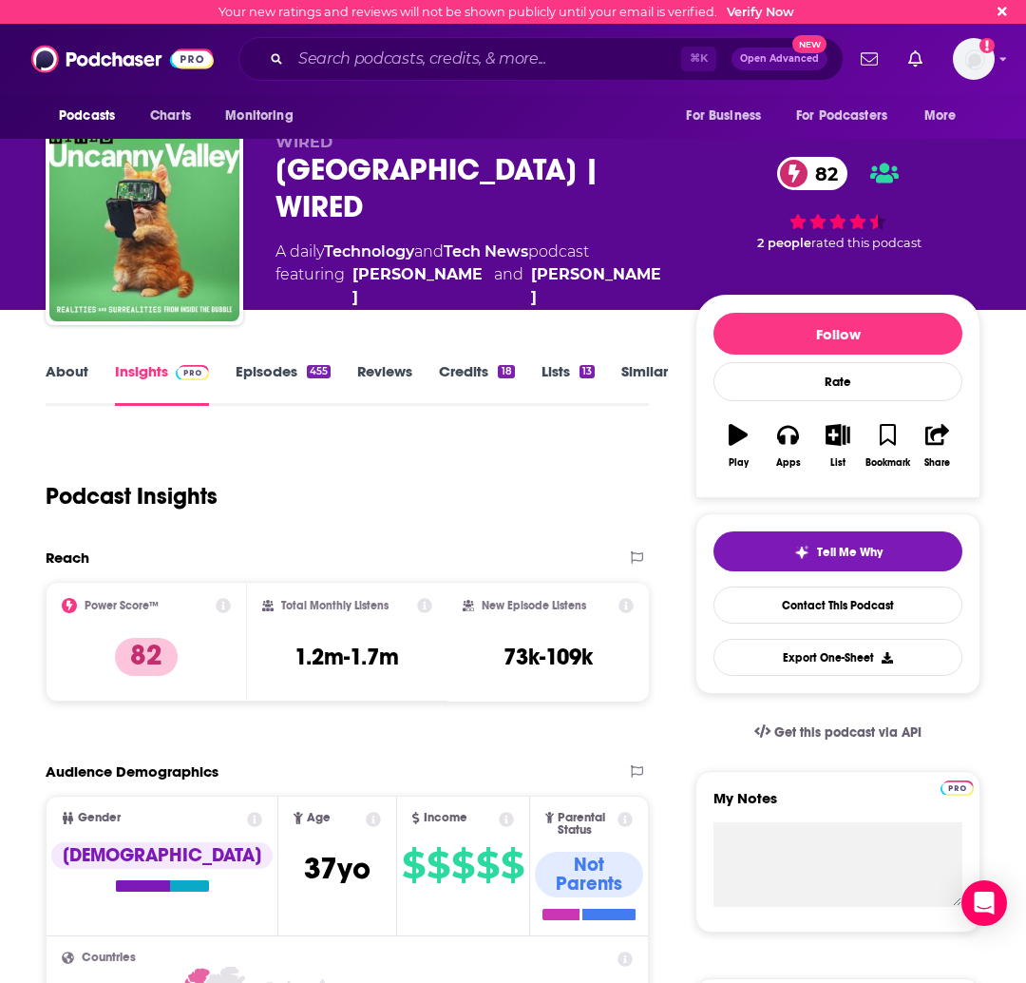
click at [382, 78] on div "⌘ K Open Advanced New" at bounding box center [541, 59] width 605 height 44
click at [365, 64] on input "Search podcasts, credits, & more..." at bounding box center [486, 59] width 391 height 30
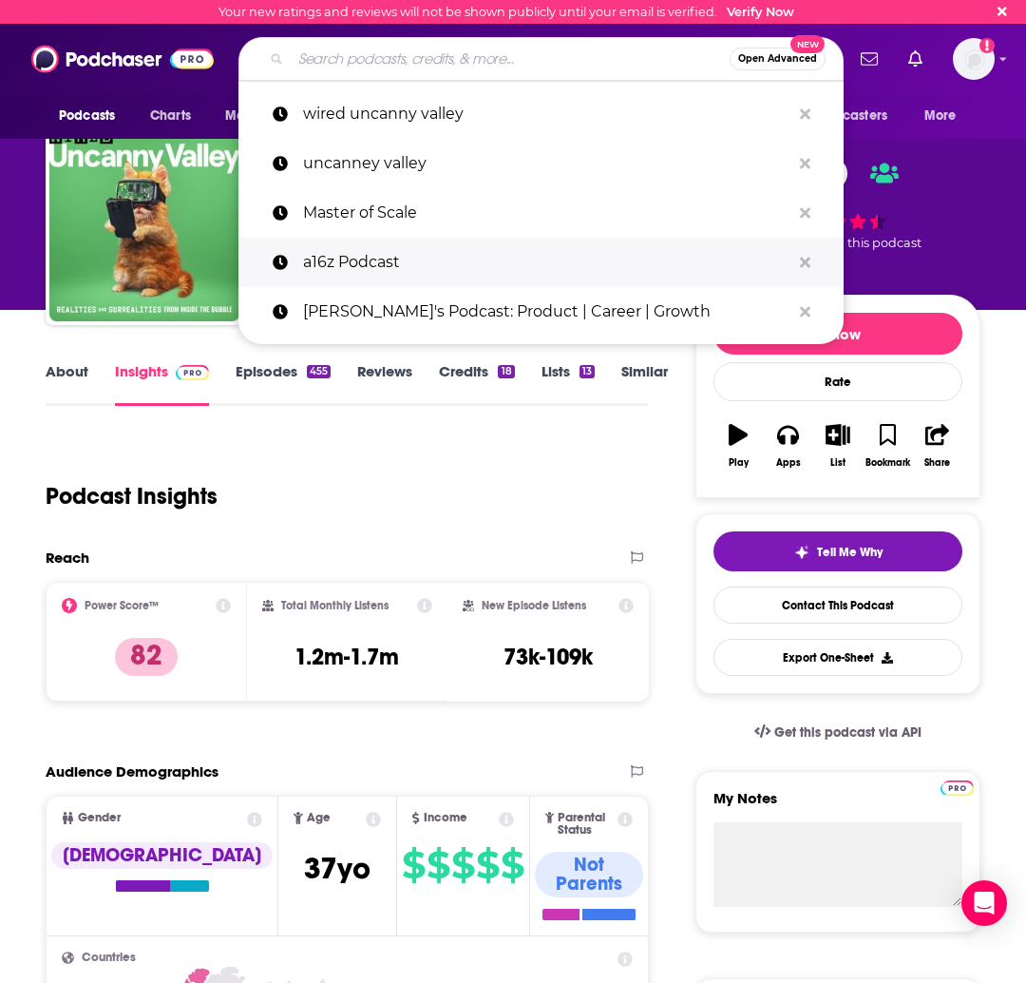
click at [355, 264] on p "a16z Podcast" at bounding box center [546, 262] width 487 height 49
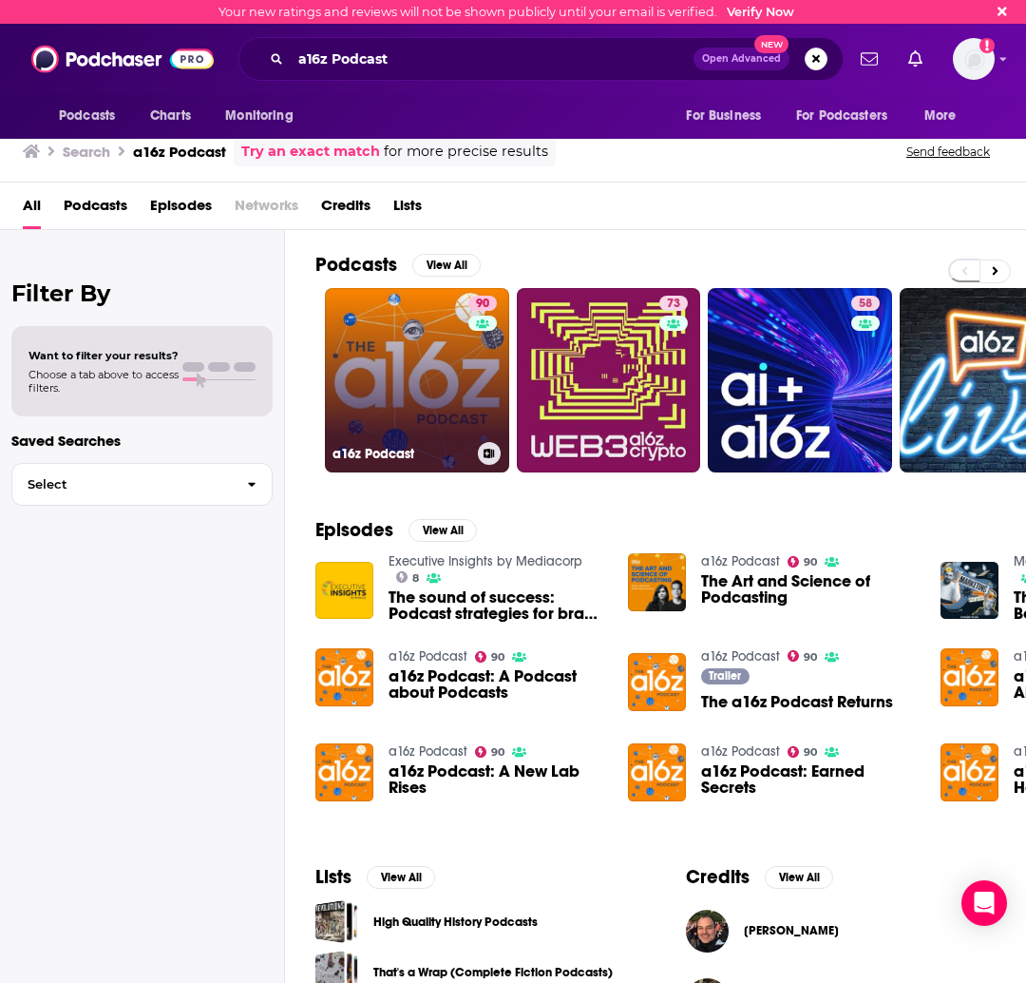
click at [408, 384] on link "90 a16z Podcast" at bounding box center [417, 380] width 184 height 184
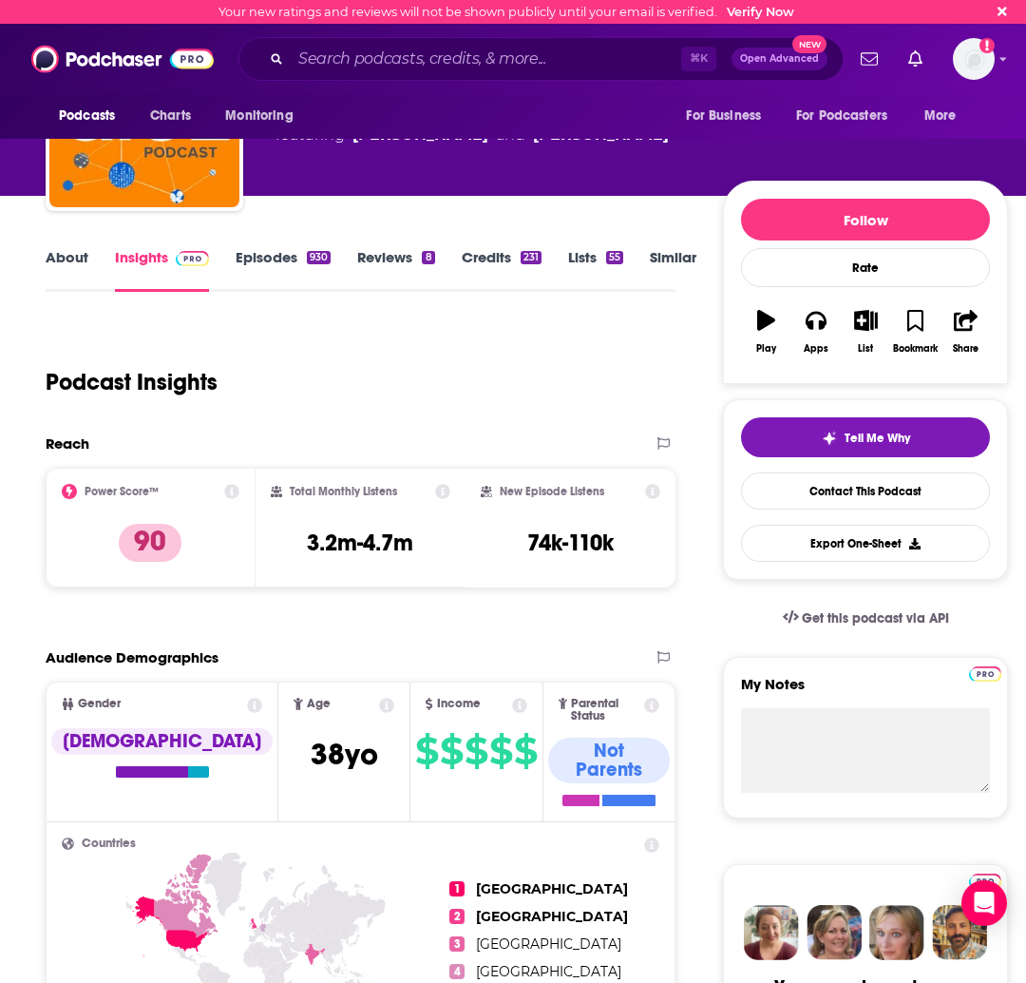
scroll to position [32, 0]
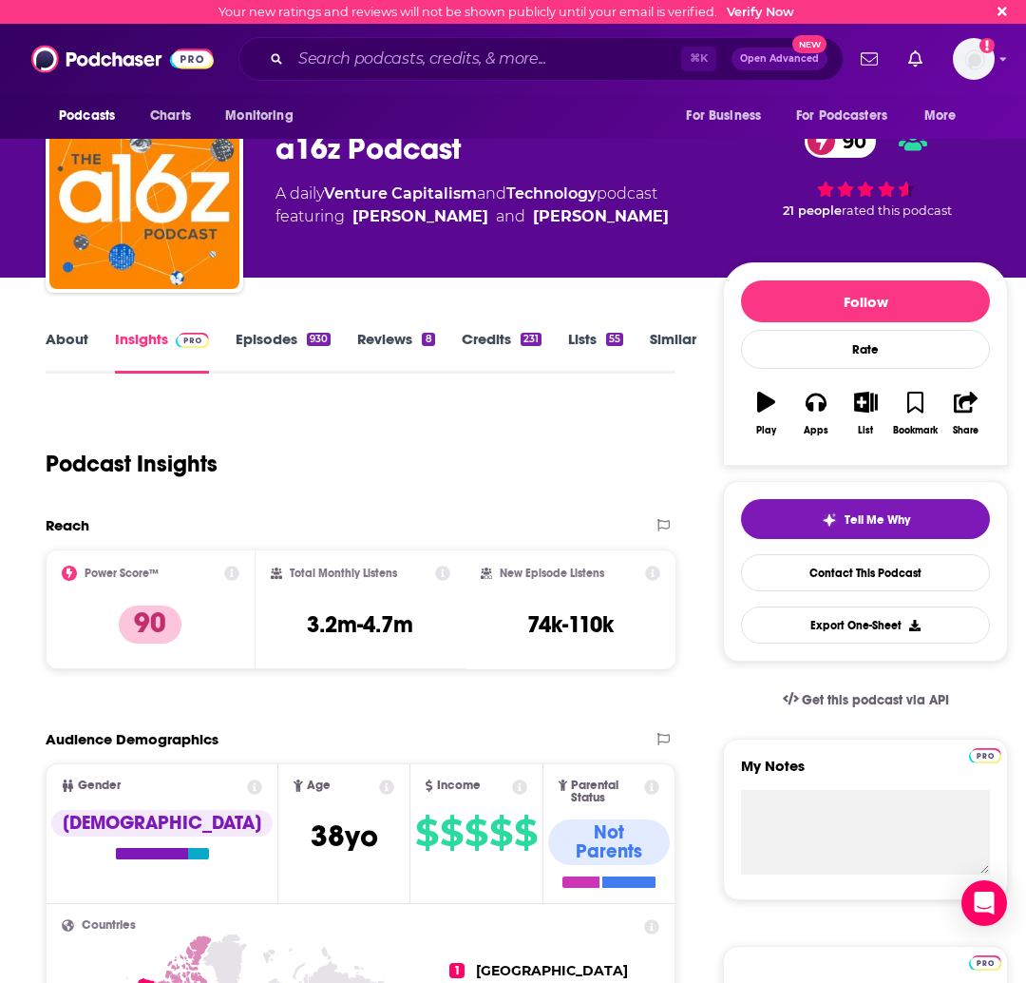
click at [61, 336] on link "About" at bounding box center [67, 352] width 43 height 44
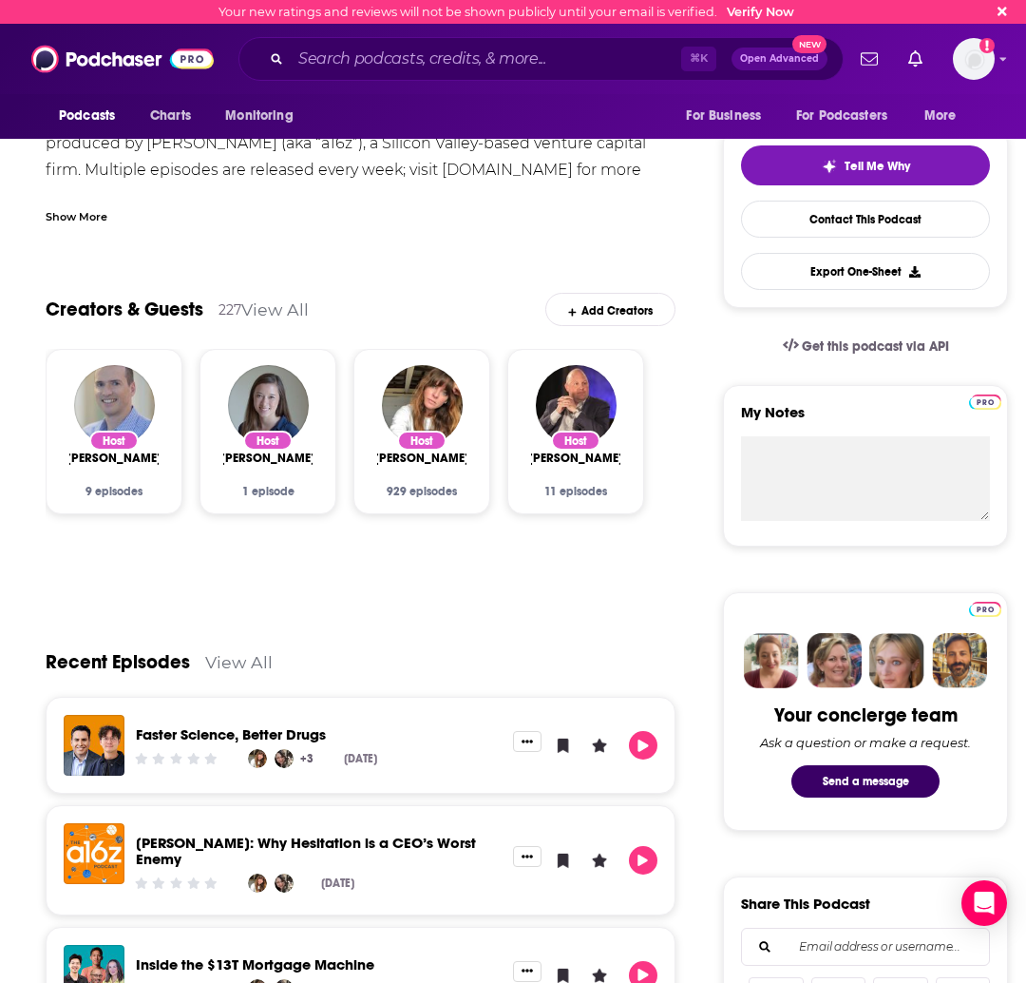
scroll to position [410, 0]
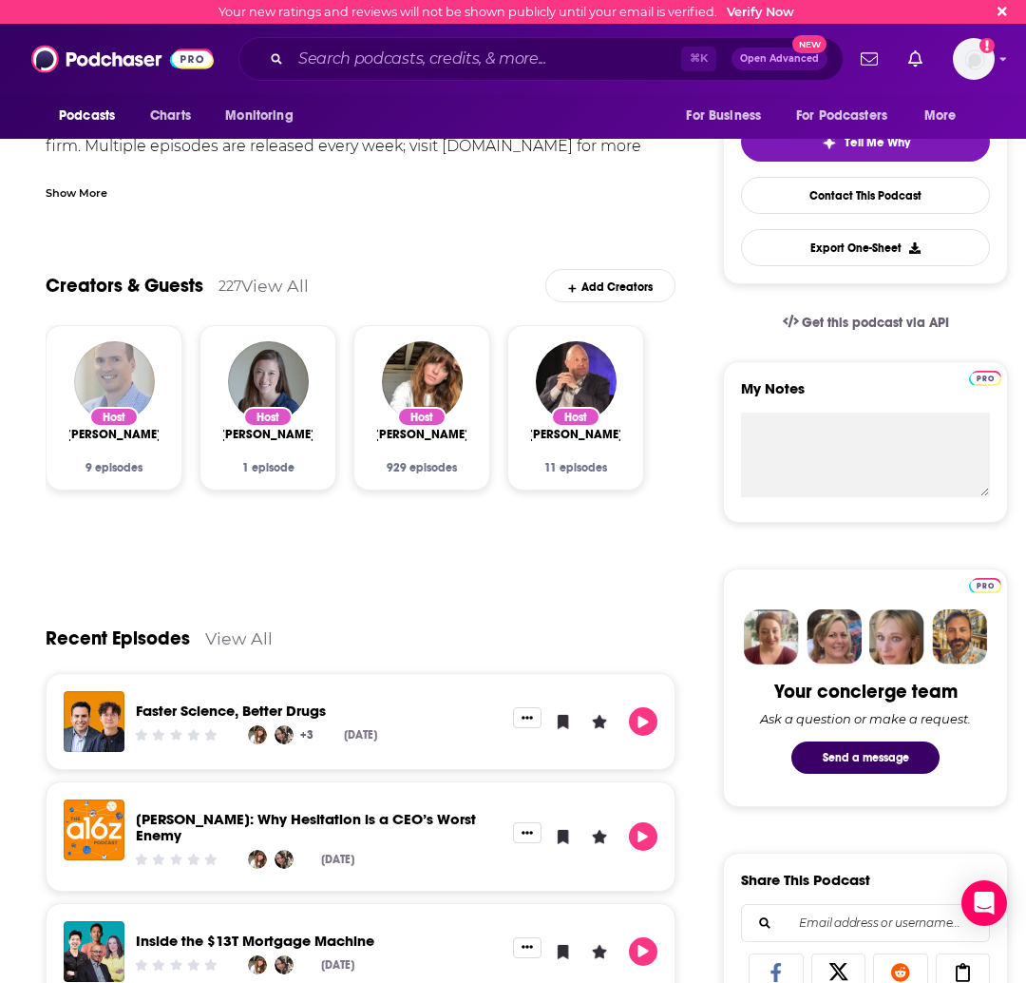
click at [139, 385] on img "Ben Horowitz" at bounding box center [114, 381] width 81 height 81
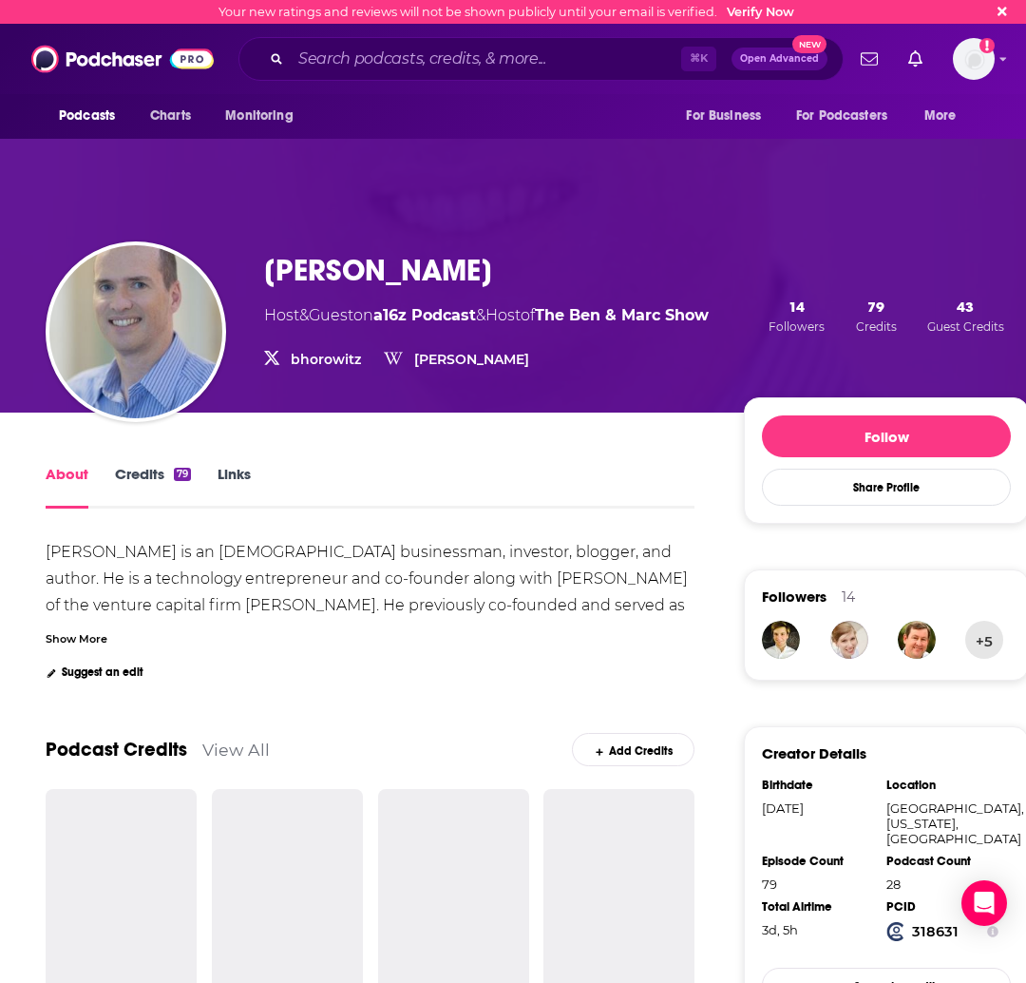
click at [637, 583] on div "Ben Horowitz is an American businessman, investor, blogger, and author. He is a…" at bounding box center [372, 632] width 652 height 178
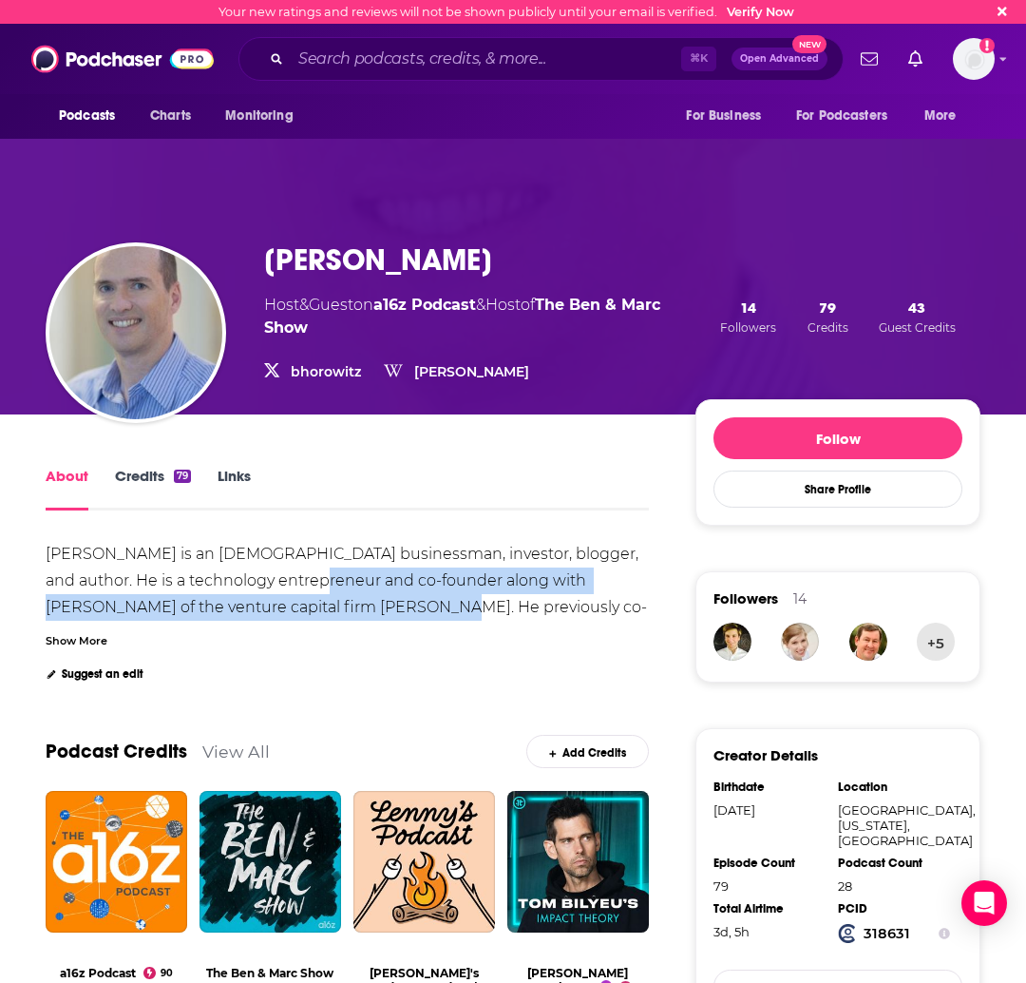
drag, startPoint x: 275, startPoint y: 582, endPoint x: 356, endPoint y: 613, distance: 87.2
click at [356, 613] on div "Ben Horowitz is an American businessman, investor, blogger, and author. He is a…" at bounding box center [347, 633] width 602 height 178
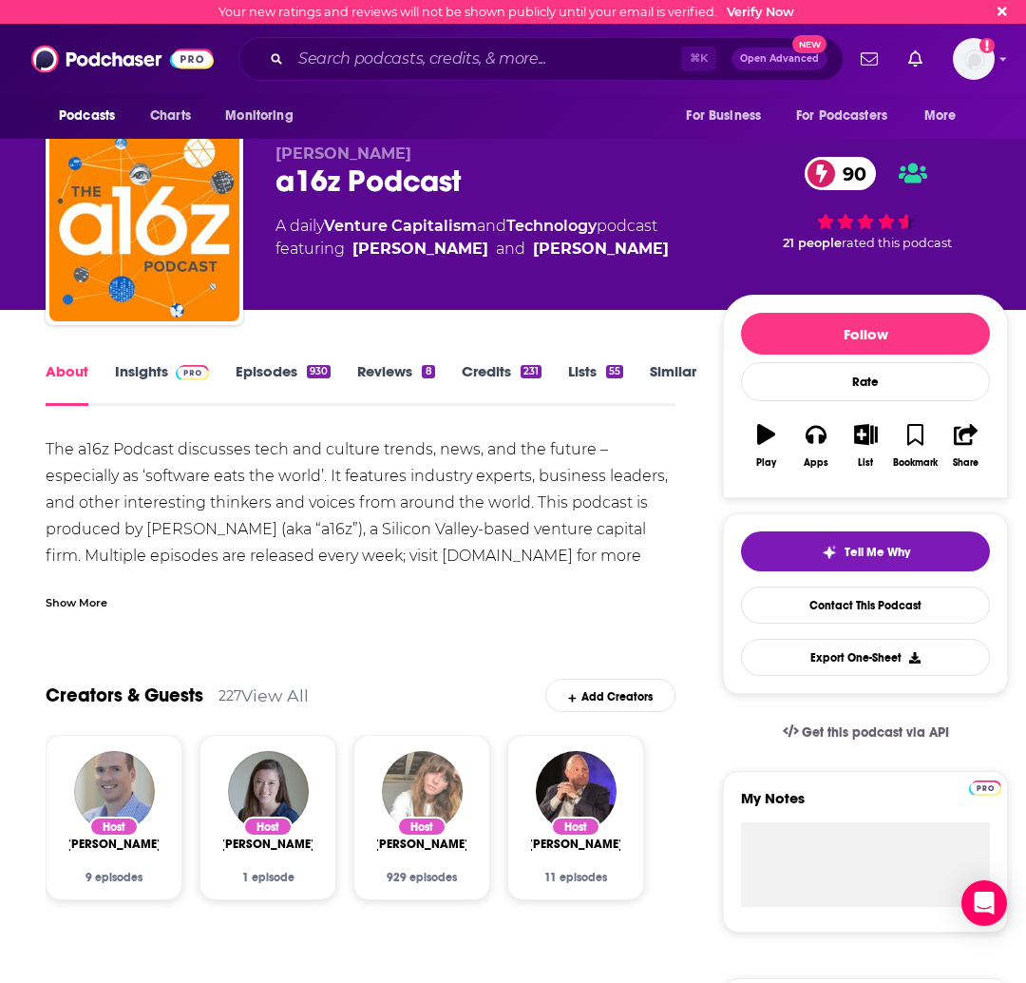
click at [404, 763] on img "Hanne Winarsky" at bounding box center [422, 791] width 81 height 81
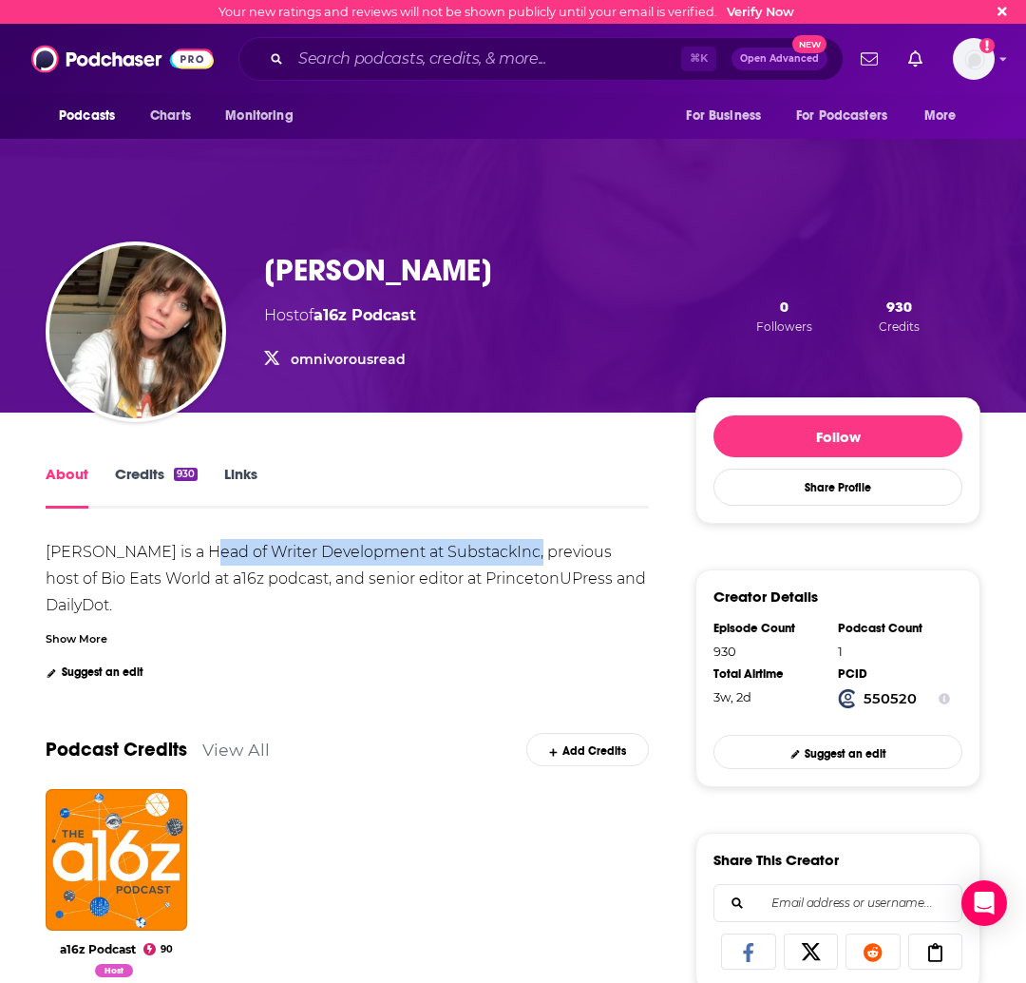
drag, startPoint x: 205, startPoint y: 556, endPoint x: 528, endPoint y: 557, distance: 323.1
click at [528, 557] on div "Hanne Winarsky is a Head of Writer Development at SubstackInc, previous host of…" at bounding box center [348, 592] width 604 height 98
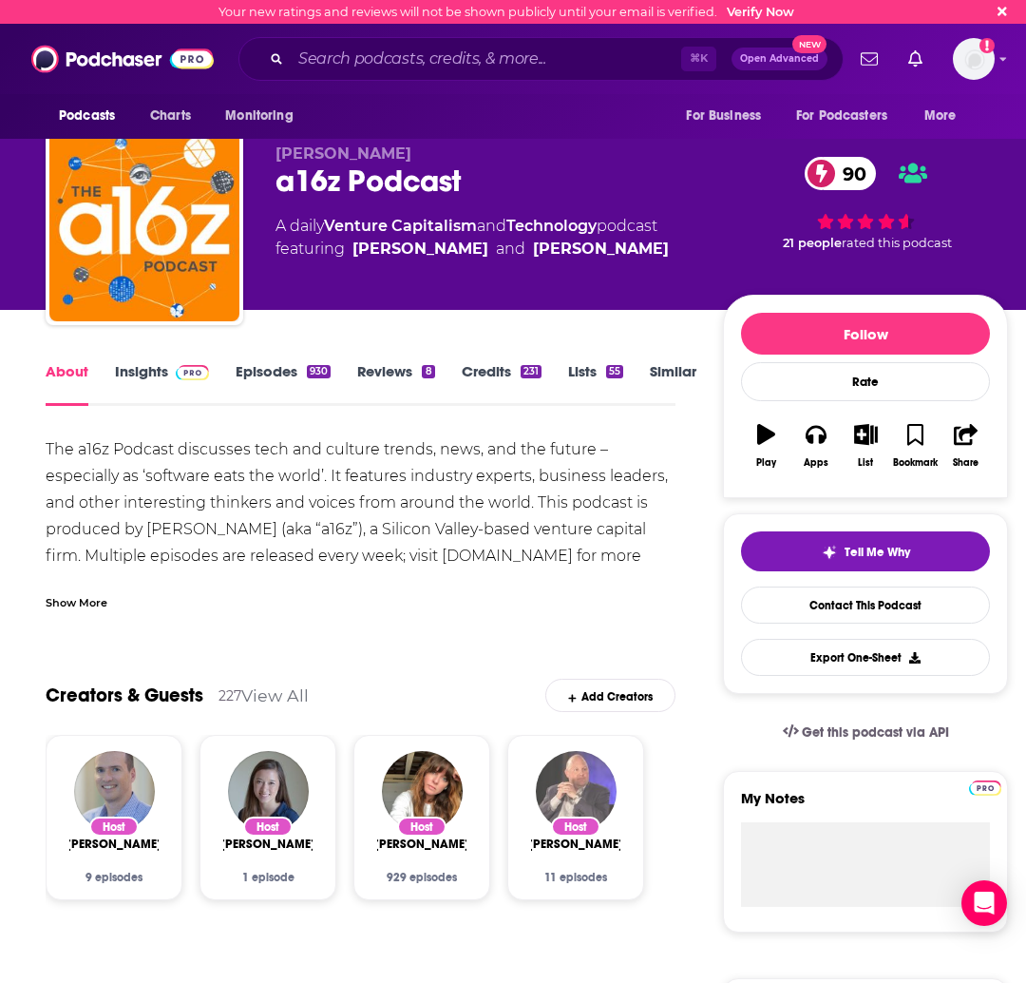
click at [555, 798] on img "Marc Andreessen" at bounding box center [576, 791] width 81 height 81
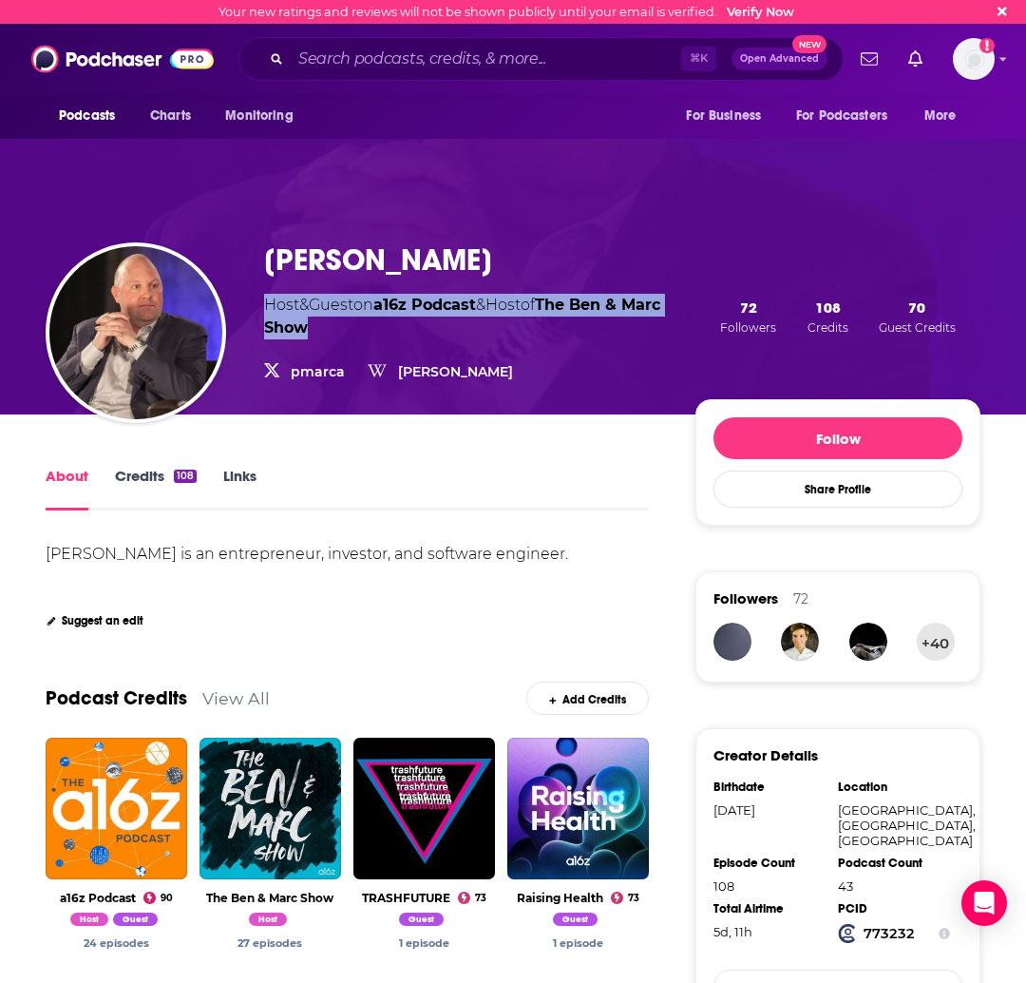
drag, startPoint x: 261, startPoint y: 304, endPoint x: 394, endPoint y: 333, distance: 136.0
click at [395, 329] on div "Marc Andreessen Host & Guest on a16z Podcast & Host of The Ben & Marc Show pmar…" at bounding box center [513, 317] width 935 height 196
drag, startPoint x: 346, startPoint y: 602, endPoint x: 425, endPoint y: 568, distance: 86.0
click at [346, 602] on div "Marc Andreessen is an entrepreneur, investor, and software engineer. Show More …" at bounding box center [347, 584] width 603 height 87
drag, startPoint x: 583, startPoint y: 555, endPoint x: 218, endPoint y: 561, distance: 365.9
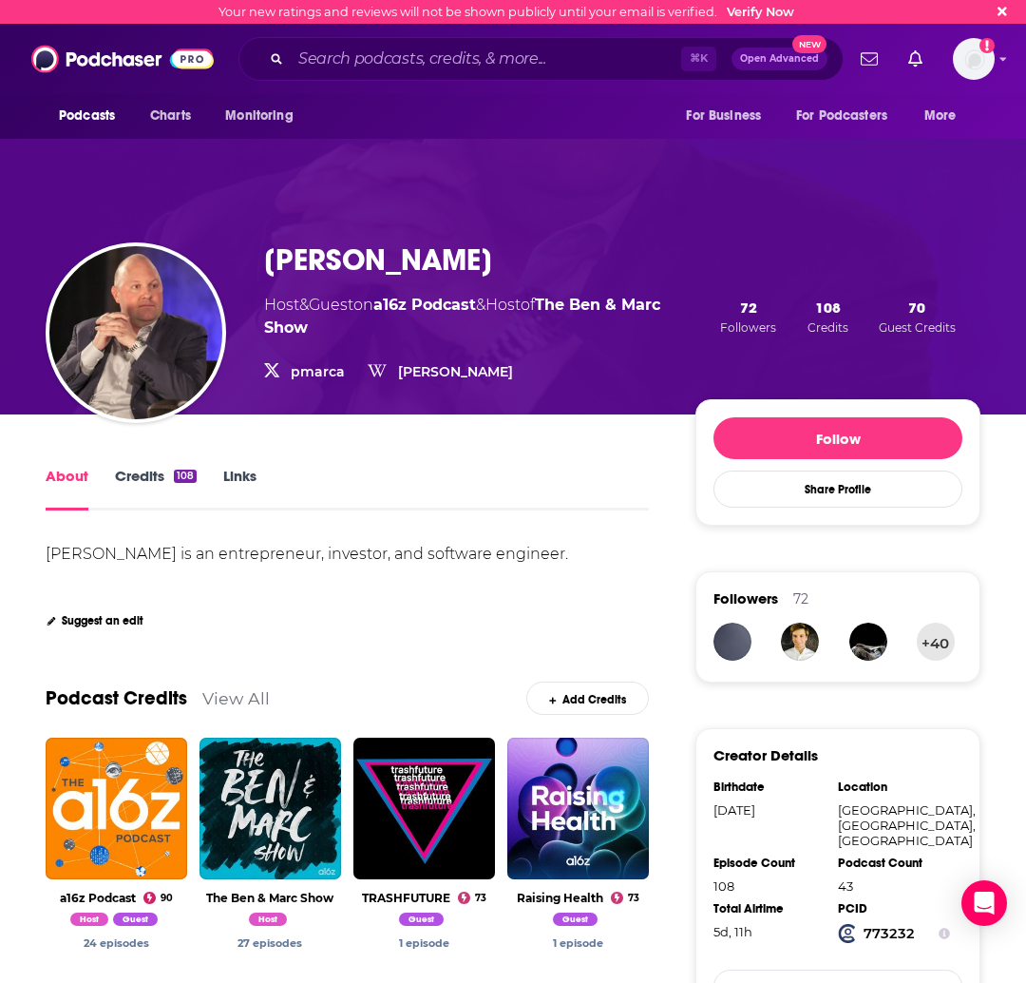
click at [218, 561] on div "Marc Andreessen is an entrepreneur, investor, and software engineer." at bounding box center [347, 554] width 603 height 27
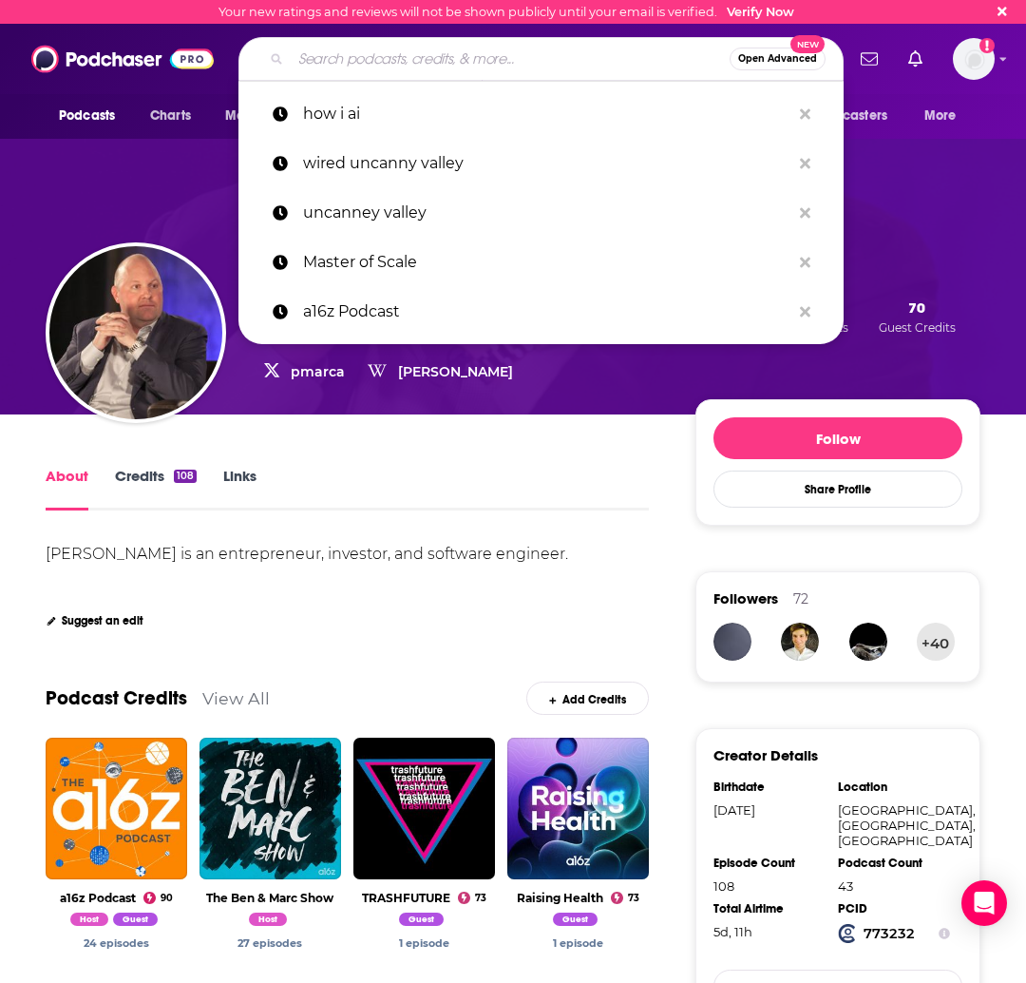
click at [424, 59] on input "Search podcasts, credits, & more..." at bounding box center [510, 59] width 439 height 30
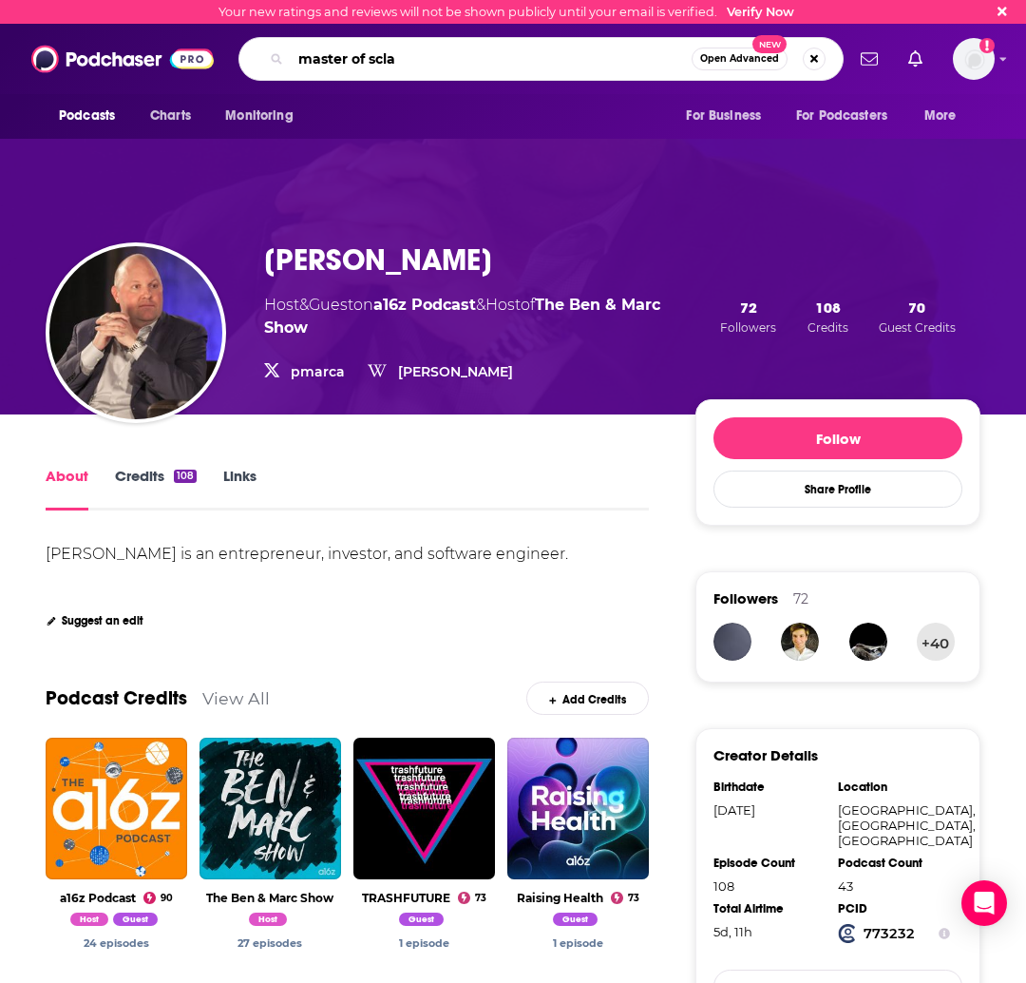
type input "master of sclae"
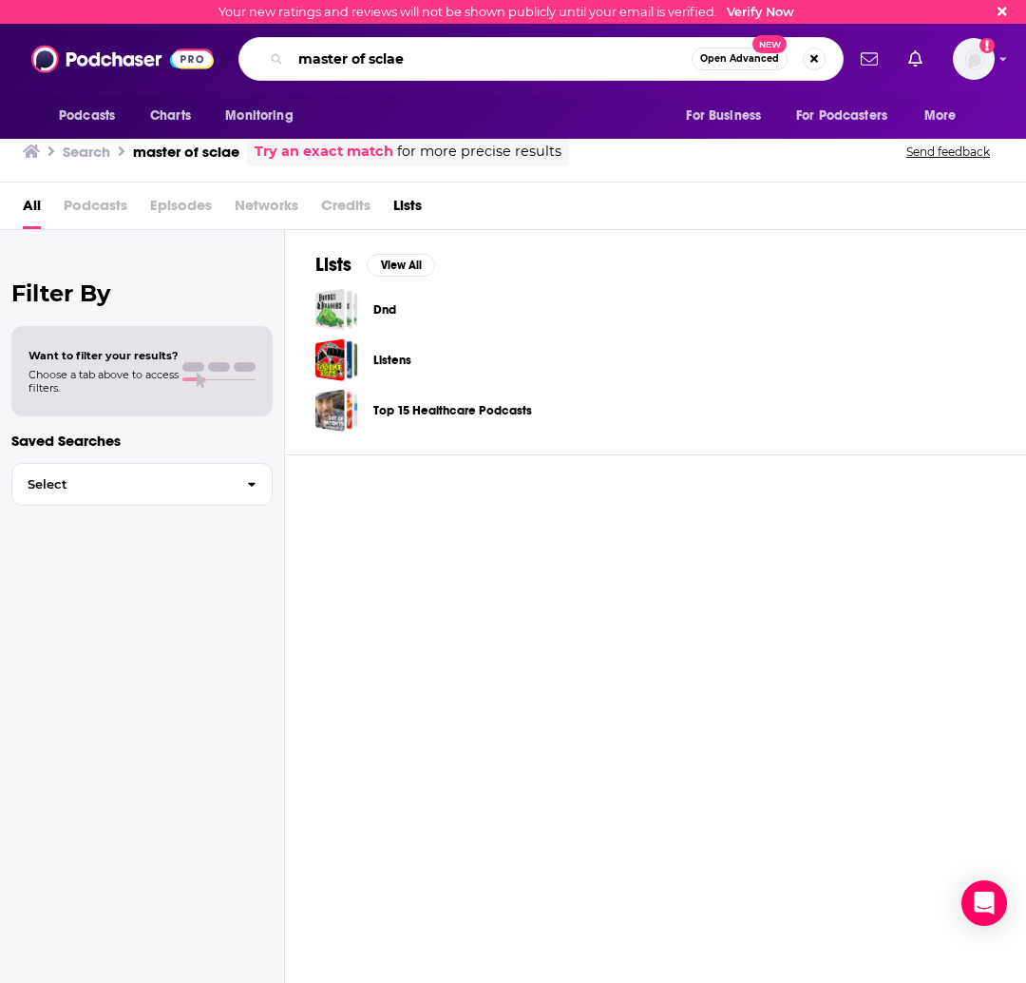
click at [454, 62] on input "master of sclae" at bounding box center [491, 59] width 401 height 30
type input "master of scale"
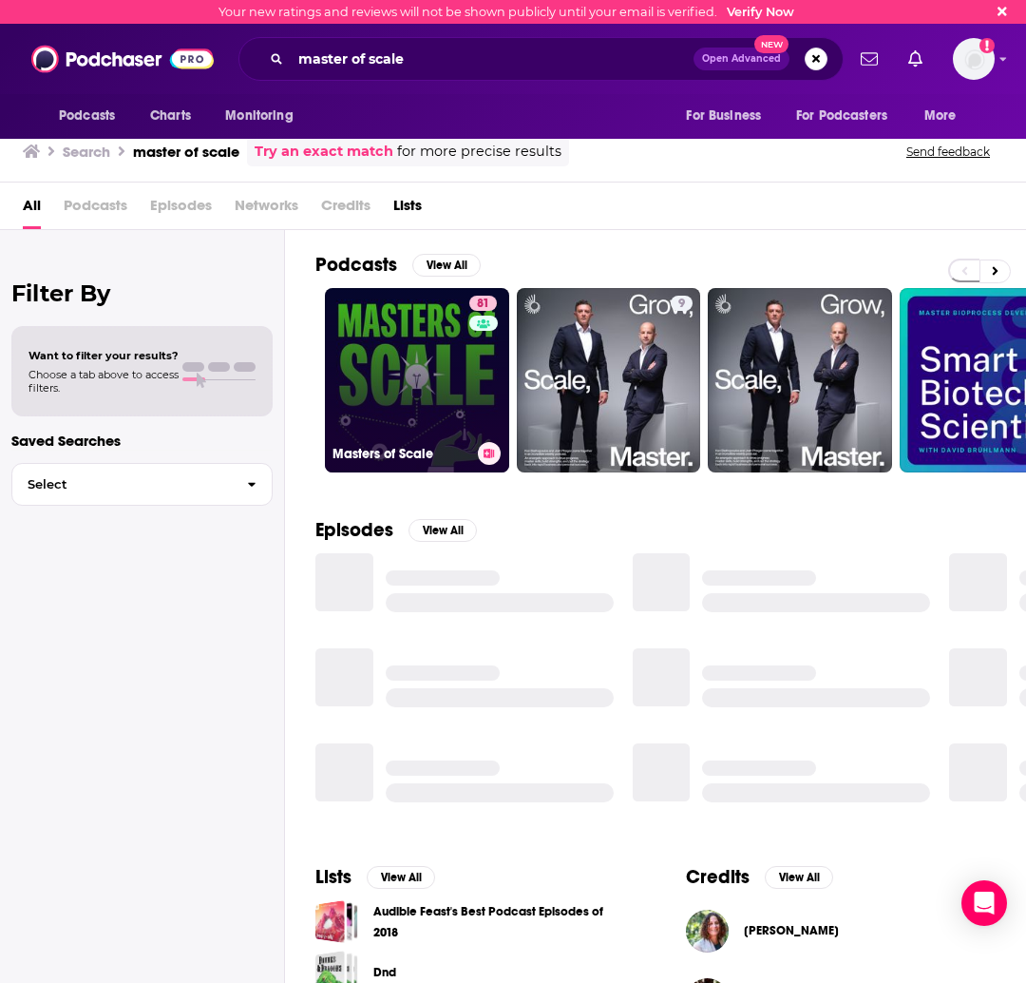
click at [412, 369] on link "81 Masters of Scale" at bounding box center [417, 380] width 184 height 184
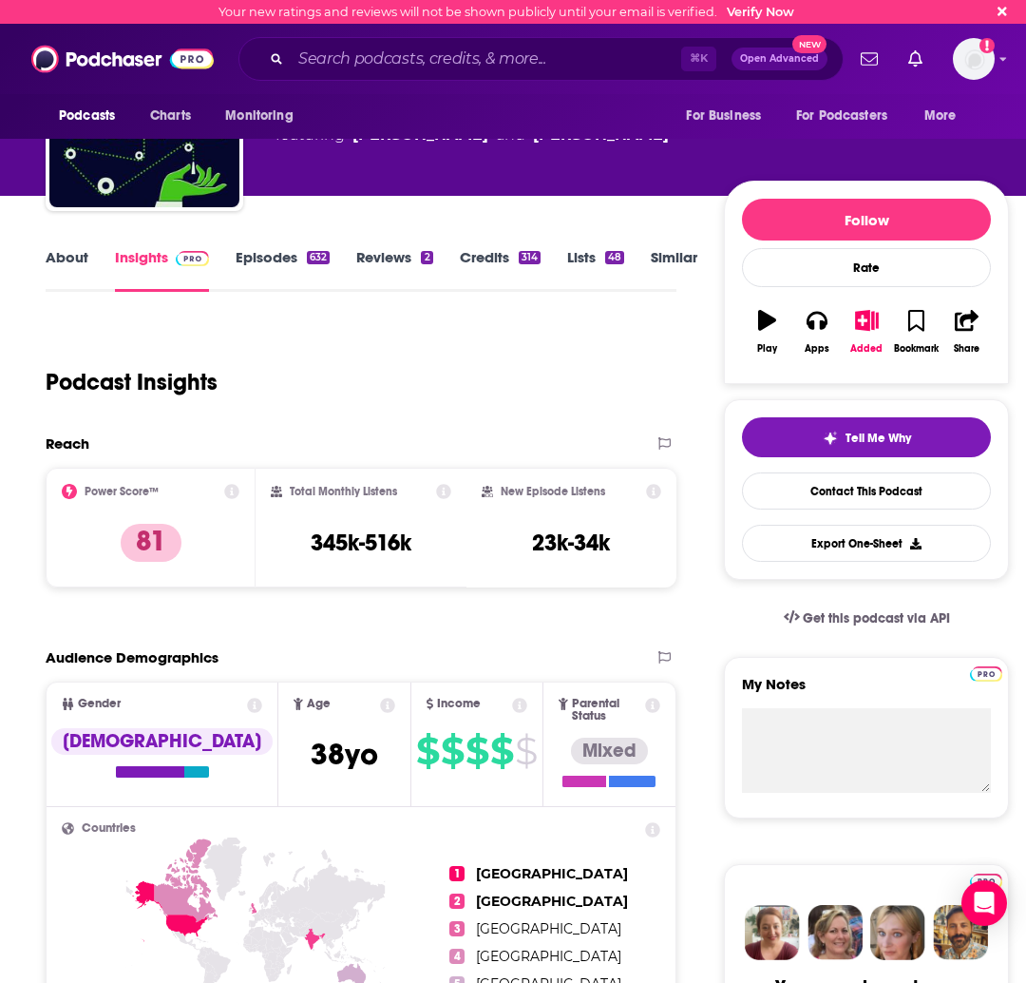
scroll to position [182, 0]
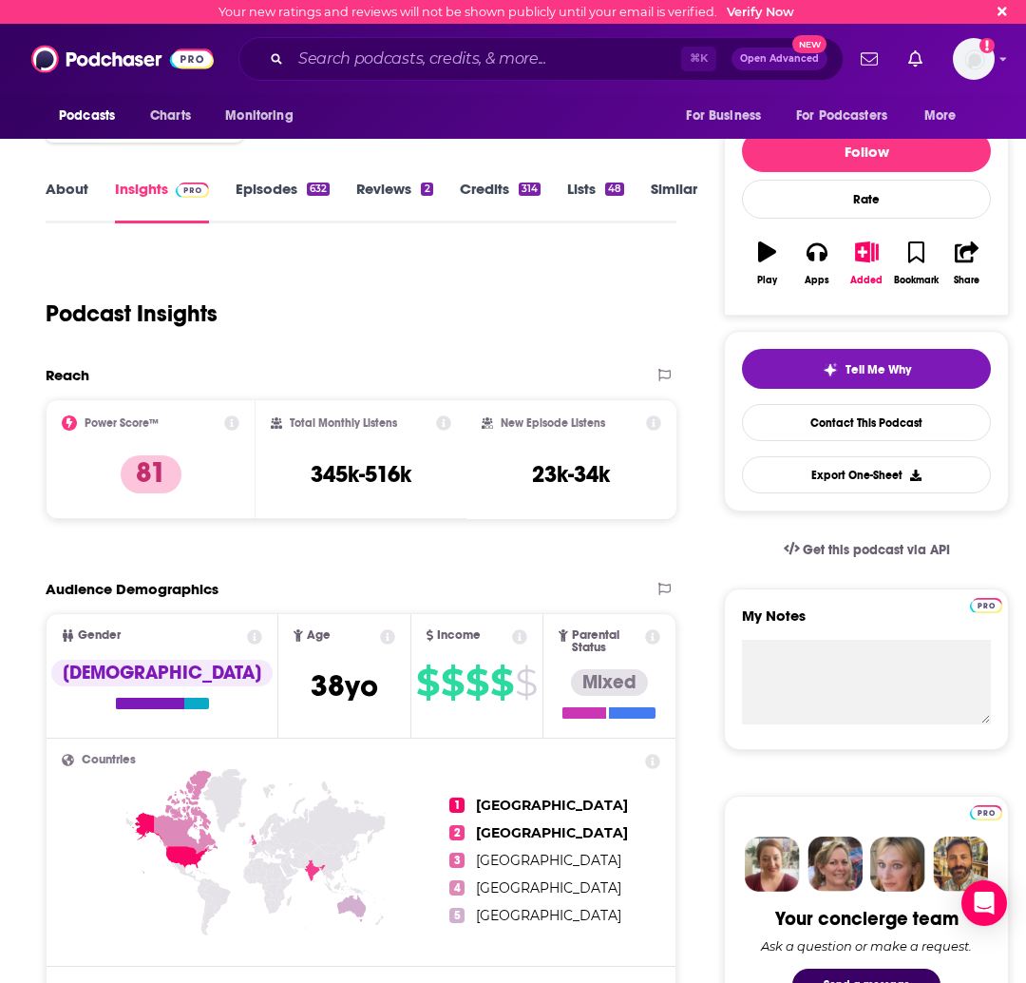
click at [69, 181] on link "About" at bounding box center [67, 202] width 43 height 44
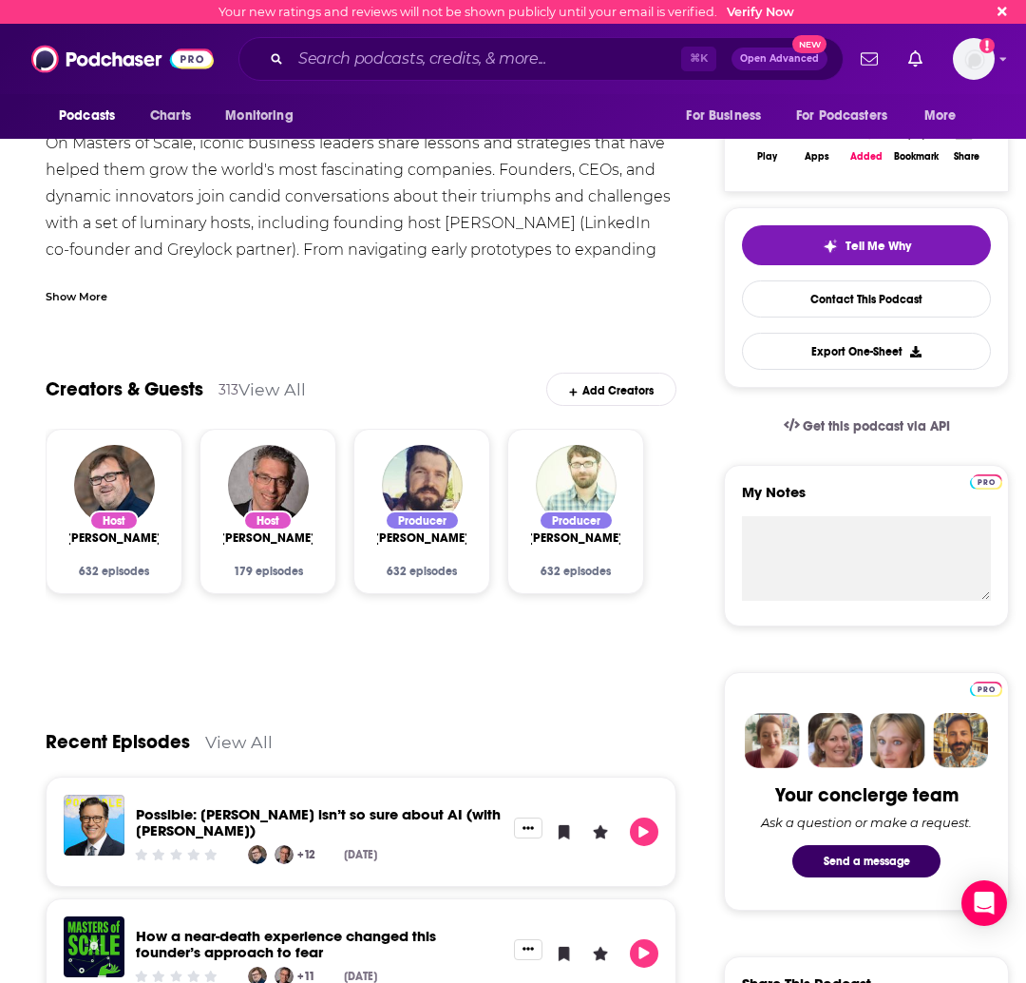
scroll to position [314, 0]
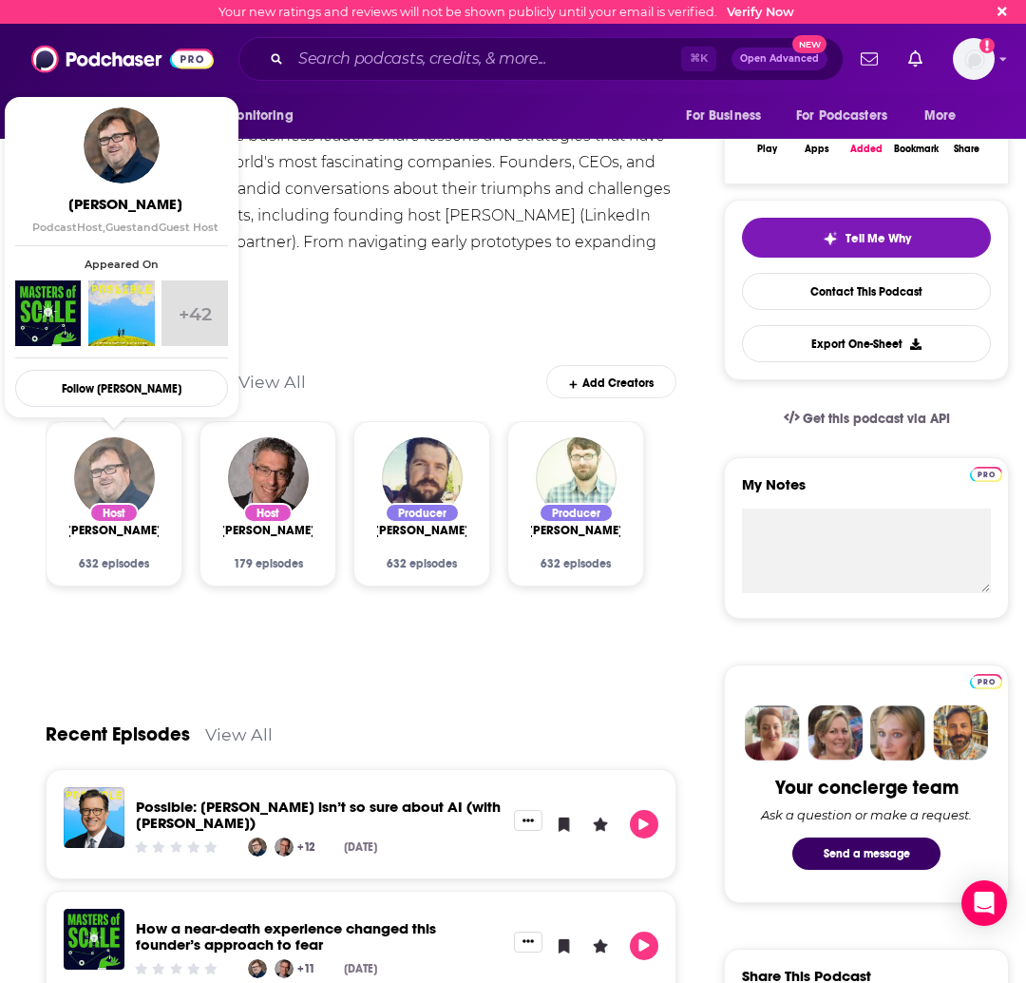
click at [95, 470] on img "Reid Hoffman" at bounding box center [114, 477] width 81 height 81
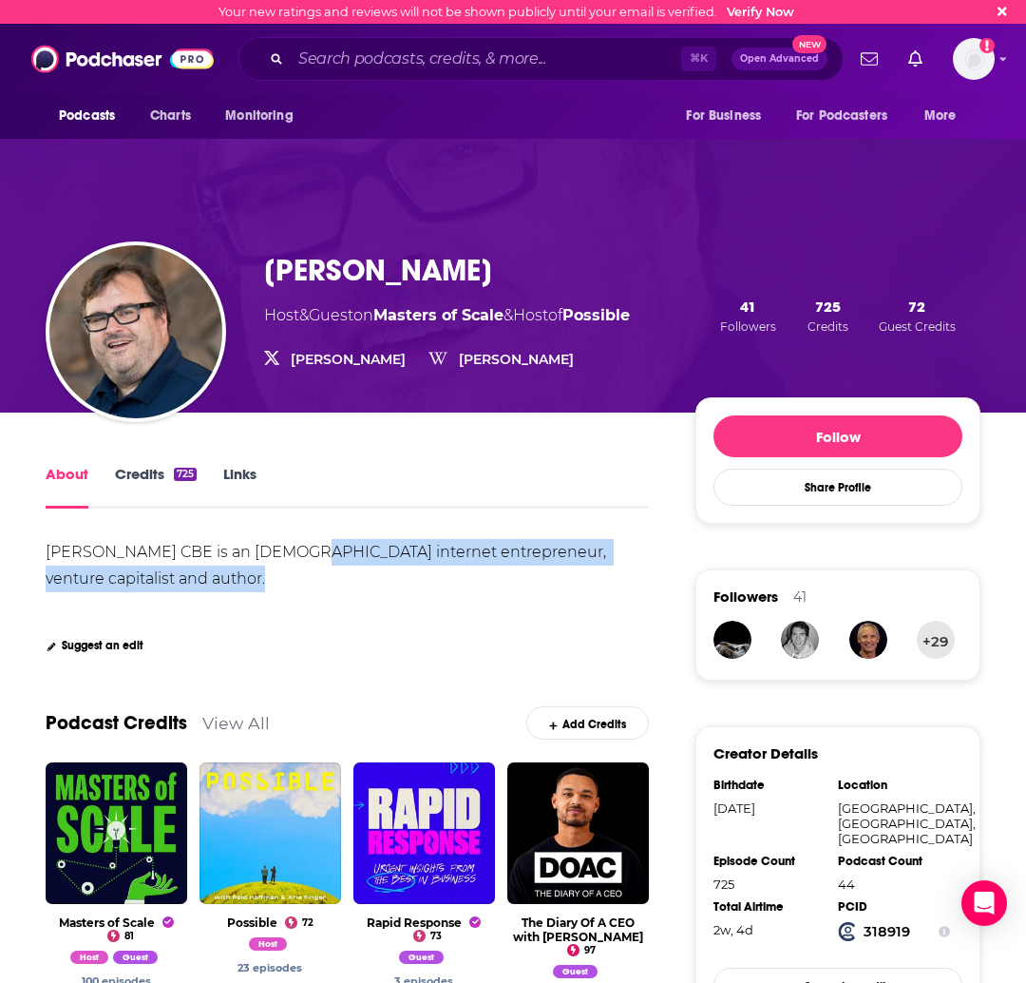
drag, startPoint x: 286, startPoint y: 558, endPoint x: 296, endPoint y: 600, distance: 43.1
click at [296, 600] on div "Reid Garrett Hoffman CBE is an American internet entrepreneur, venture capitali…" at bounding box center [347, 579] width 603 height 81
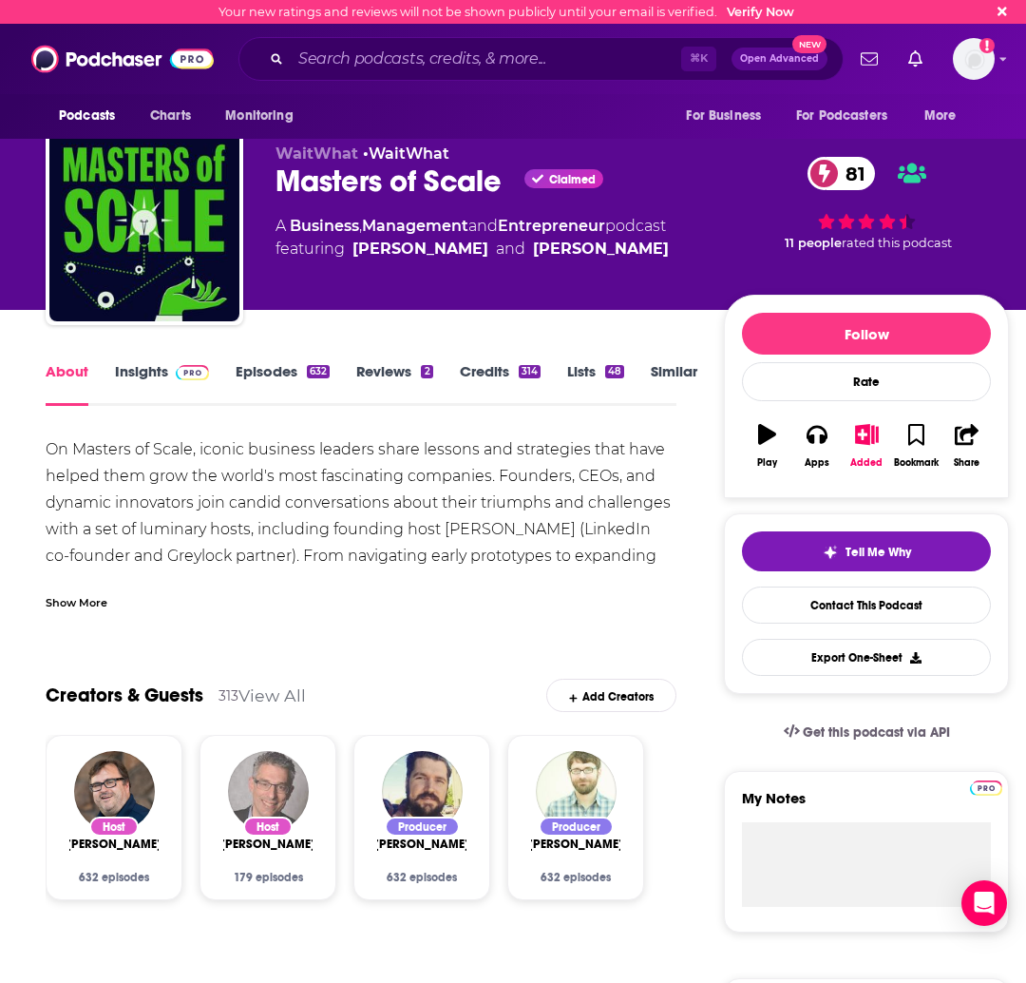
click at [277, 773] on img "Bob Safian" at bounding box center [268, 791] width 81 height 81
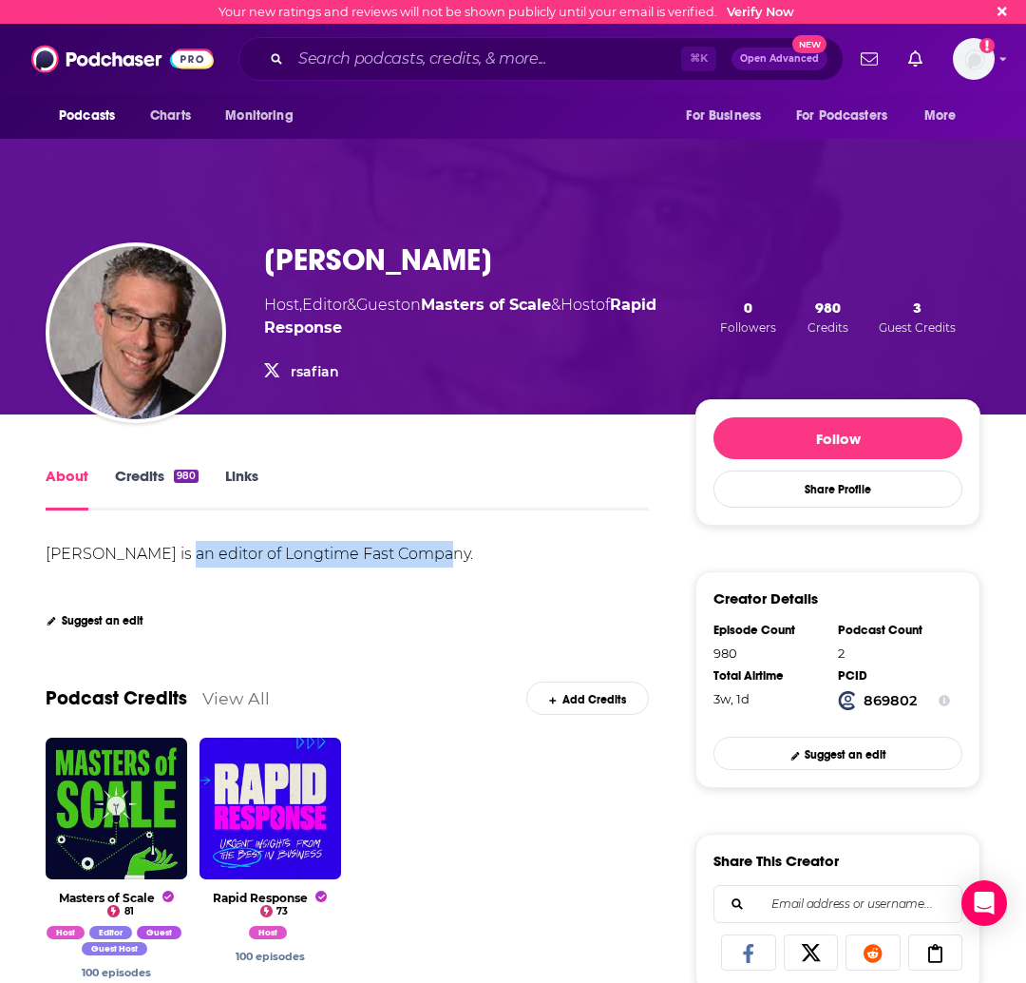
drag, startPoint x: 459, startPoint y: 553, endPoint x: 172, endPoint y: 563, distance: 287.1
click at [172, 563] on div "Bob Safian is an editor of Longtime Fast Company." at bounding box center [347, 554] width 603 height 27
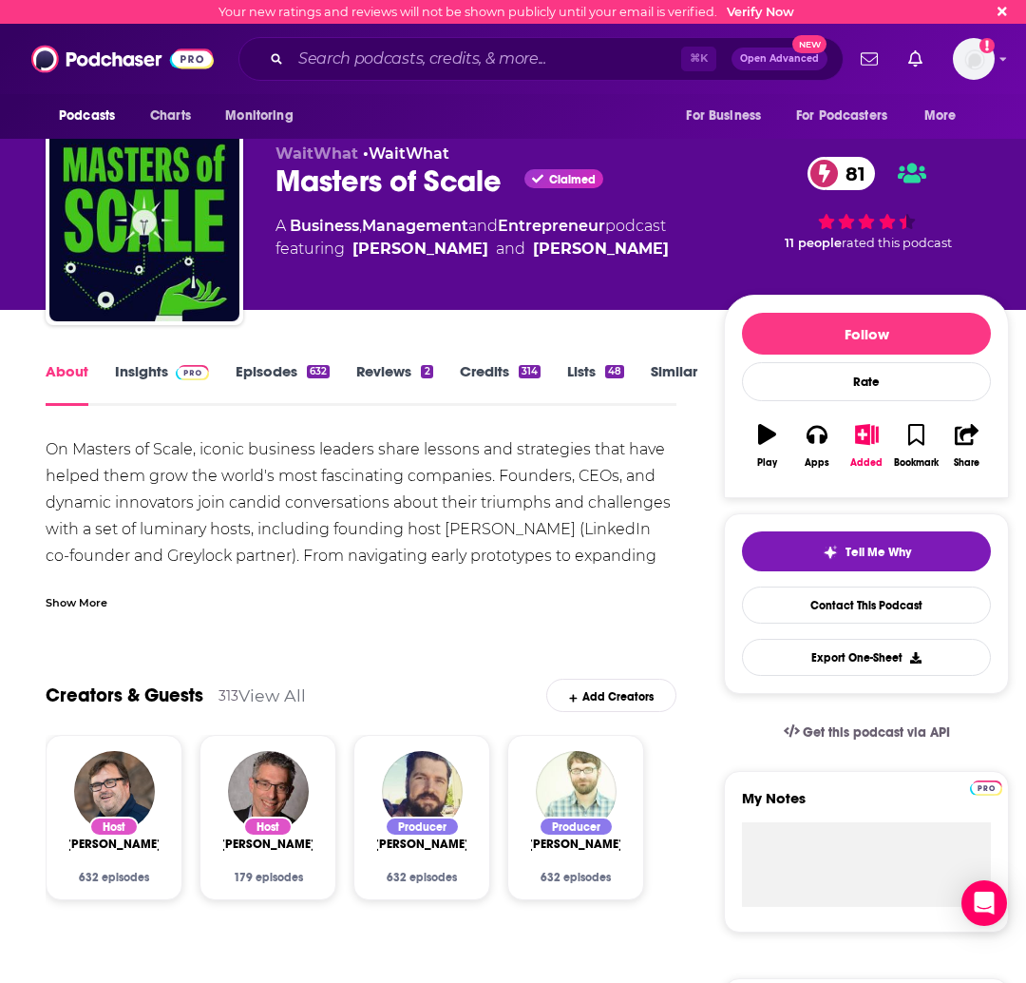
scroll to position [36, 0]
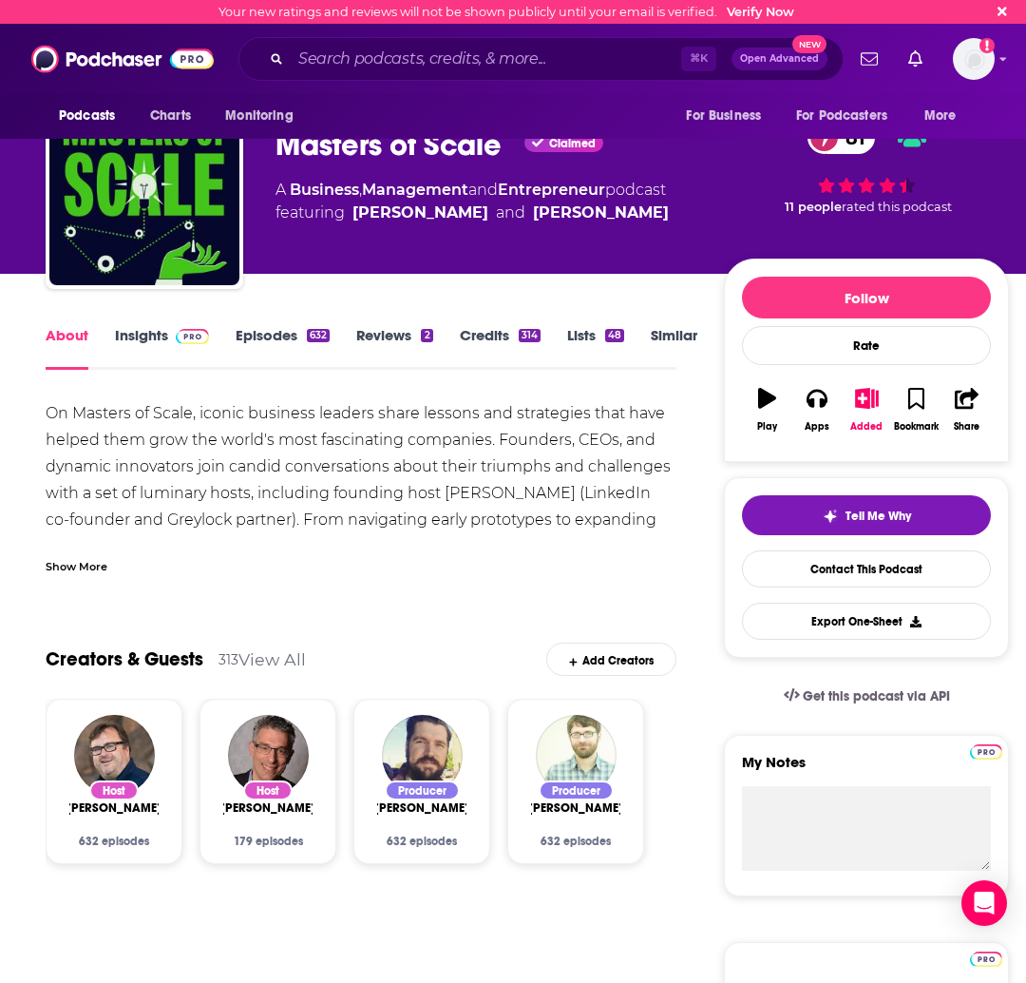
click at [250, 336] on link "Episodes 632" at bounding box center [283, 348] width 94 height 44
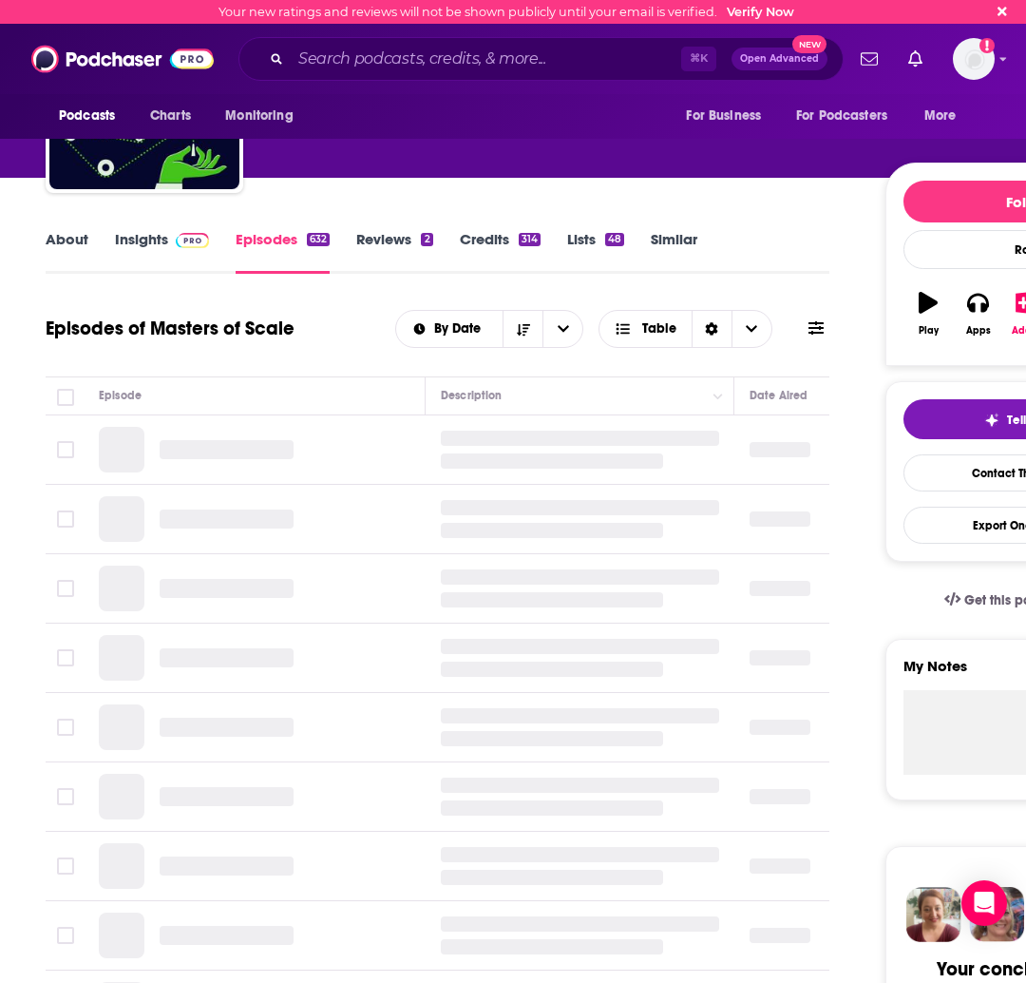
scroll to position [305, 0]
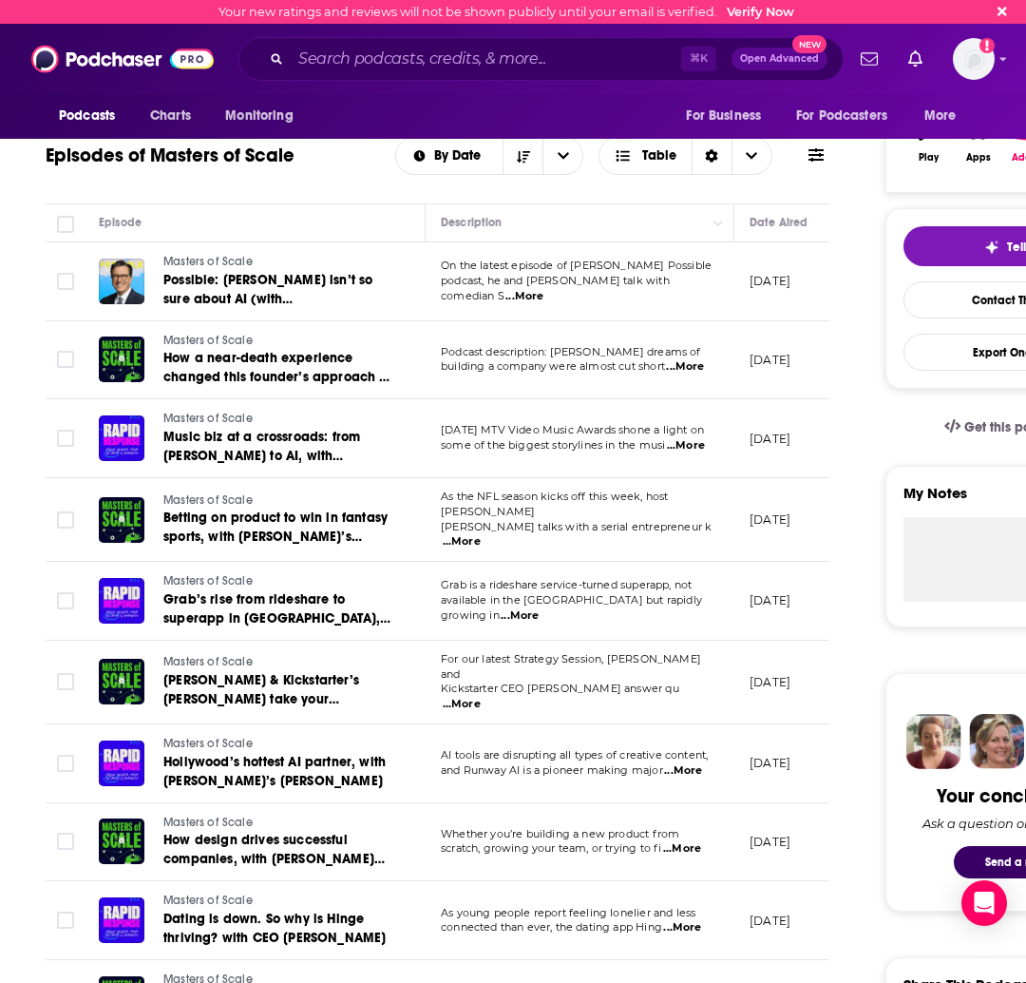
click at [692, 366] on span "...More" at bounding box center [685, 366] width 38 height 15
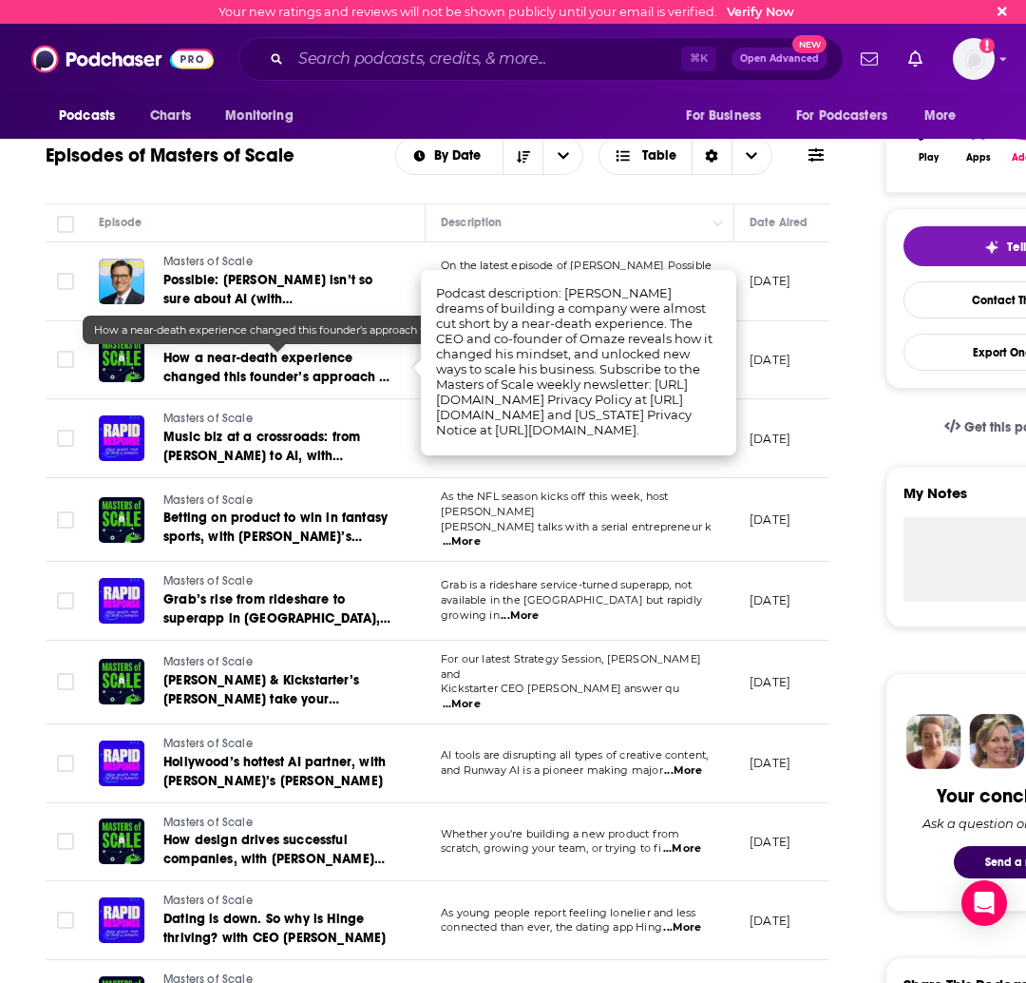
click at [301, 365] on span "How a near-death experience changed this founder’s approach to fear" at bounding box center [277, 377] width 228 height 54
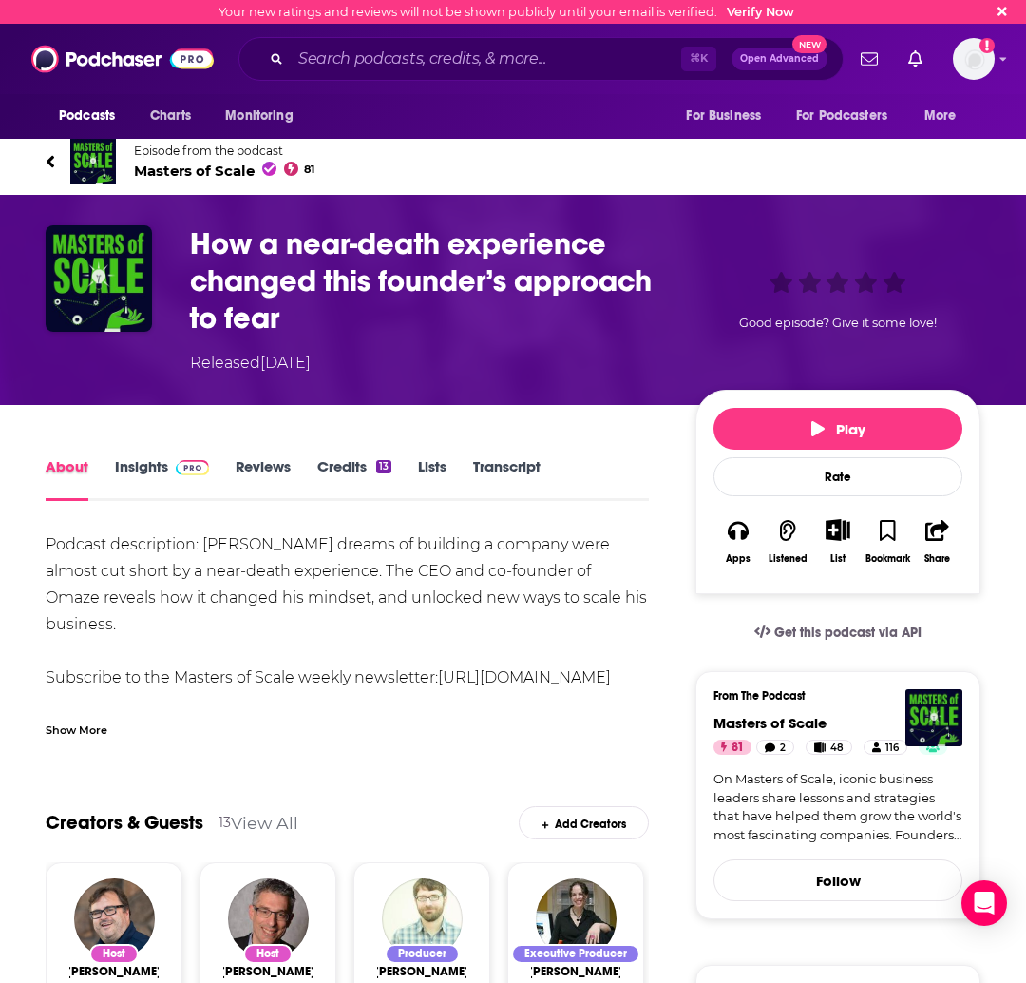
click at [106, 468] on div "About" at bounding box center [80, 479] width 69 height 44
click at [138, 467] on link "Insights" at bounding box center [162, 479] width 94 height 44
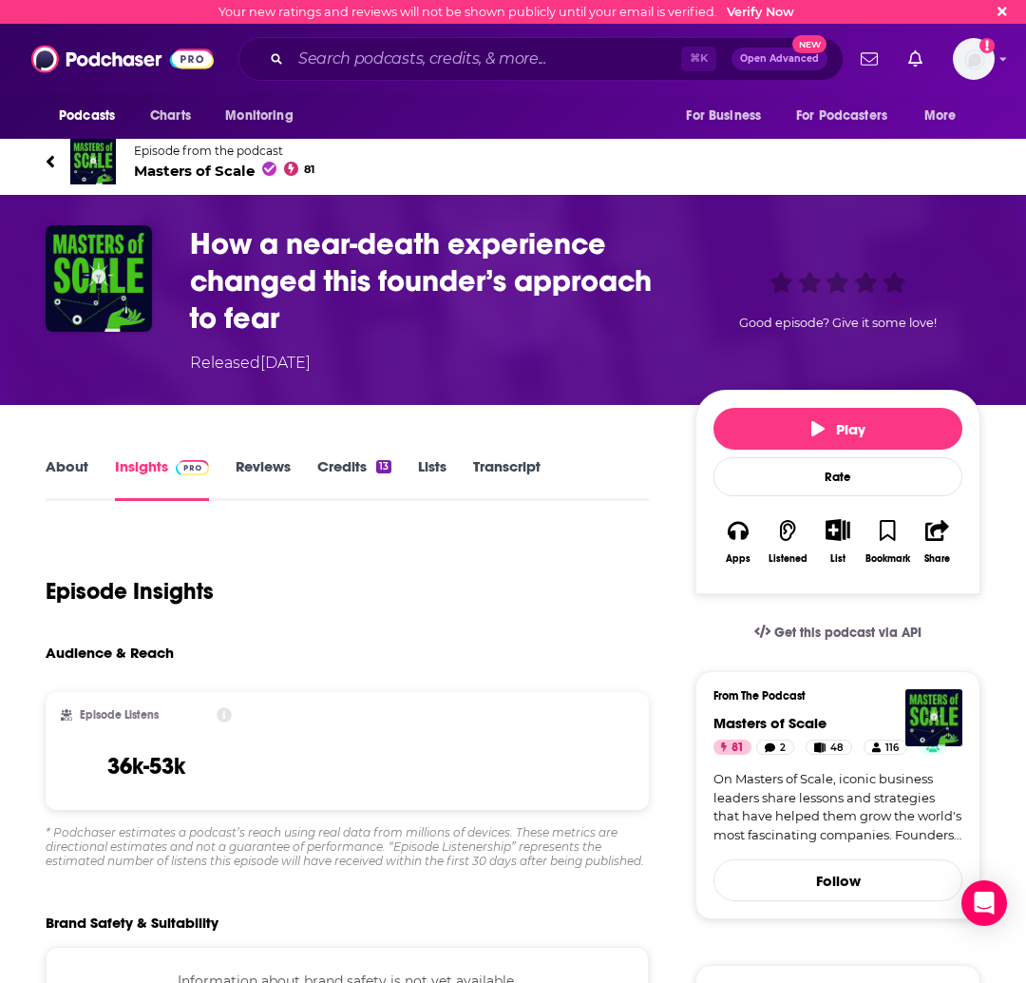
click at [64, 476] on link "About" at bounding box center [67, 479] width 43 height 44
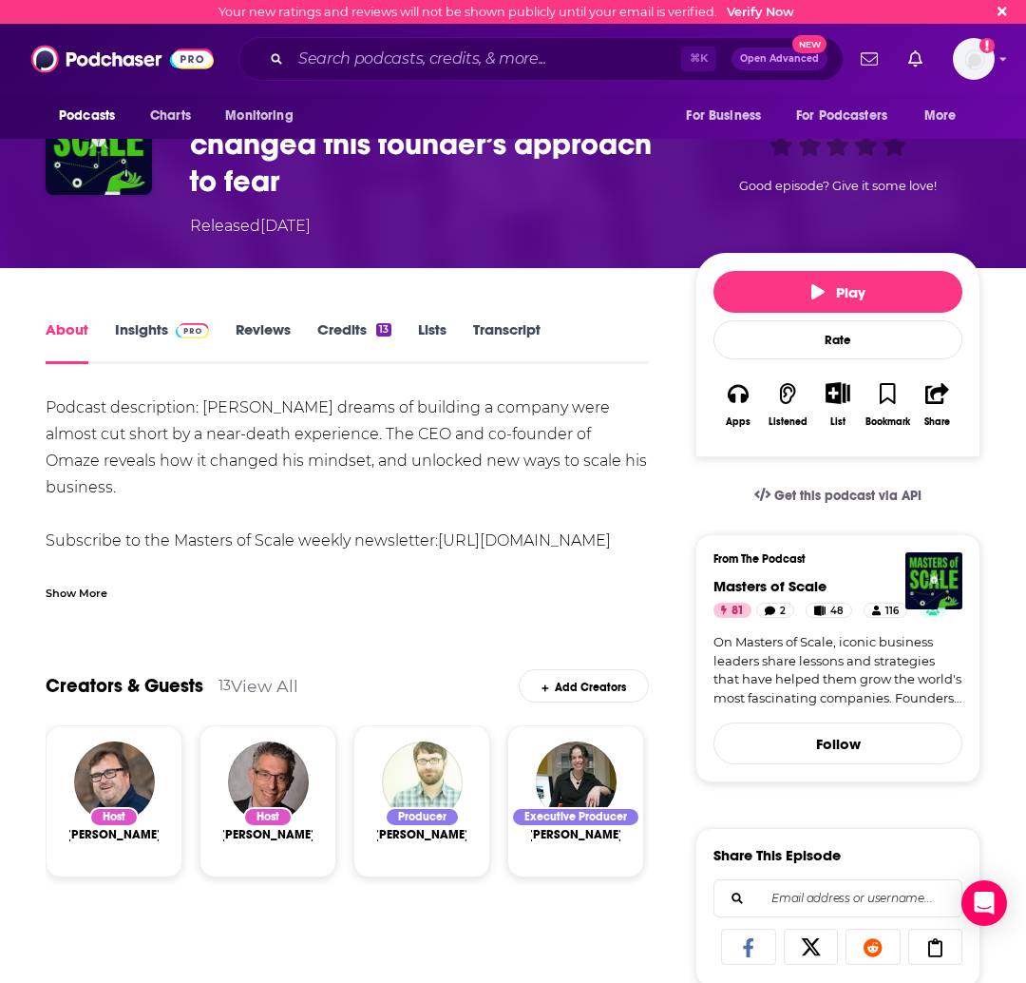
scroll to position [124, 0]
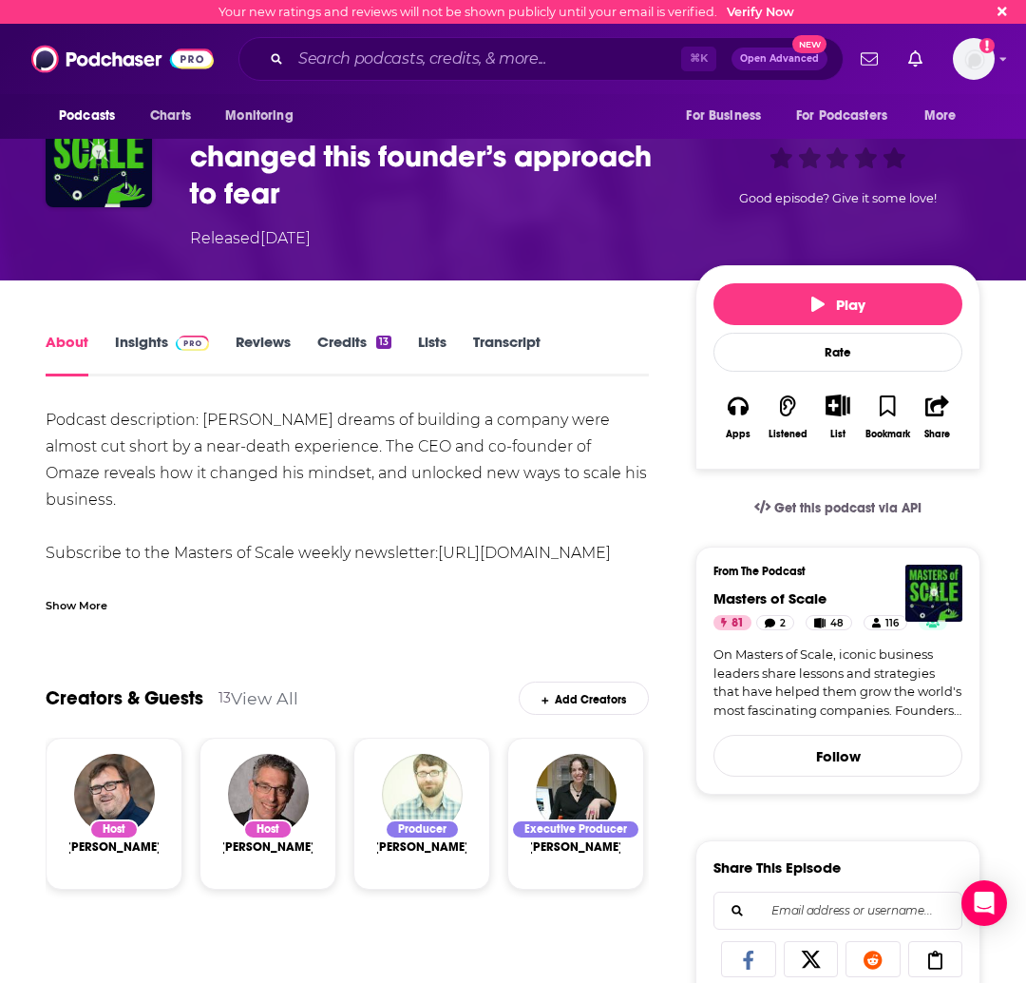
click at [140, 346] on link "Insights" at bounding box center [162, 355] width 94 height 44
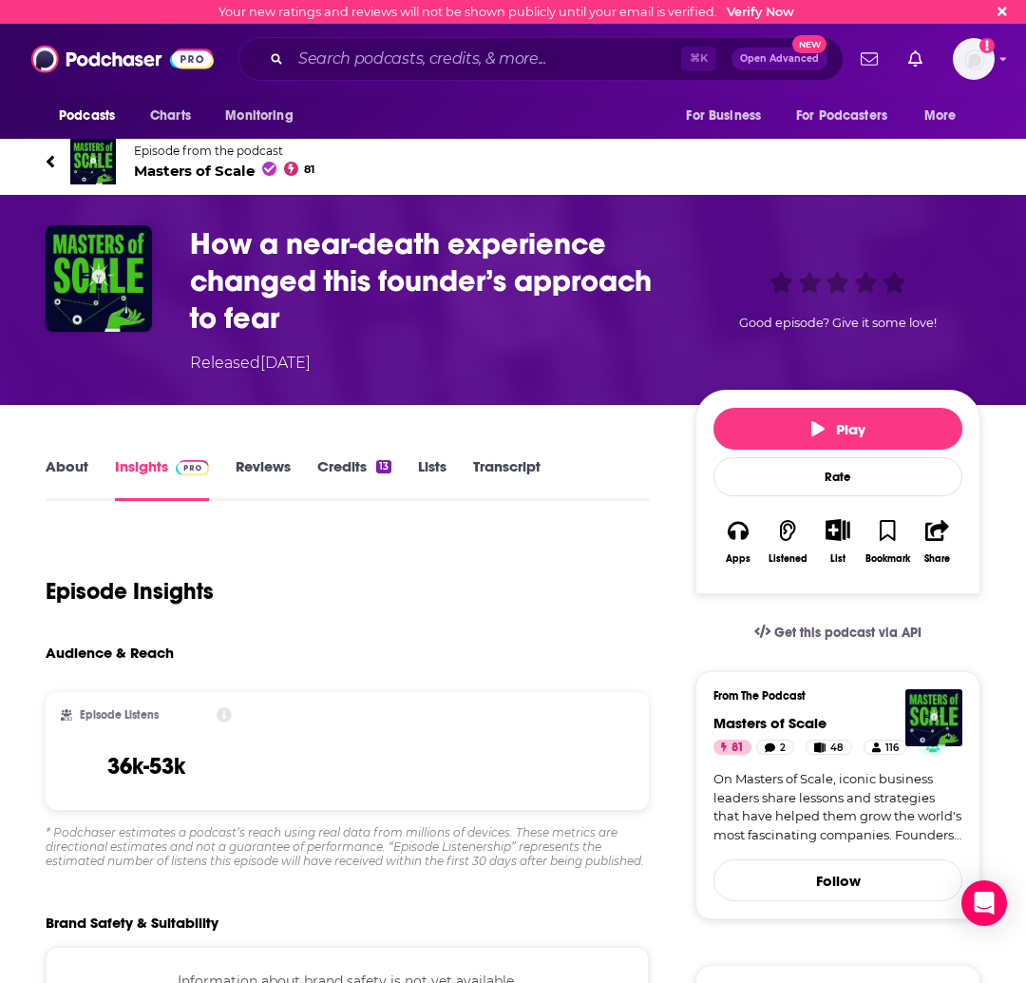
click at [73, 468] on link "About" at bounding box center [67, 479] width 43 height 44
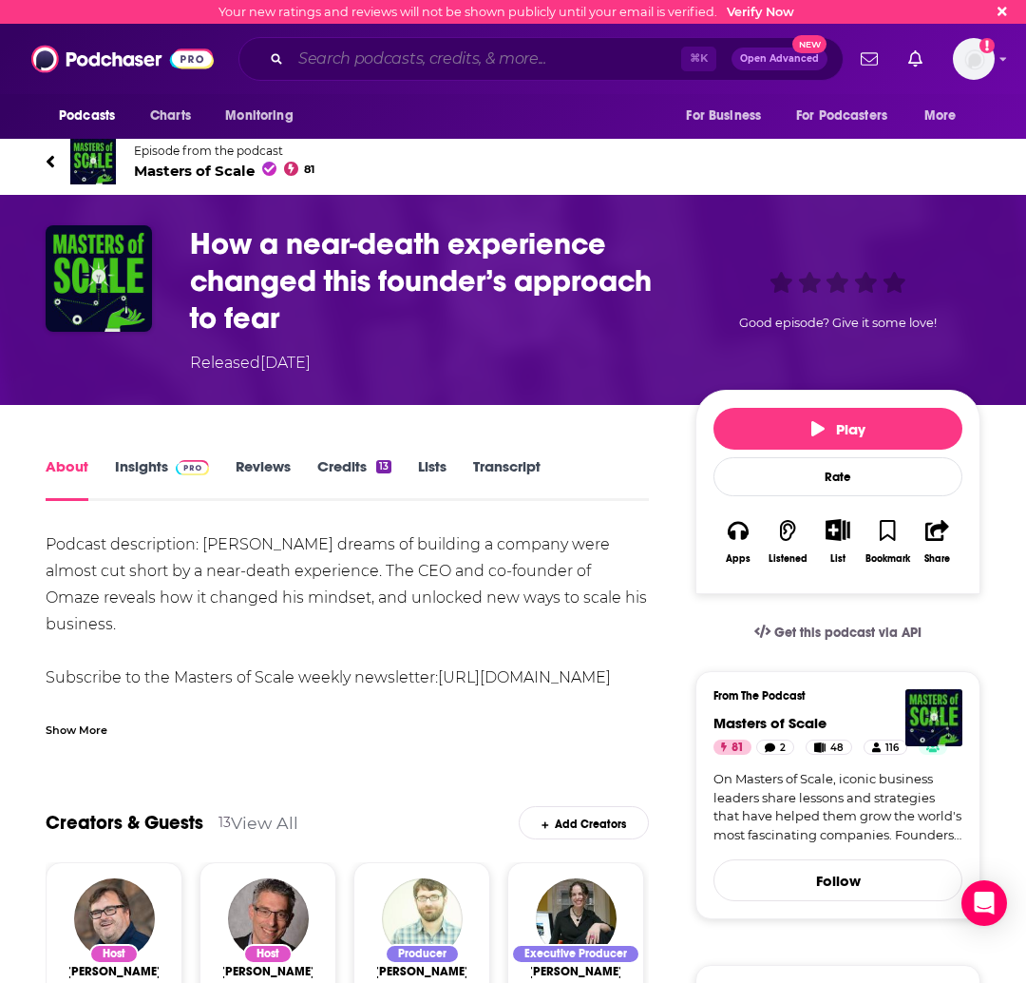
click at [414, 67] on input "Search podcasts, credits, & more..." at bounding box center [486, 59] width 391 height 30
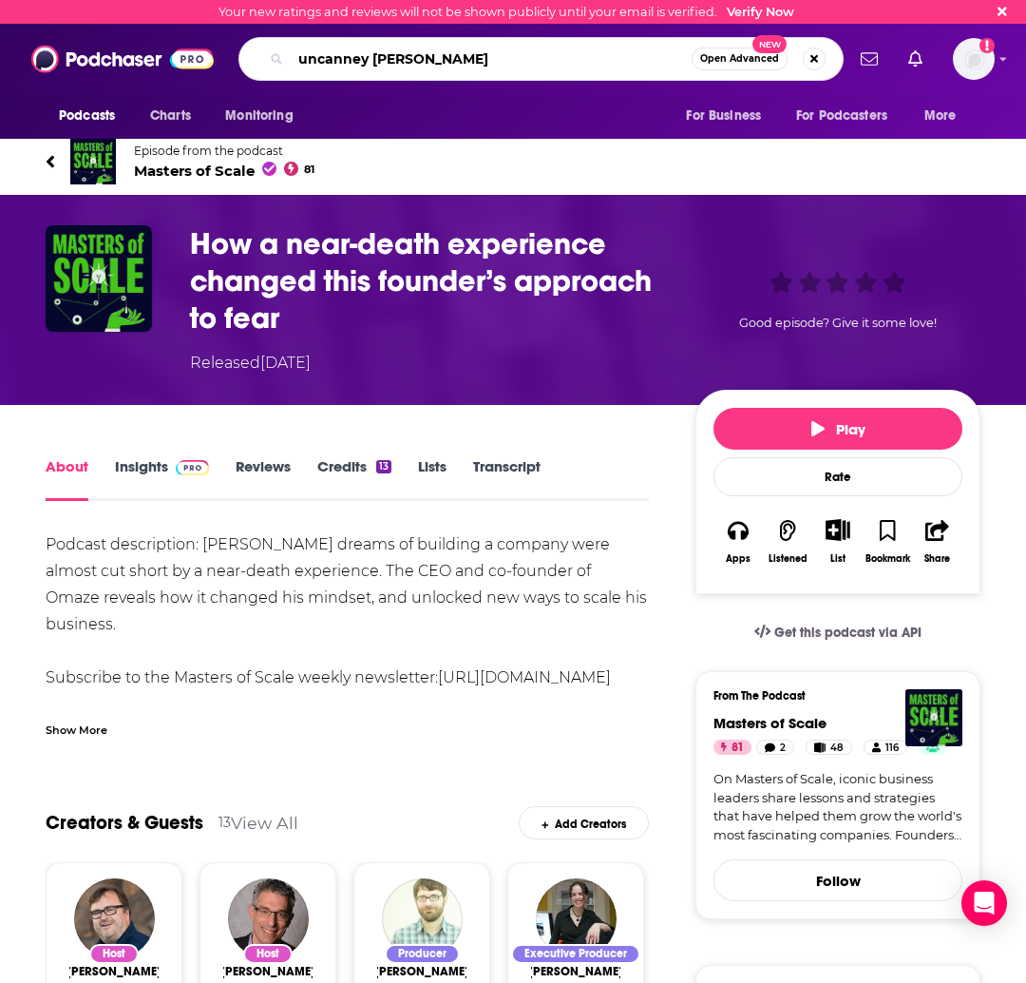
type input "uncanney valley"
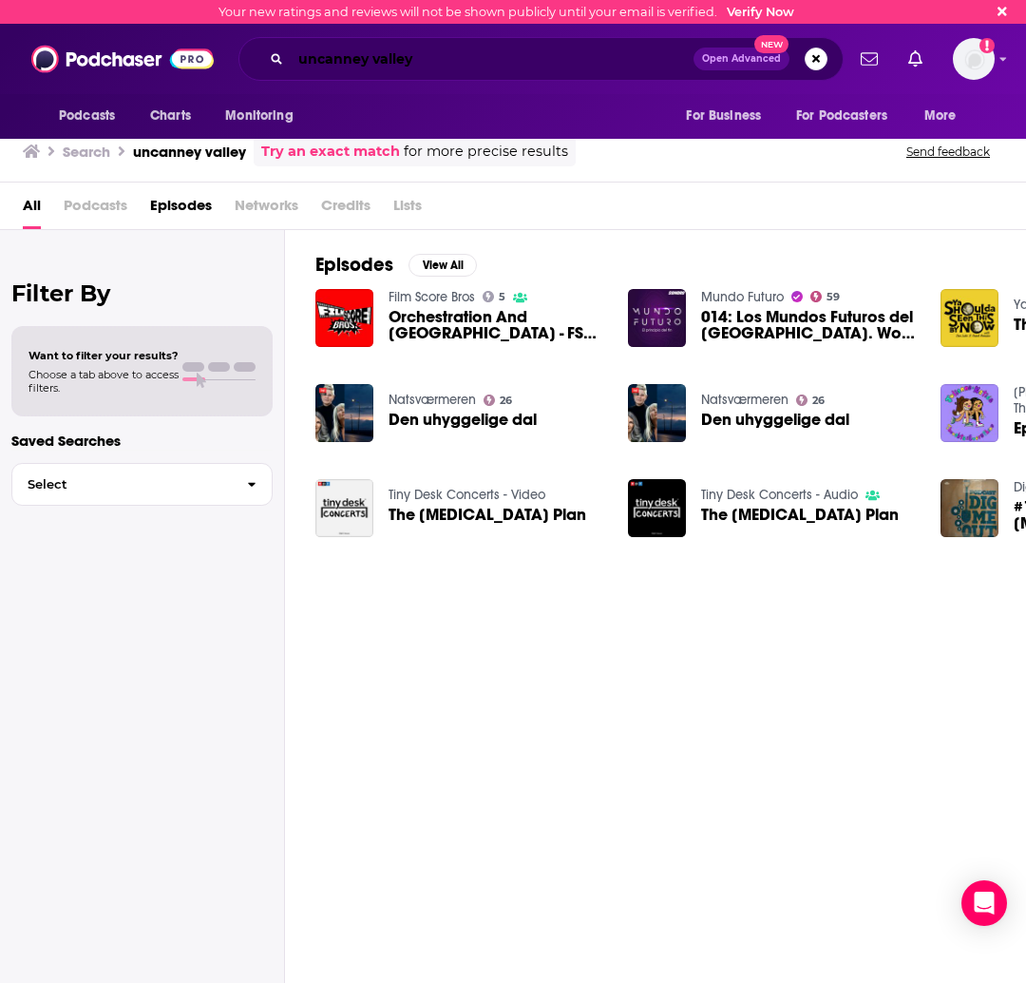
click at [468, 67] on input "uncanney valley" at bounding box center [492, 59] width 403 height 30
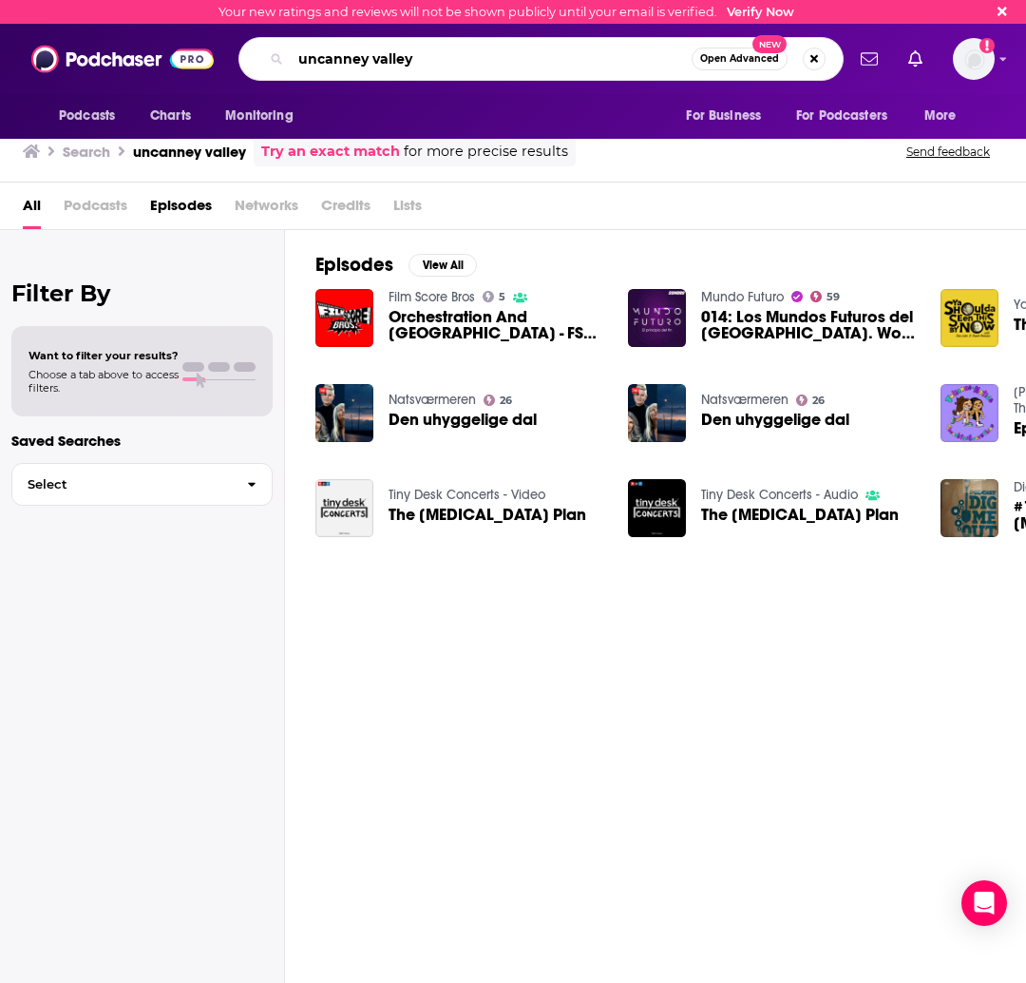
drag, startPoint x: 453, startPoint y: 66, endPoint x: 247, endPoint y: 60, distance: 206.3
click at [247, 60] on div "uncanney valley Open Advanced New" at bounding box center [541, 59] width 605 height 44
type input "wired uncanney valley"
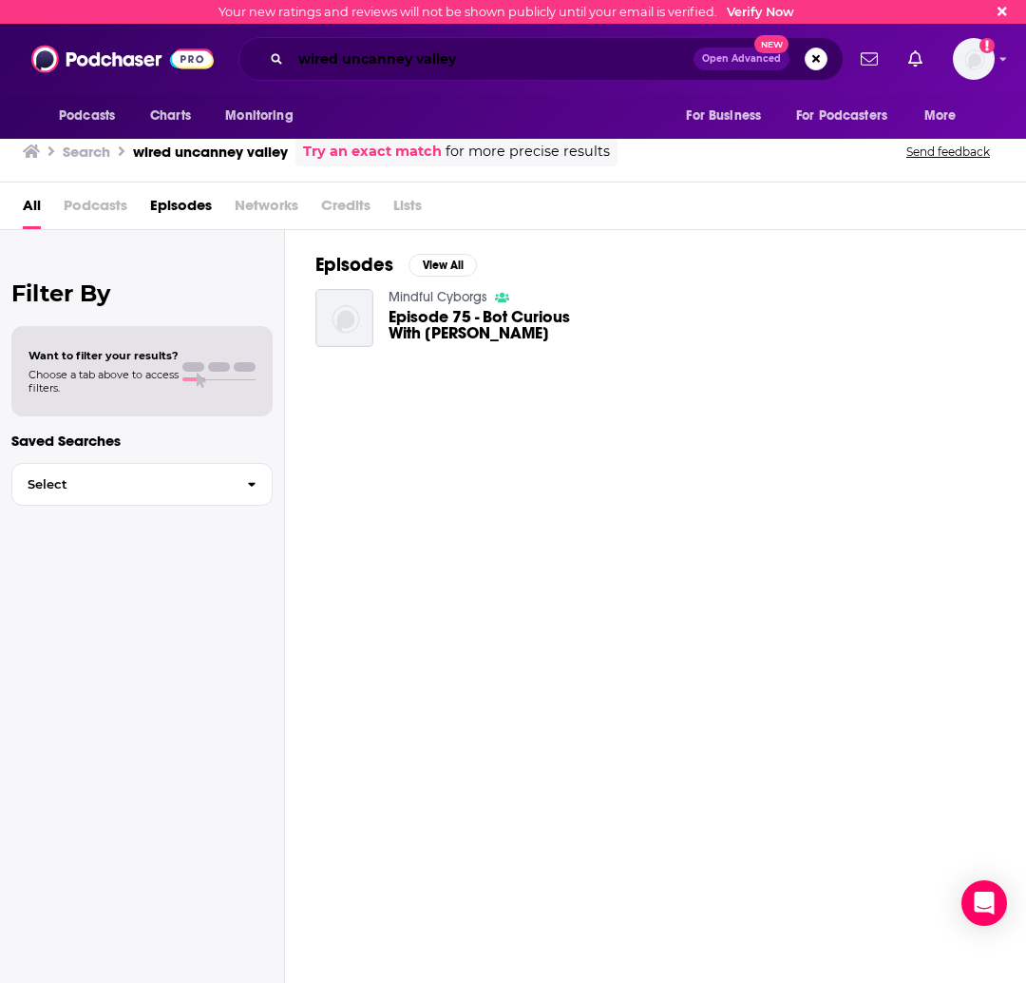
click at [481, 65] on input "wired uncanney valley" at bounding box center [492, 59] width 403 height 30
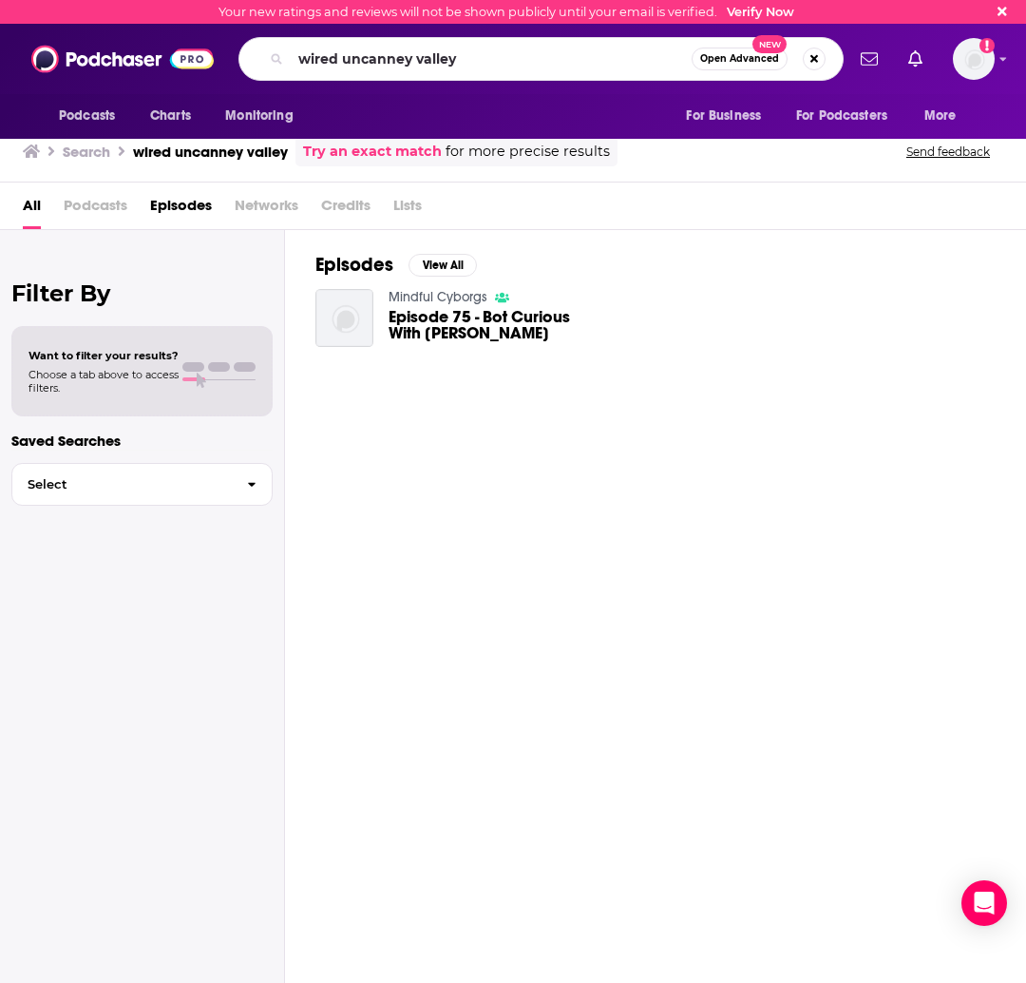
drag, startPoint x: 127, startPoint y: 200, endPoint x: 114, endPoint y: 203, distance: 13.8
click at [126, 200] on span "Podcasts" at bounding box center [96, 209] width 64 height 39
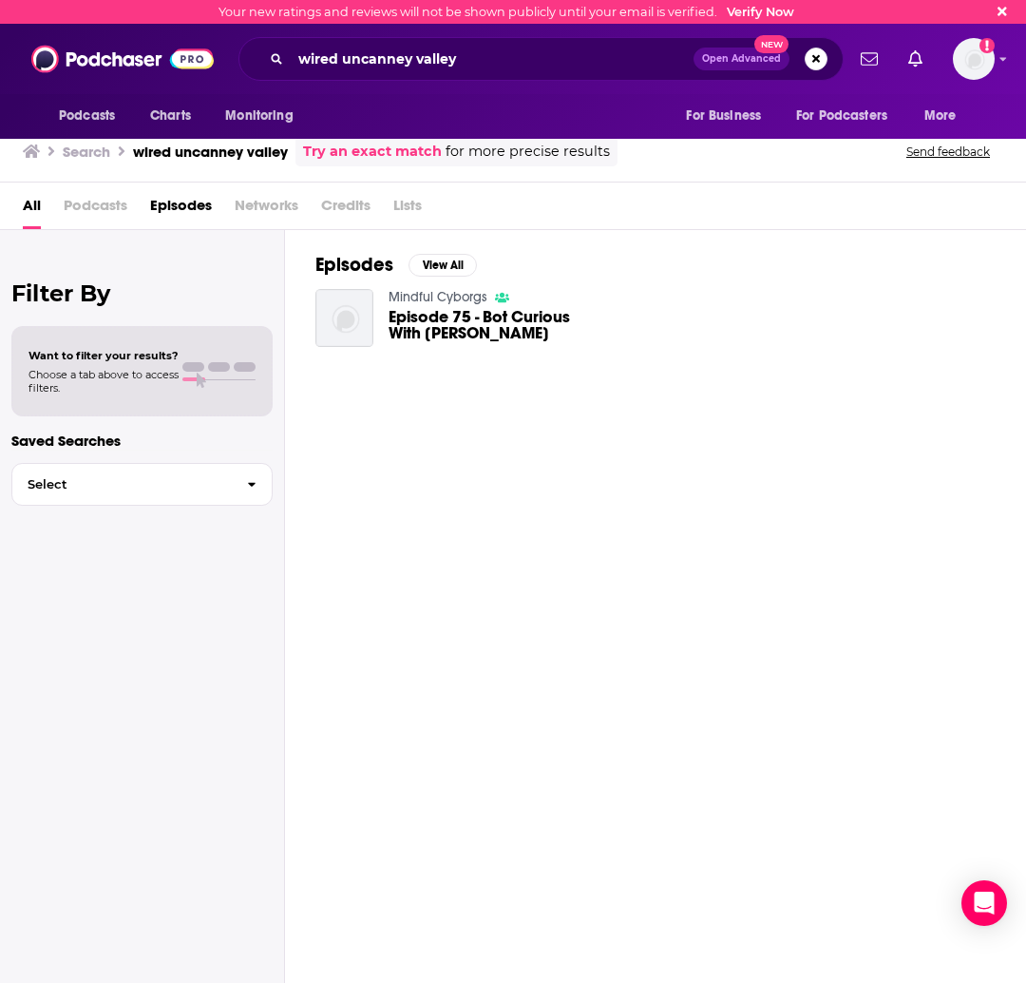
click at [92, 208] on span "Podcasts" at bounding box center [96, 209] width 64 height 39
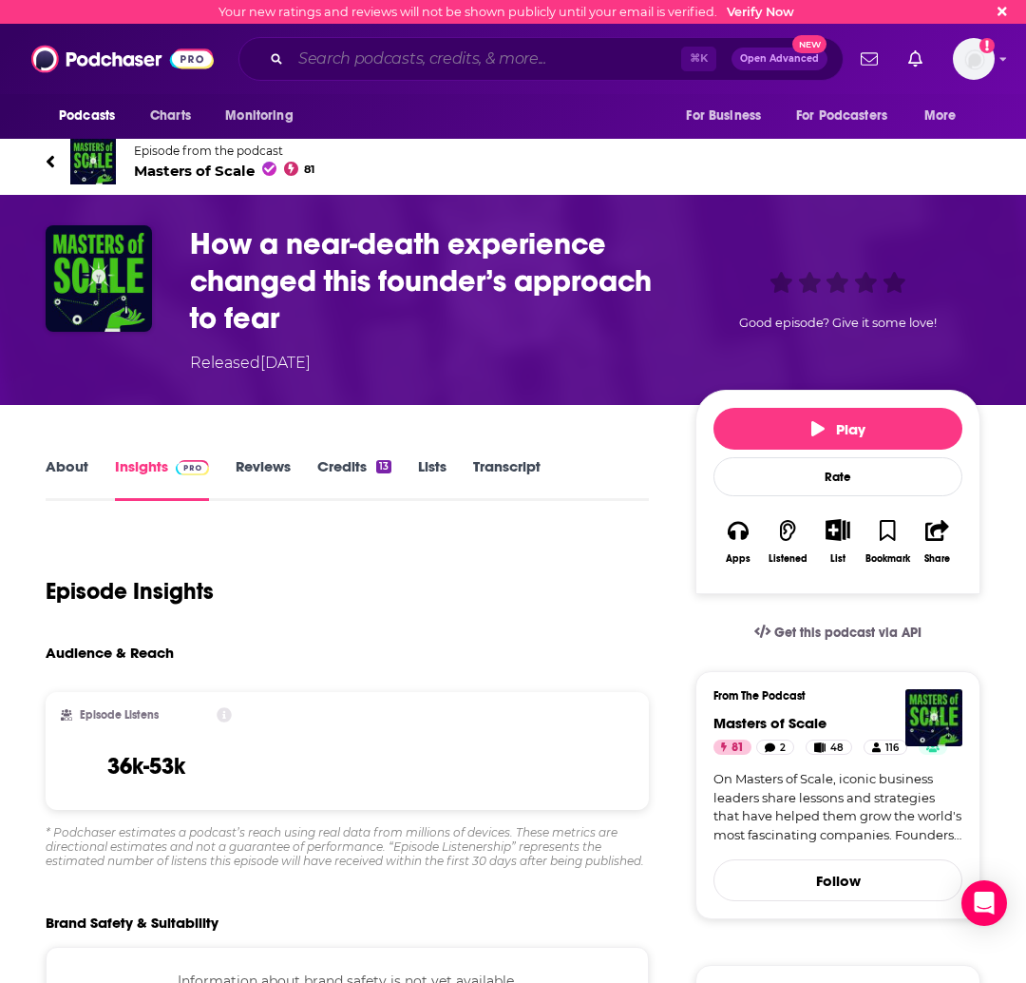
click at [381, 68] on input "Search podcasts, credits, & more..." at bounding box center [486, 59] width 391 height 30
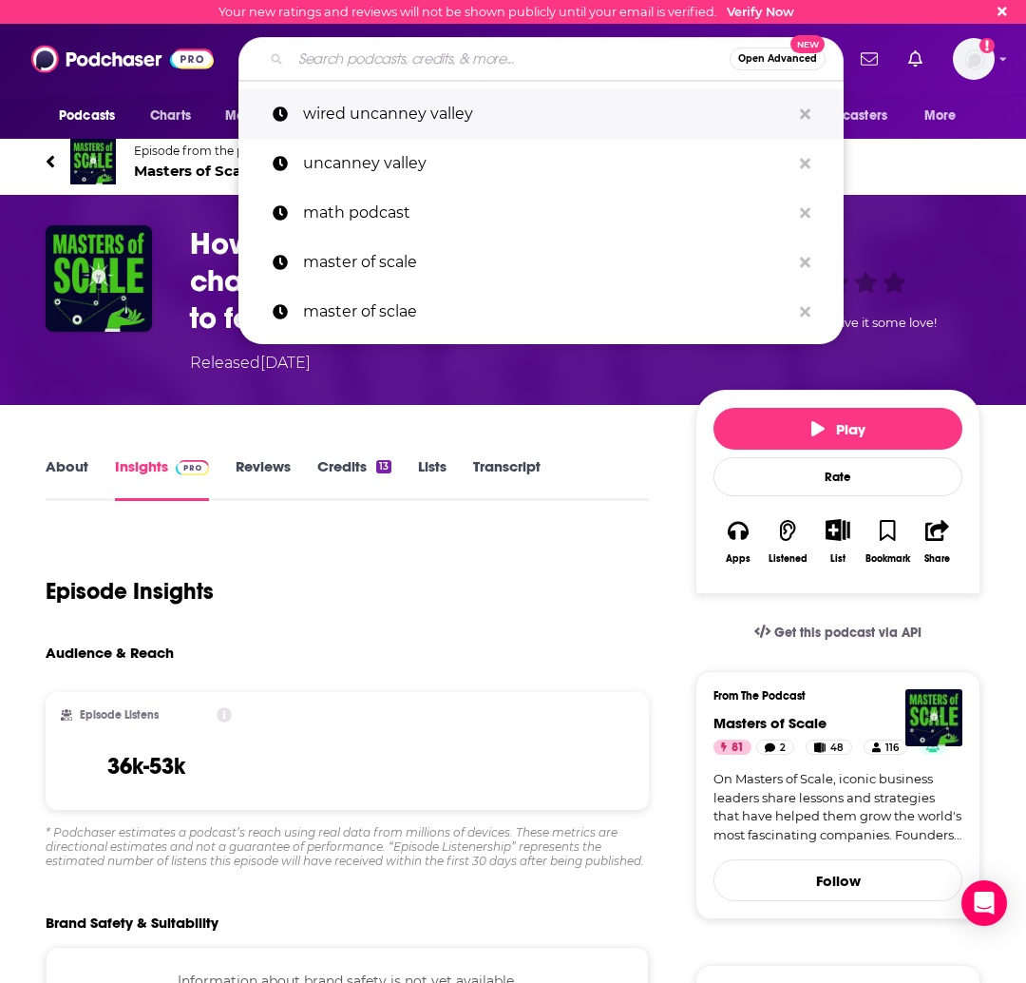
click at [413, 108] on p "wired uncanney valley" at bounding box center [546, 113] width 487 height 49
